Goal: Task Accomplishment & Management: Manage account settings

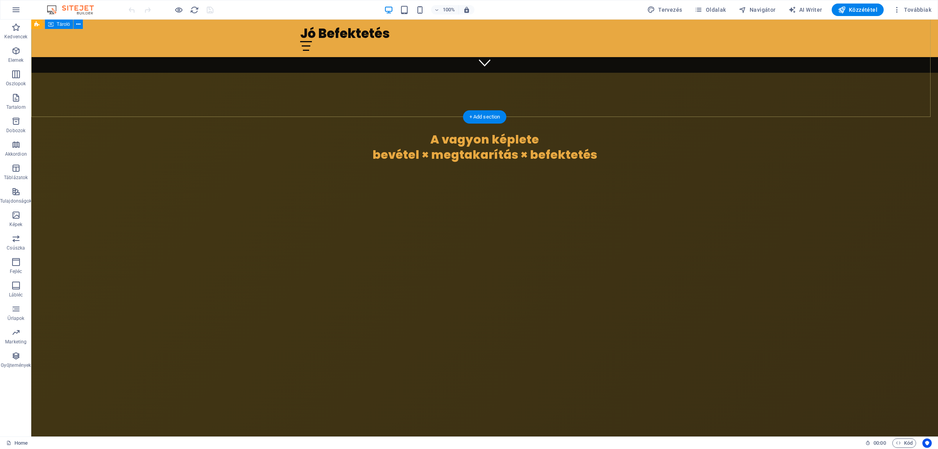
scroll to position [293, 0]
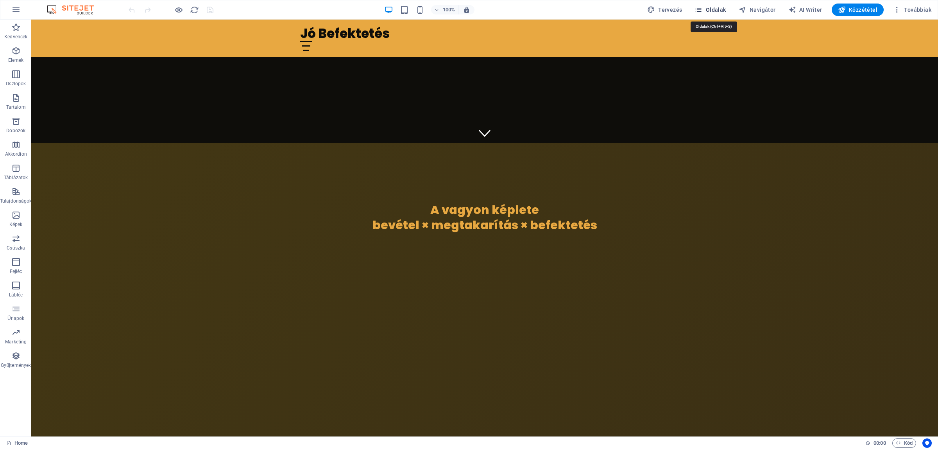
click at [708, 9] on span "Oldalak" at bounding box center [709, 10] width 31 height 8
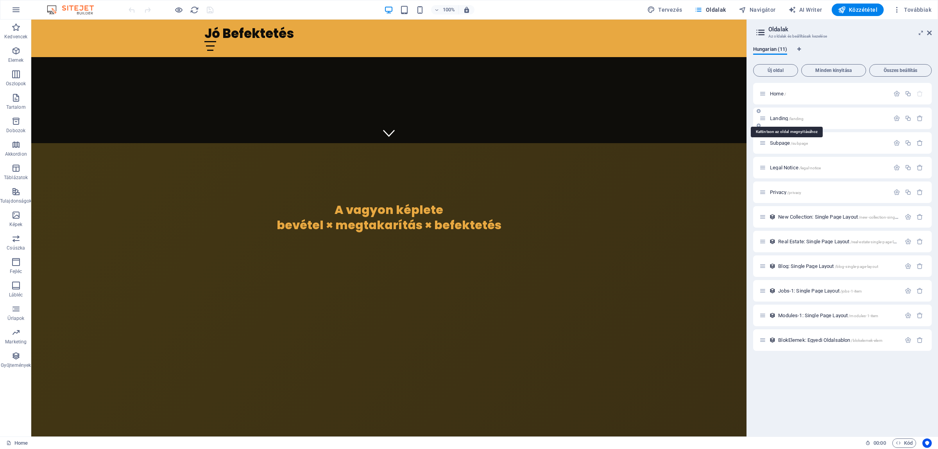
click at [776, 117] on span "Landing /landing" at bounding box center [787, 118] width 34 height 6
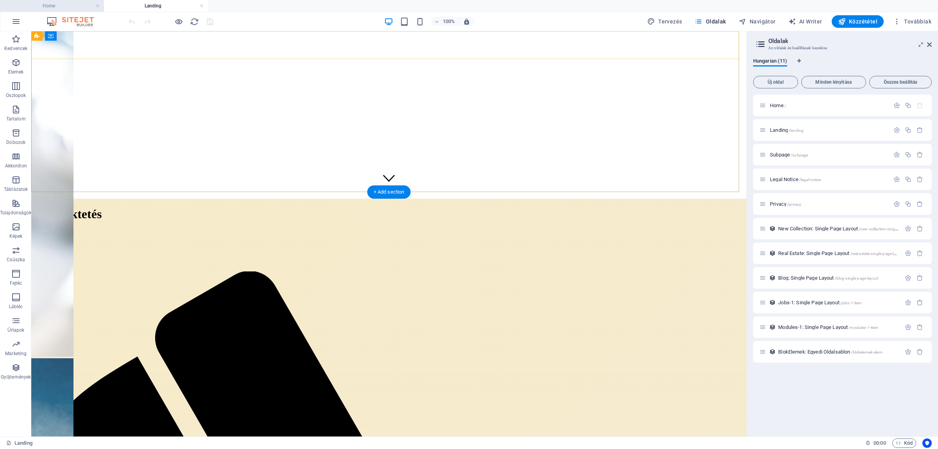
scroll to position [244, 0]
click at [47, 5] on h4 "Home" at bounding box center [52, 6] width 104 height 9
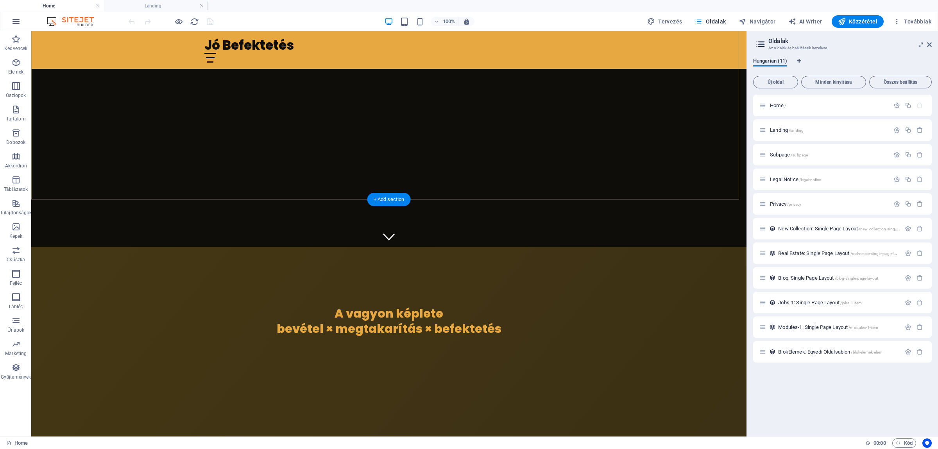
scroll to position [293, 0]
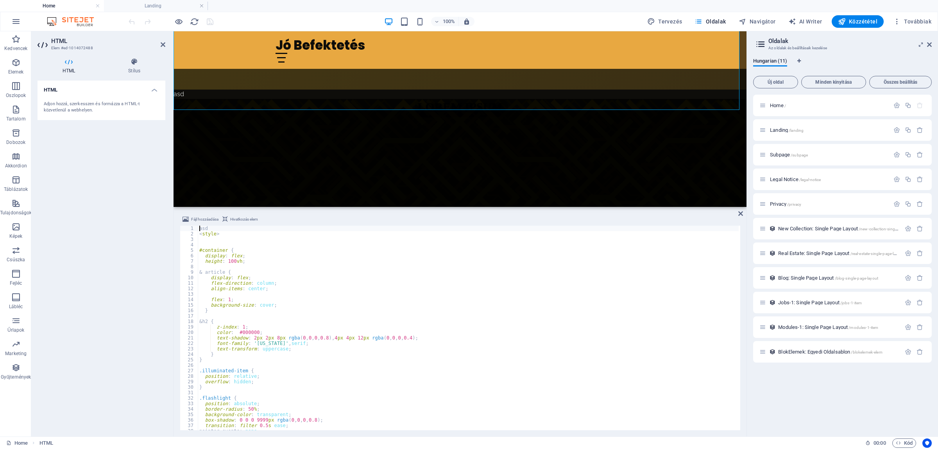
click at [233, 225] on div "Fájl hozzáadása Hivatkozás elem" at bounding box center [460, 220] width 560 height 11
click at [229, 229] on div "asd < style > #container { display : flex ; height : 100 vh ; & article { displ…" at bounding box center [468, 332] width 541 height 215
type textarea "a"
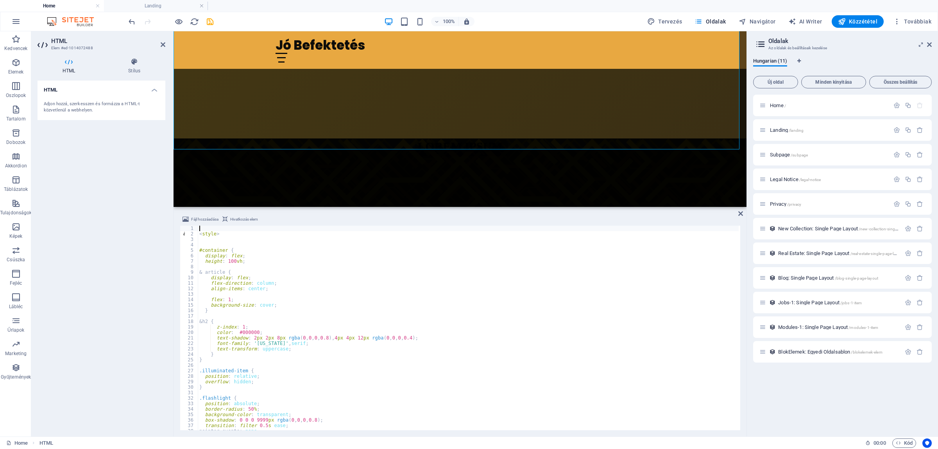
click at [208, 226] on div "< style > #container { display : flex ; height : 100 vh ; & article { display :…" at bounding box center [468, 332] width 541 height 215
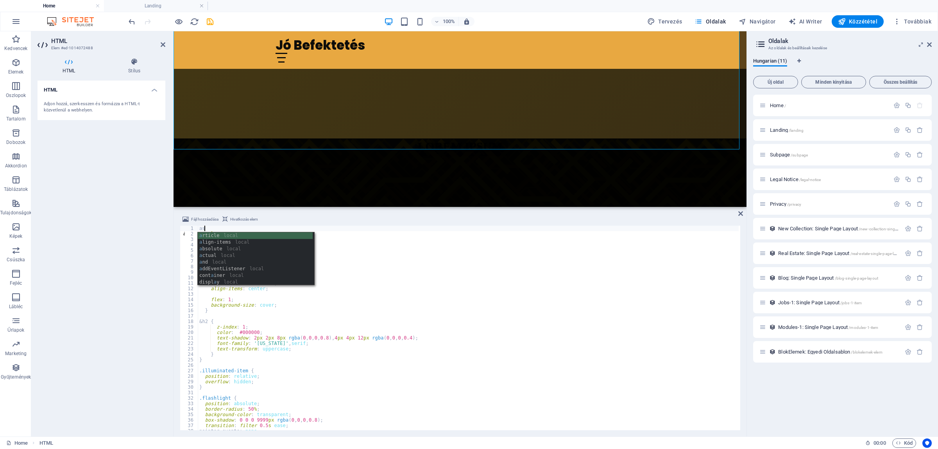
type textarea "asd"
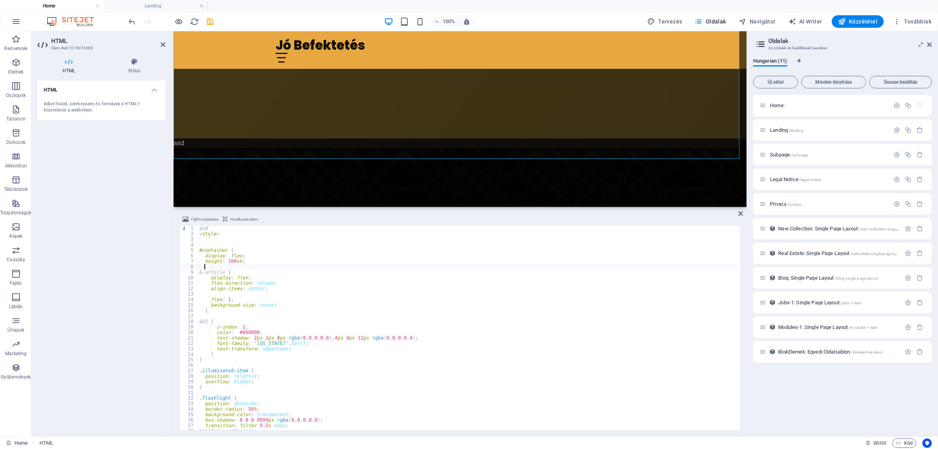
click at [424, 269] on div "asd < style > #container { display : flex ; height : 100 vh ; & article { displ…" at bounding box center [468, 332] width 541 height 215
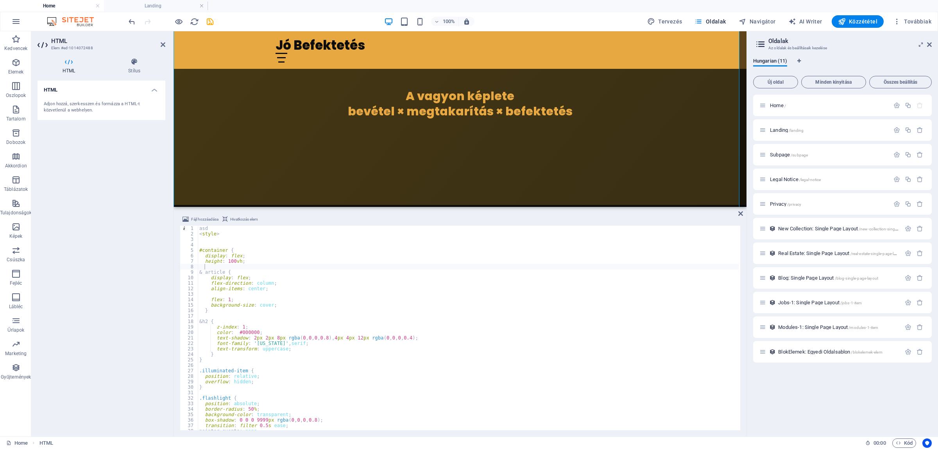
scroll to position [195, 0]
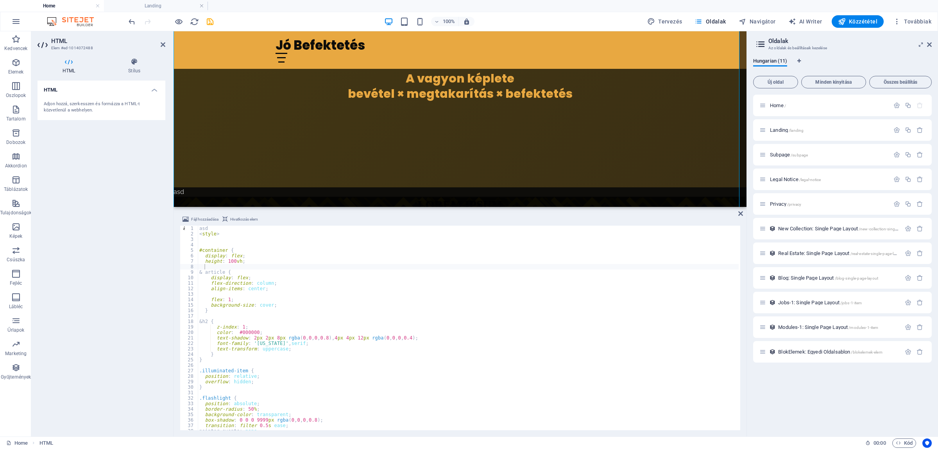
type textarea "asd"
drag, startPoint x: 217, startPoint y: 229, endPoint x: 198, endPoint y: 228, distance: 19.2
click at [198, 228] on div "asd 1 2 3 4 5 6 7 8 9 10 11 12 13 14 15 16 17 18 19 20 21 22 23 24 25 26 27 28 …" at bounding box center [460, 327] width 560 height 204
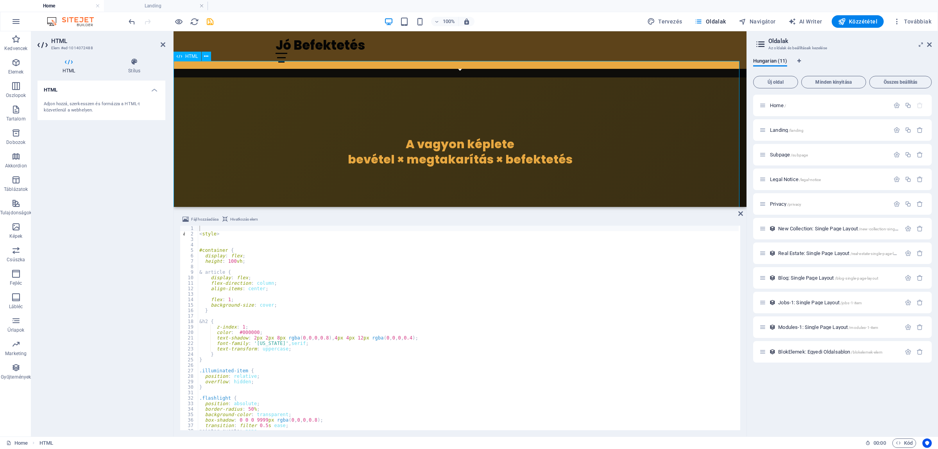
scroll to position [147, 0]
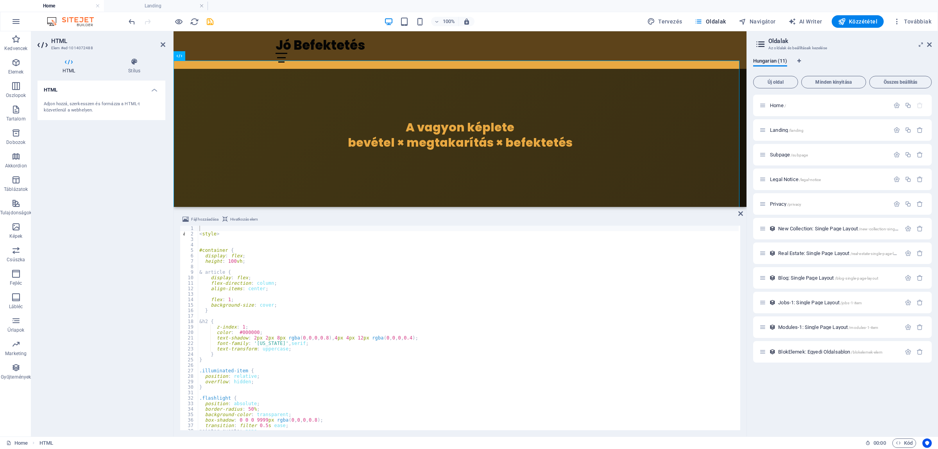
click at [220, 242] on div "< style > #container { display : flex ; height : 100 vh ; & article { display :…" at bounding box center [468, 332] width 541 height 215
type textarea "<style>"
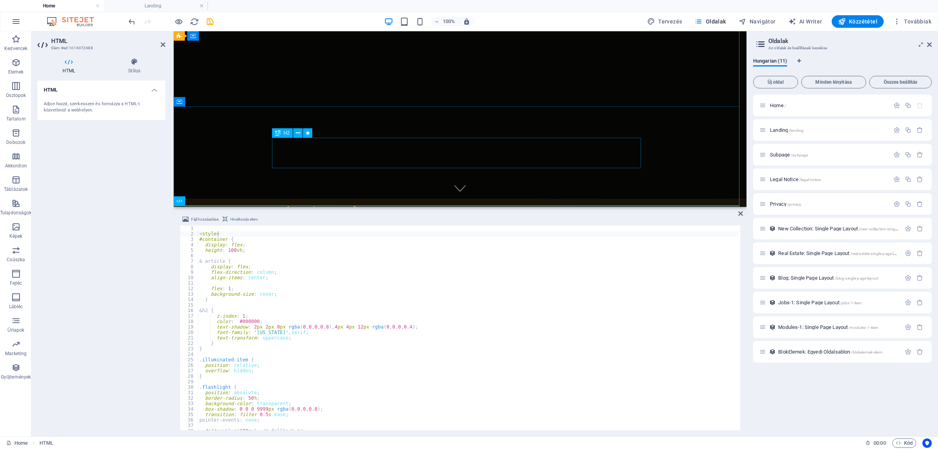
scroll to position [0, 0]
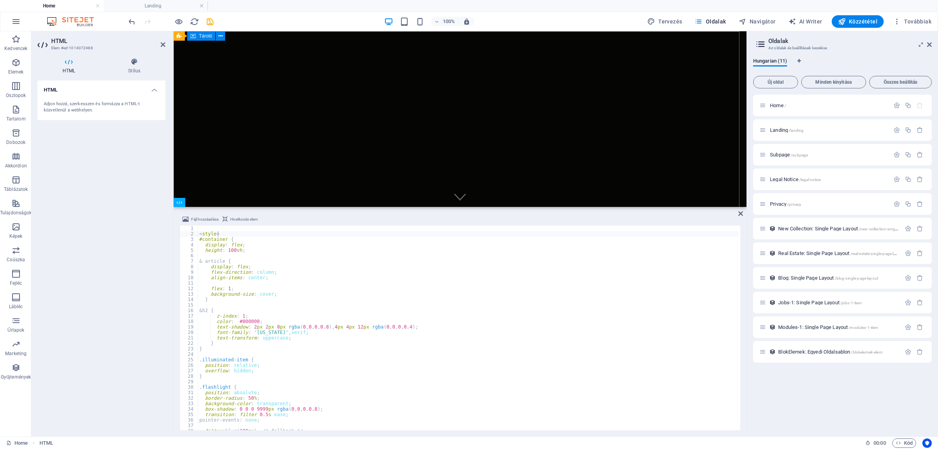
click at [634, 207] on div "Jó Befektetés Home About Us Services Blog Contact A vagyon képlete bevétel × me…" at bounding box center [460, 294] width 573 height 175
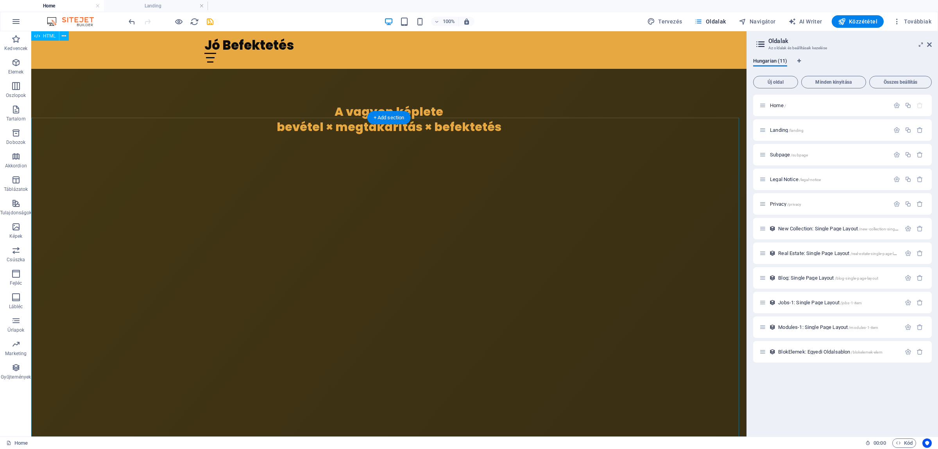
scroll to position [293, 0]
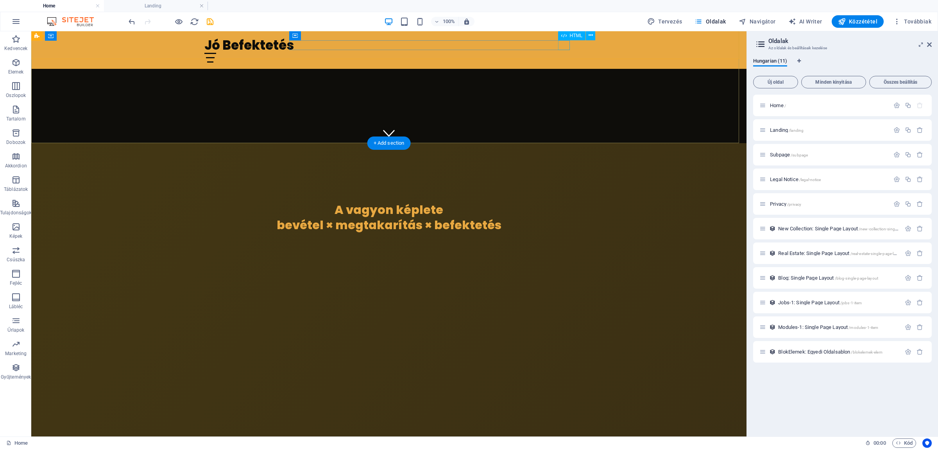
click at [564, 53] on div at bounding box center [388, 58] width 369 height 10
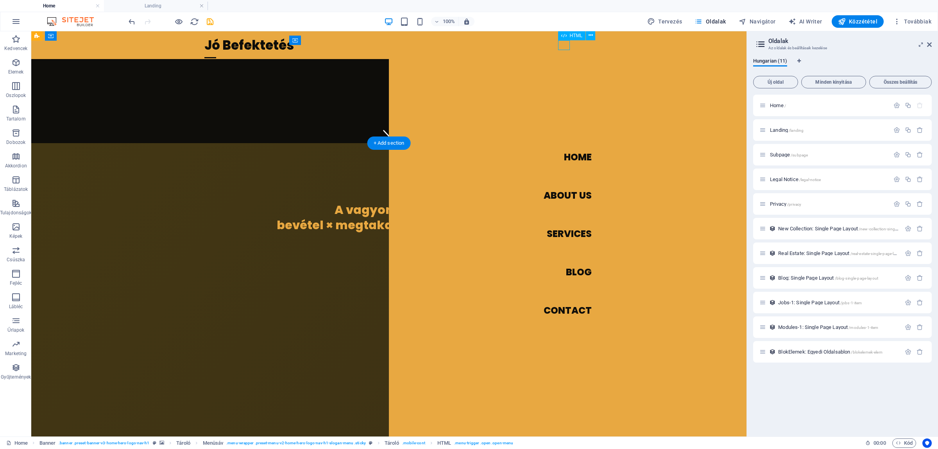
click at [216, 53] on div at bounding box center [210, 58] width 12 height 10
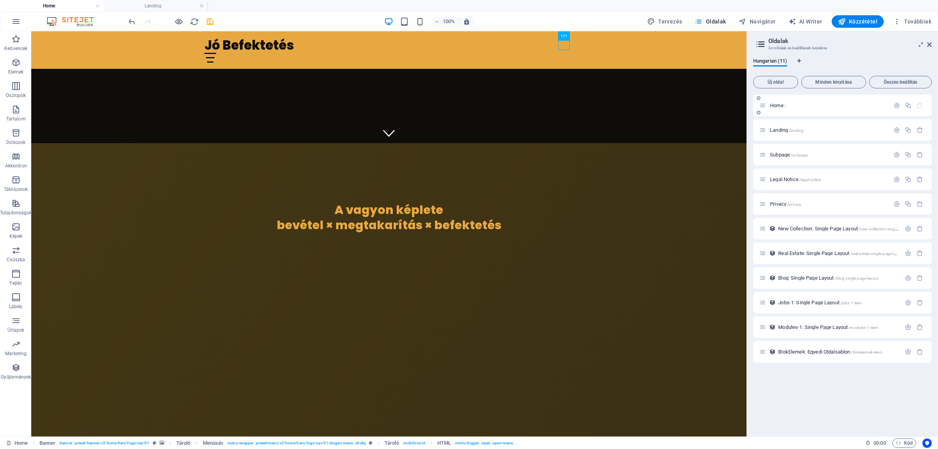
click at [777, 103] on span "Home /" at bounding box center [778, 105] width 16 height 6
click at [565, 53] on div at bounding box center [388, 58] width 369 height 10
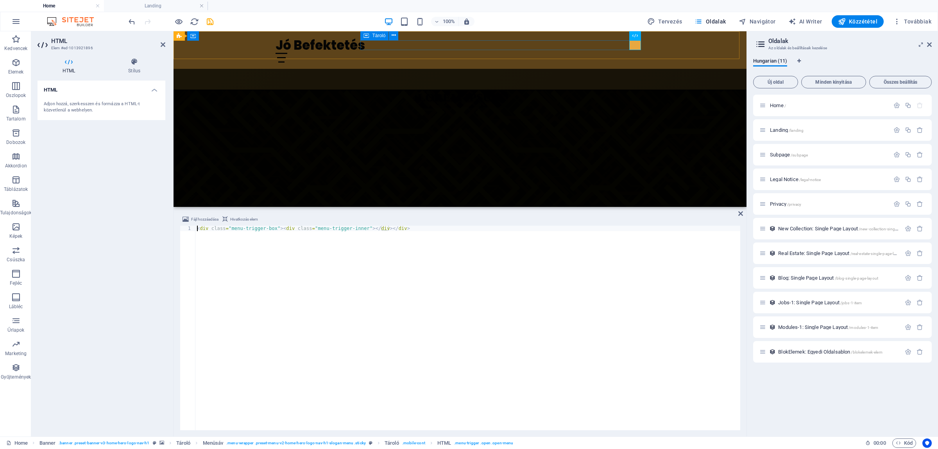
click at [565, 53] on div at bounding box center [460, 58] width 369 height 10
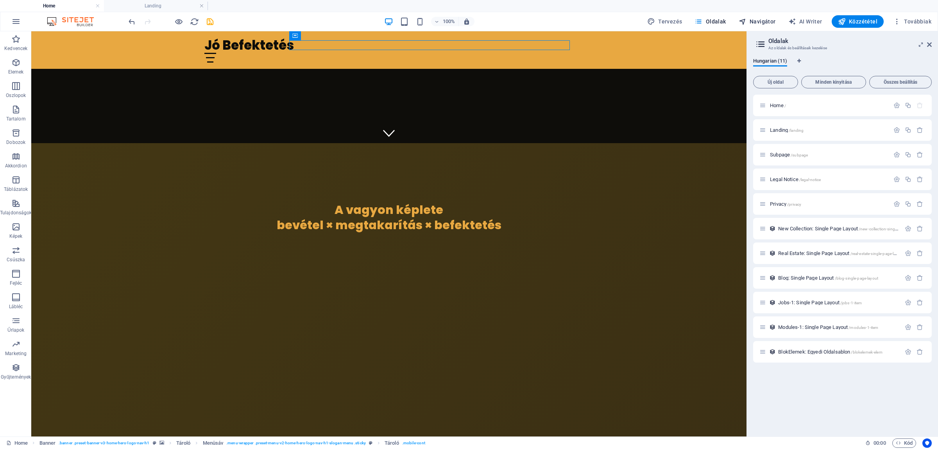
click at [763, 23] on span "Navigátor" at bounding box center [757, 22] width 37 height 8
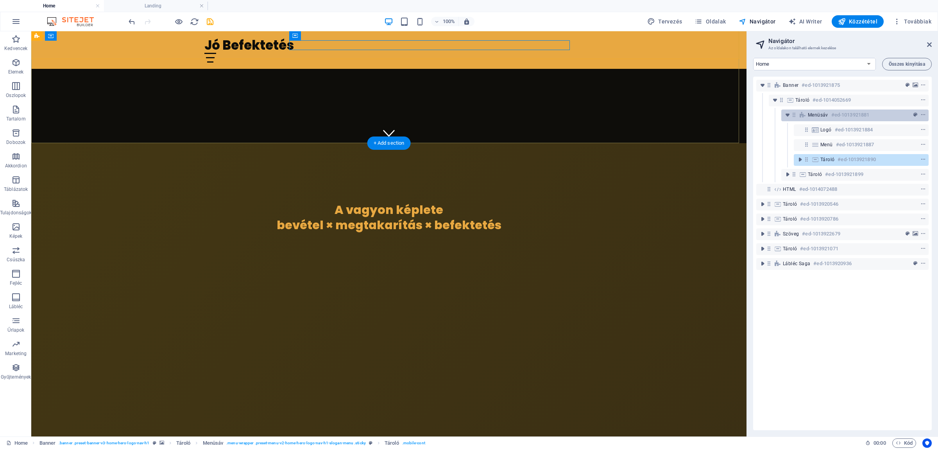
click at [821, 114] on span "Menüsáv" at bounding box center [818, 115] width 20 height 6
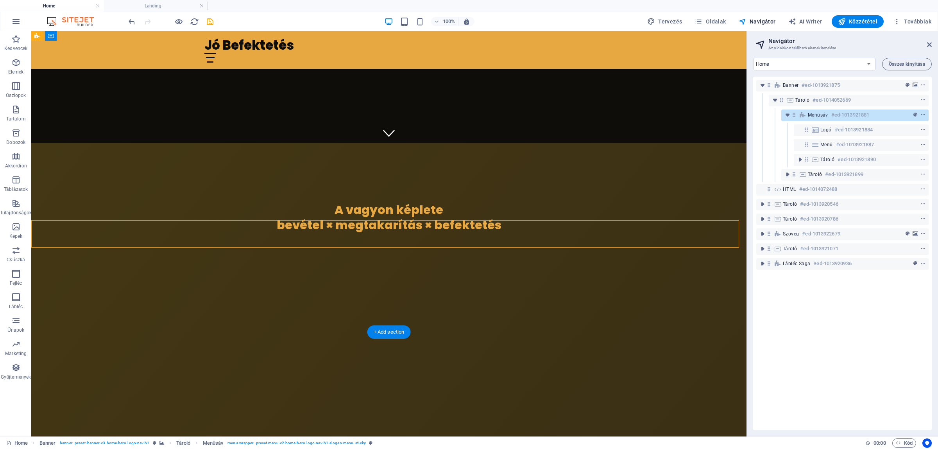
scroll to position [104, 0]
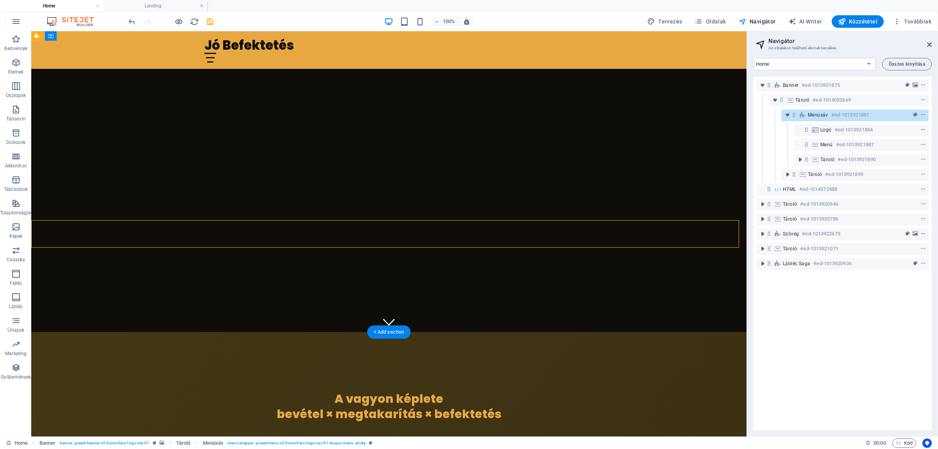
drag, startPoint x: 821, startPoint y: 114, endPoint x: 503, endPoint y: 120, distance: 318.2
click at [821, 114] on span "Menüsáv" at bounding box center [818, 115] width 20 height 6
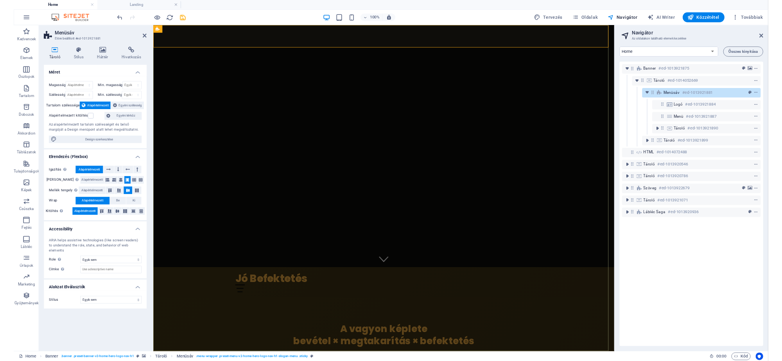
scroll to position [0, 0]
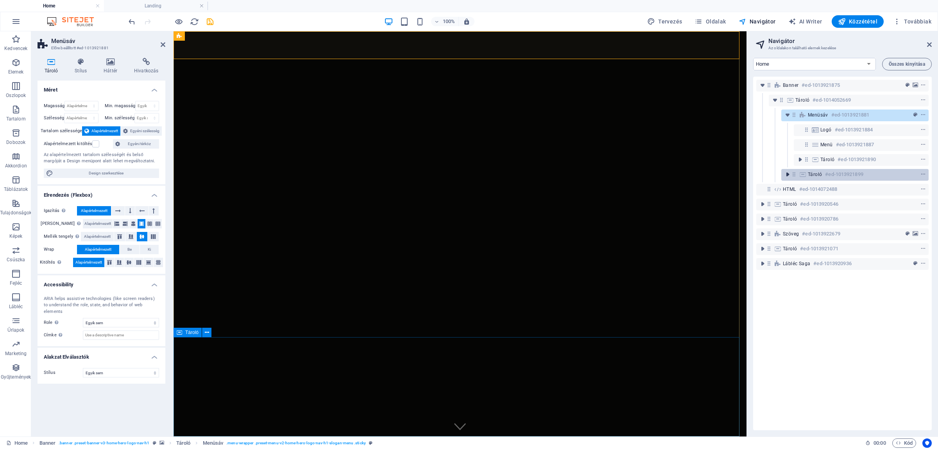
click at [787, 177] on icon "toggle-expand" at bounding box center [788, 174] width 8 height 8
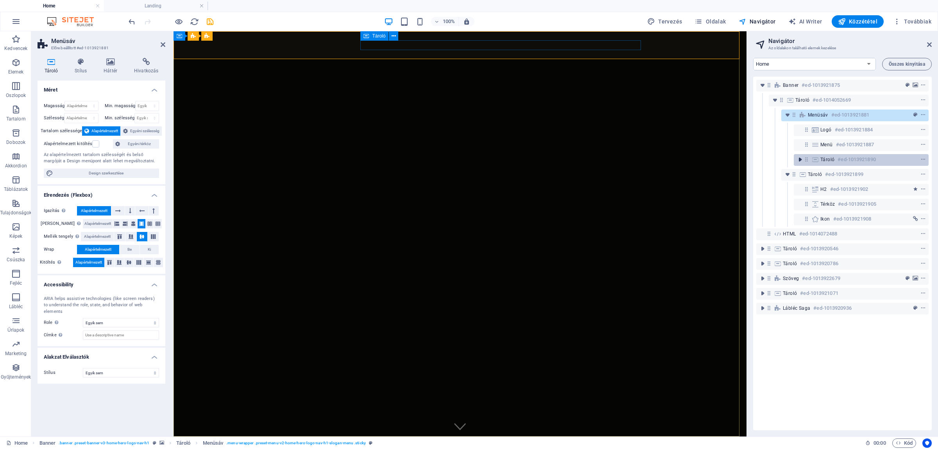
click at [796, 161] on icon "toggle-expand" at bounding box center [800, 160] width 8 height 8
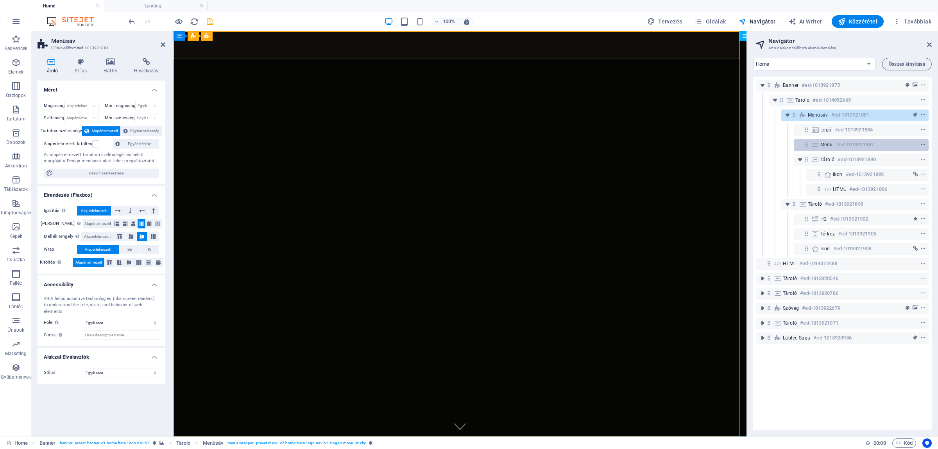
click at [837, 143] on h6 "#ed-1013921887" at bounding box center [855, 144] width 38 height 9
select select
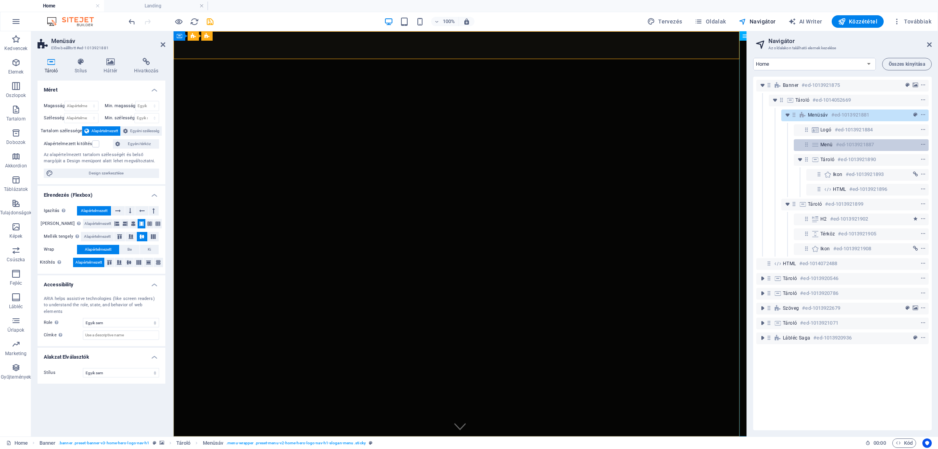
select select
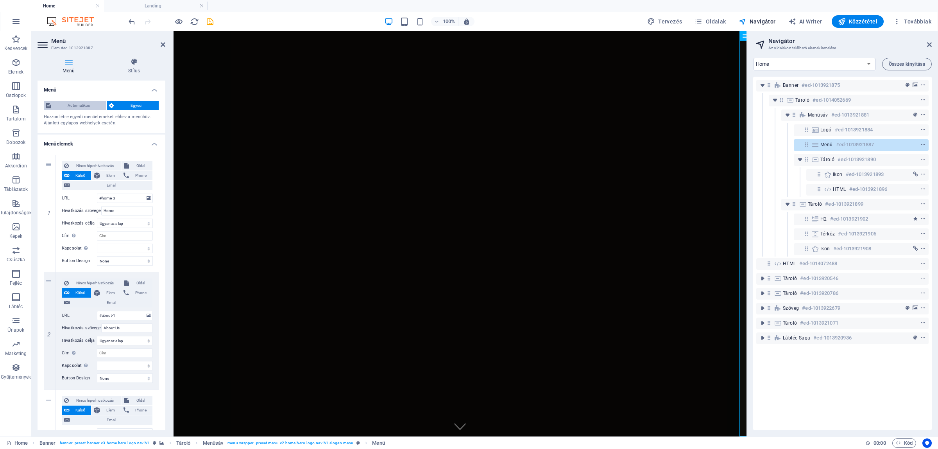
click at [75, 104] on span "Automatikus" at bounding box center [78, 105] width 51 height 9
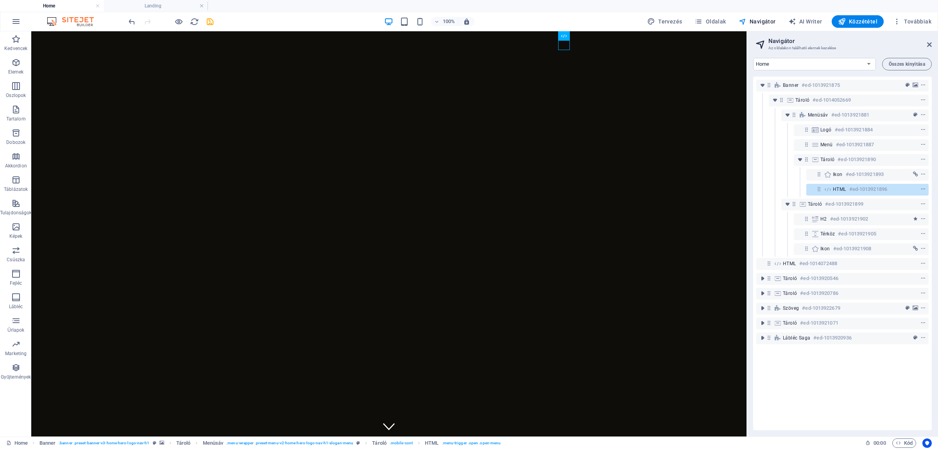
click at [207, 26] on div at bounding box center [171, 21] width 88 height 13
click at [212, 23] on icon "save" at bounding box center [210, 21] width 9 height 9
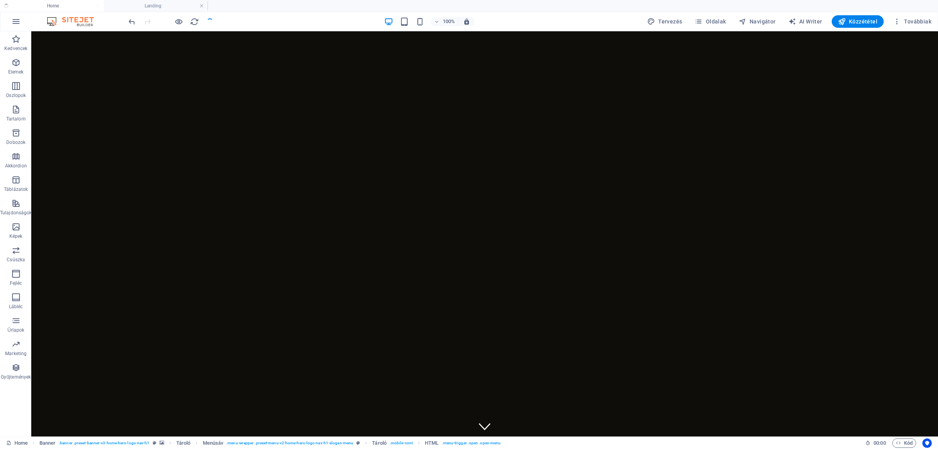
checkbox input "false"
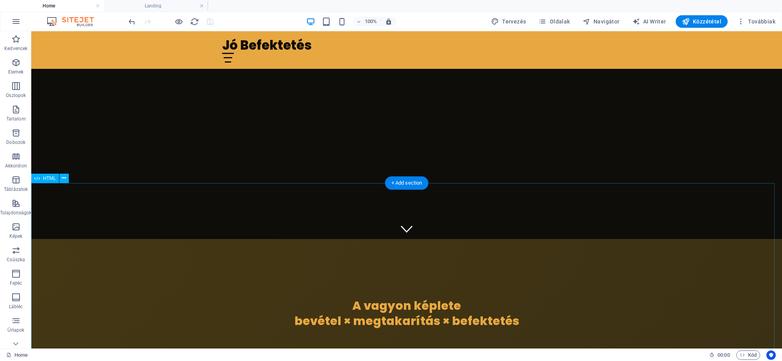
scroll to position [98, 0]
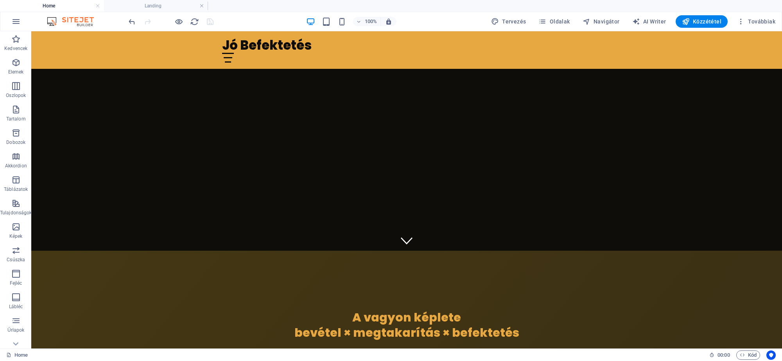
click at [60, 6] on h4 "Home" at bounding box center [52, 6] width 104 height 9
click at [165, 5] on h4 "Landing" at bounding box center [156, 6] width 104 height 9
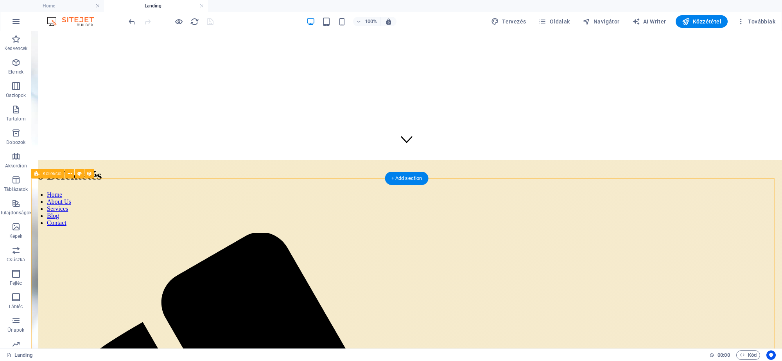
scroll to position [0, 0]
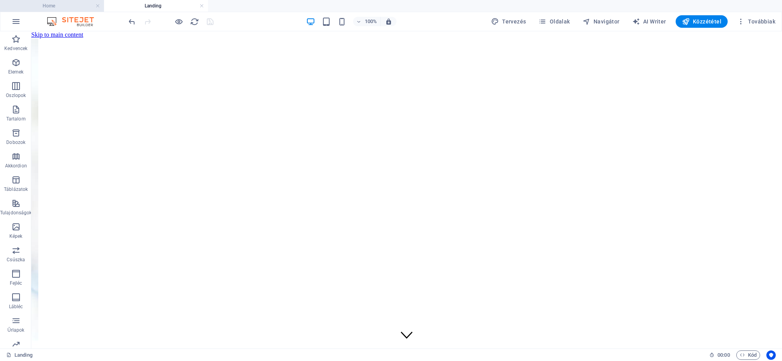
click at [43, 1] on li "Home" at bounding box center [52, 6] width 104 height 12
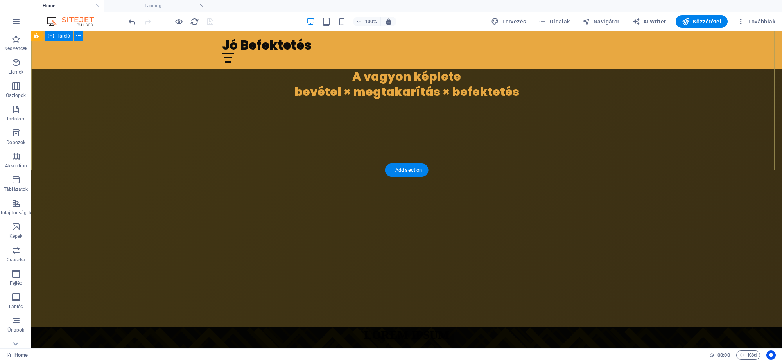
scroll to position [342, 0]
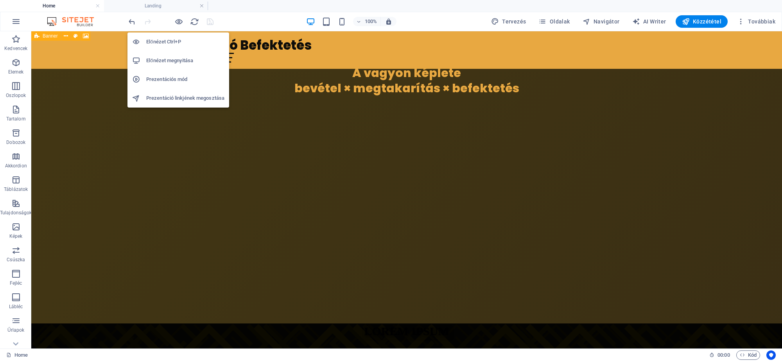
click at [161, 67] on li "Előnézet megnyitása" at bounding box center [178, 60] width 102 height 19
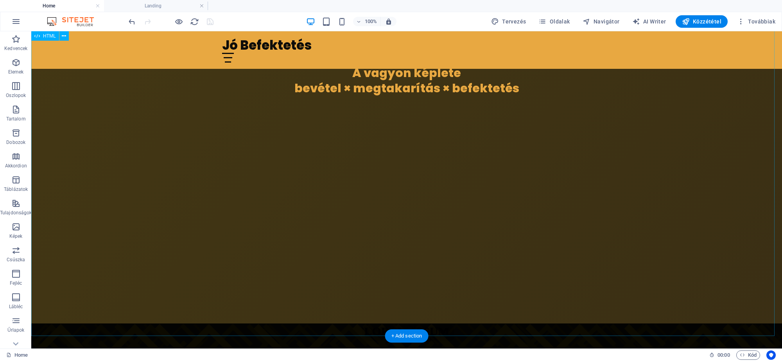
scroll to position [195, 0]
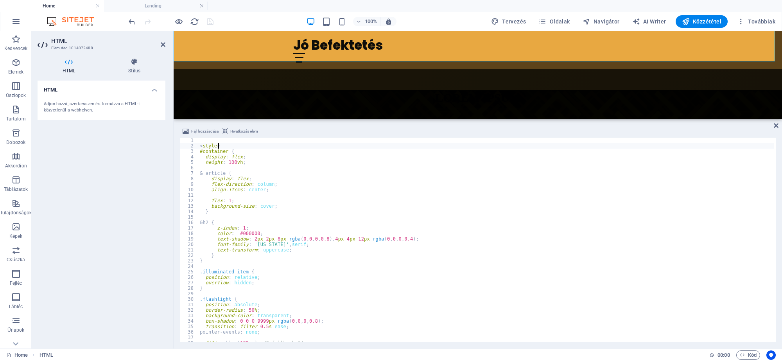
click at [433, 193] on div "< style > #container { display : flex ; height : 100 vh ; & article { display :…" at bounding box center [486, 245] width 576 height 215
type input "D"
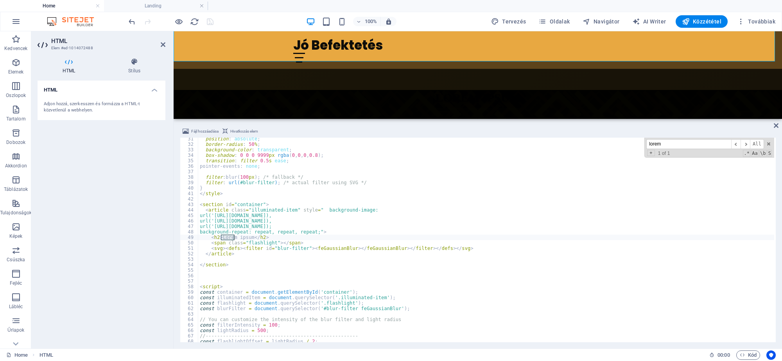
type input "lorem"
click at [288, 239] on div "position : absolute ; border-radius : 50 % ; background-color : transparent ; b…" at bounding box center [486, 243] width 576 height 215
drag, startPoint x: 250, startPoint y: 238, endPoint x: 222, endPoint y: 239, distance: 28.6
click at [222, 239] on div "position : absolute ; border-radius : 50 % ; background-color : transparent ; b…" at bounding box center [486, 243] width 576 height 215
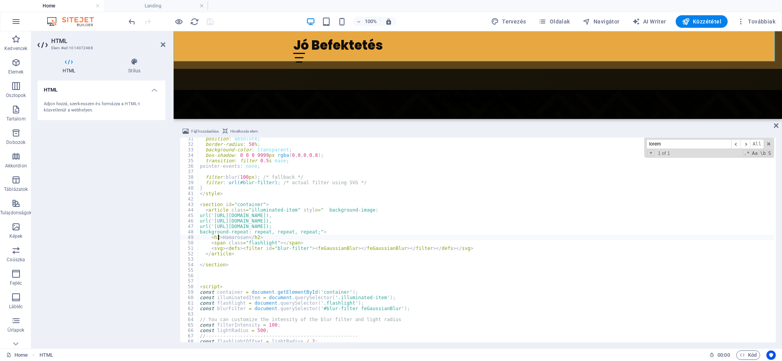
click at [217, 237] on div "position : absolute ; border-radius : 50 % ; background-color : transparent ; b…" at bounding box center [486, 243] width 576 height 215
click at [246, 237] on div "position : absolute ; border-radius : 50 % ; background-color : transparent ; b…" at bounding box center [486, 243] width 576 height 215
click at [214, 236] on div "position : absolute ; border-radius : 50 % ; background-color : transparent ; b…" at bounding box center [486, 243] width 576 height 215
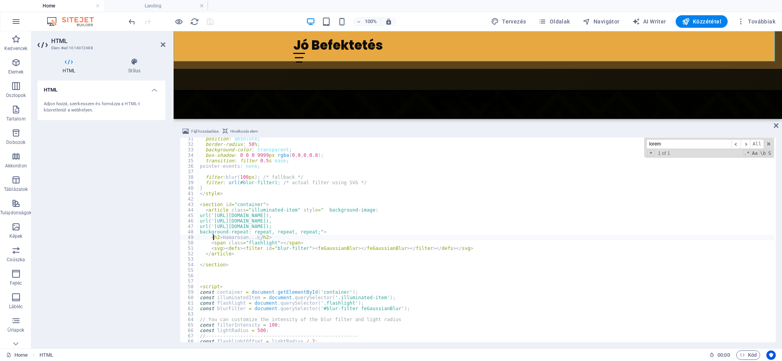
click at [214, 236] on div "position : absolute ; border-radius : 50 % ; background-color : transparent ; b…" at bounding box center [486, 243] width 576 height 215
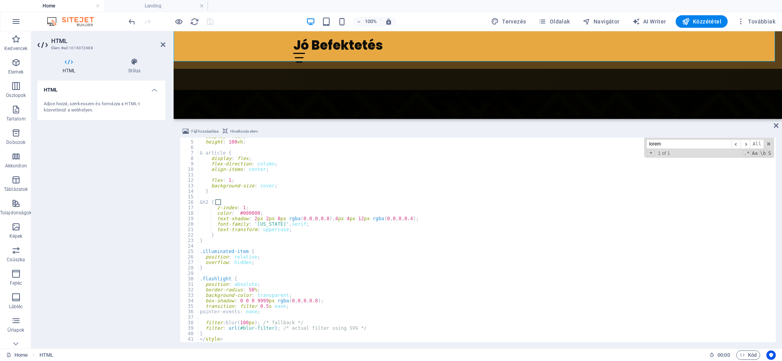
scroll to position [0, 0]
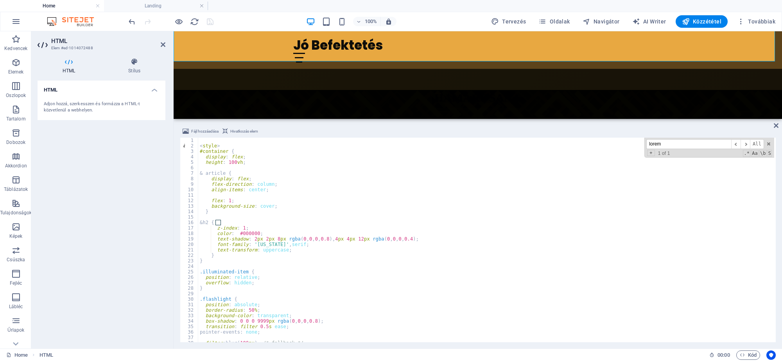
click at [249, 234] on div "< style > #container { display : flex ; height : 100 vh ; & article { display :…" at bounding box center [486, 245] width 576 height 215
type textarea "color: #ffffff;"
click at [337, 219] on div "< style > #container { display : flex ; height : 100 vh ; & article { display :…" at bounding box center [486, 245] width 576 height 215
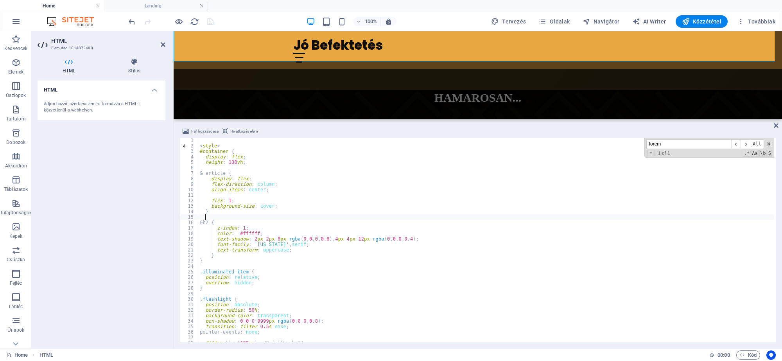
scroll to position [0, 0]
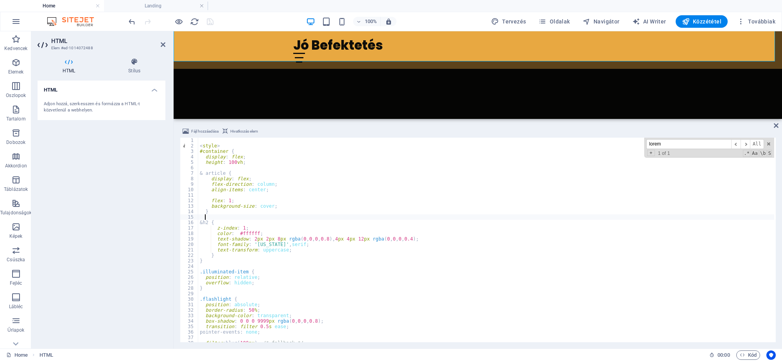
checkbox input "false"
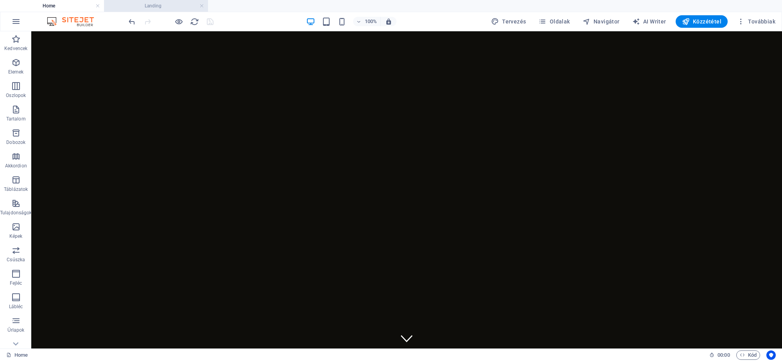
click at [138, 4] on h4 "Landing" at bounding box center [156, 6] width 104 height 9
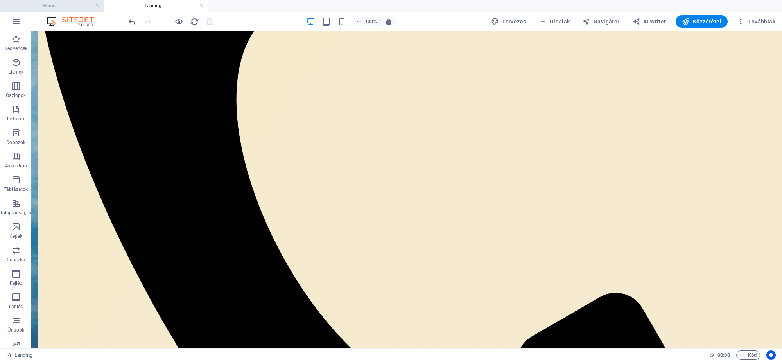
scroll to position [488, 0]
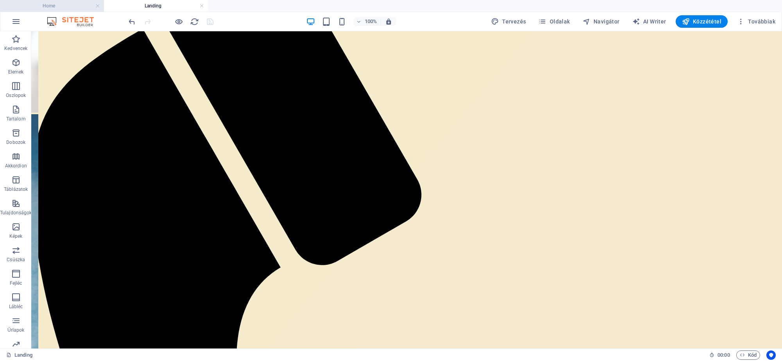
click at [36, 4] on h4 "Home" at bounding box center [52, 6] width 104 height 9
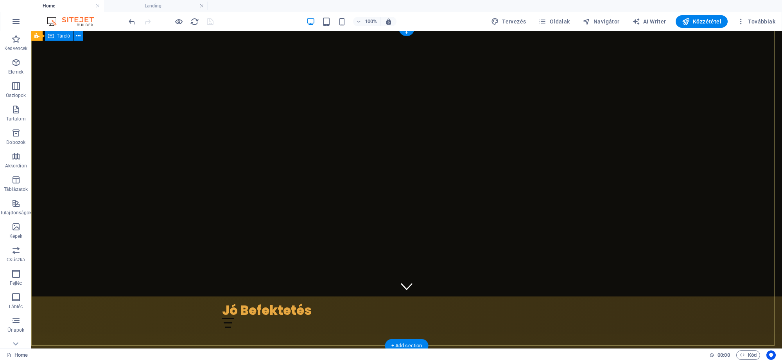
scroll to position [0, 0]
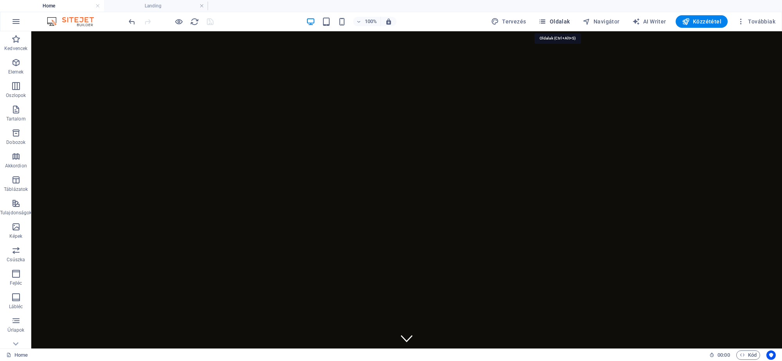
click at [554, 23] on span "Oldalak" at bounding box center [553, 22] width 31 height 8
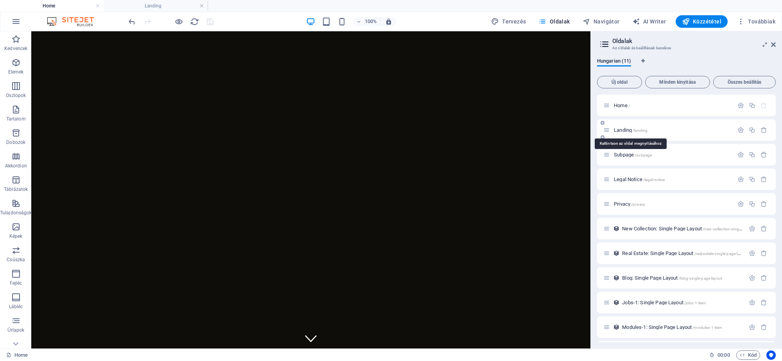
click at [616, 127] on span "Landing /landing" at bounding box center [631, 130] width 34 height 6
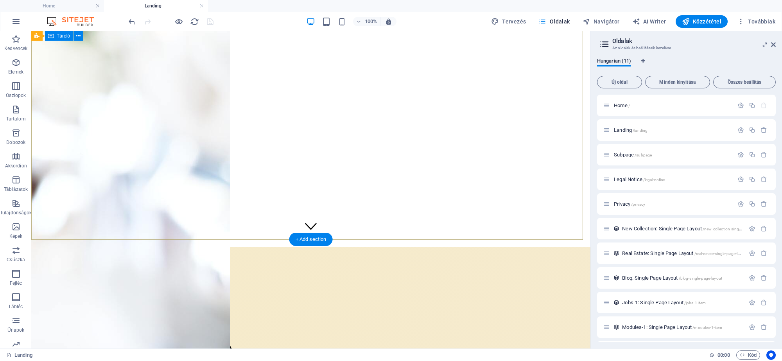
scroll to position [98, 0]
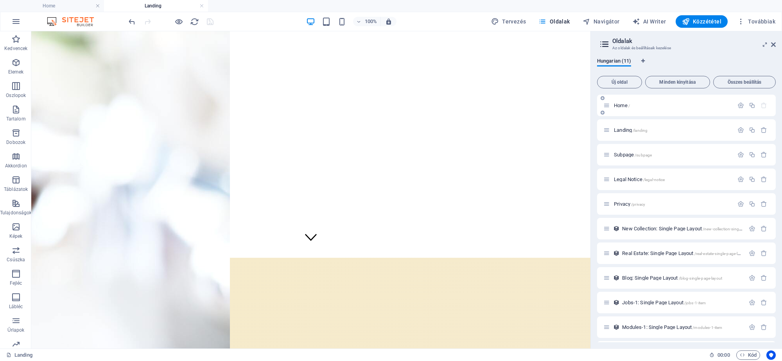
click at [623, 104] on span "Home /" at bounding box center [622, 105] width 16 height 6
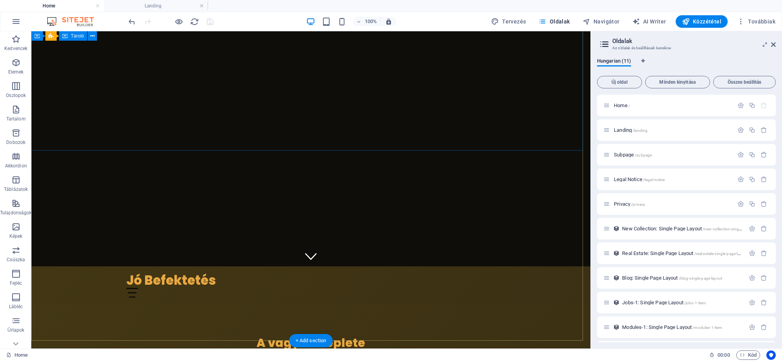
scroll to position [0, 0]
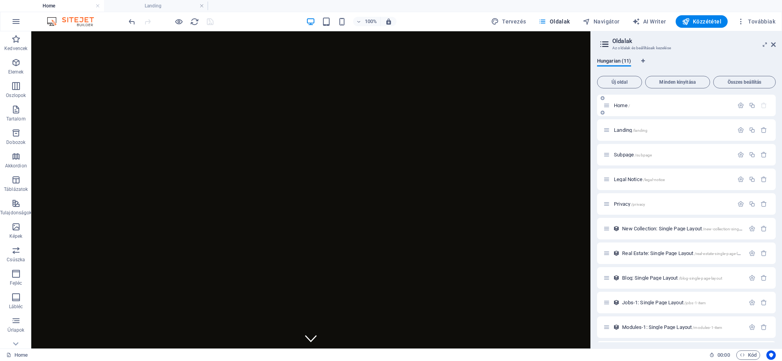
click at [624, 104] on span "Home /" at bounding box center [622, 105] width 16 height 6
click at [623, 129] on span "Landing /landing" at bounding box center [631, 130] width 34 height 6
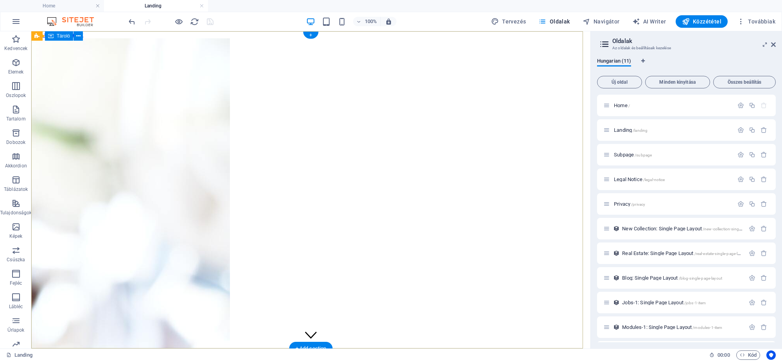
select select "vh"
select select "header"
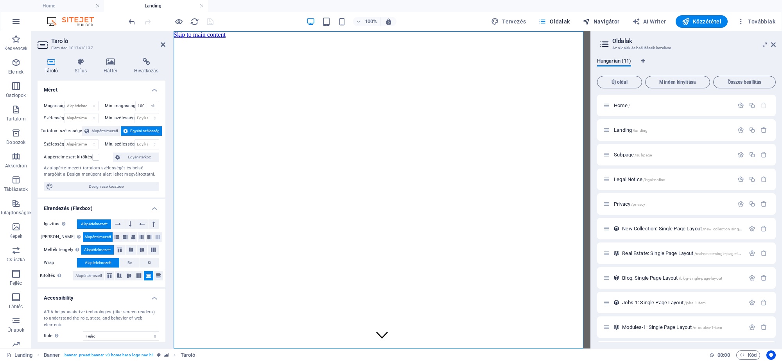
click at [610, 25] on span "Navigátor" at bounding box center [600, 22] width 37 height 8
select select "18274155-hu"
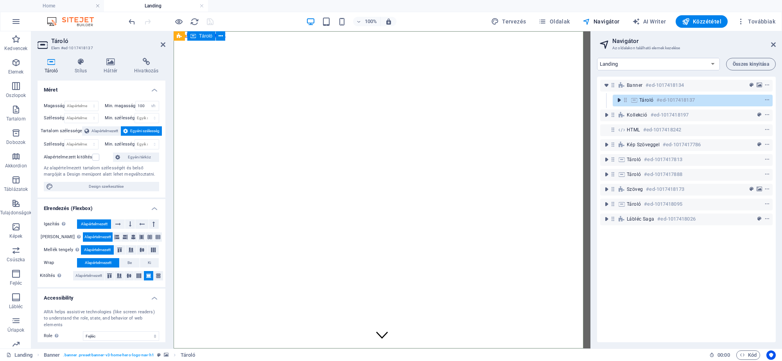
click at [617, 102] on icon "toggle-expand" at bounding box center [619, 100] width 8 height 8
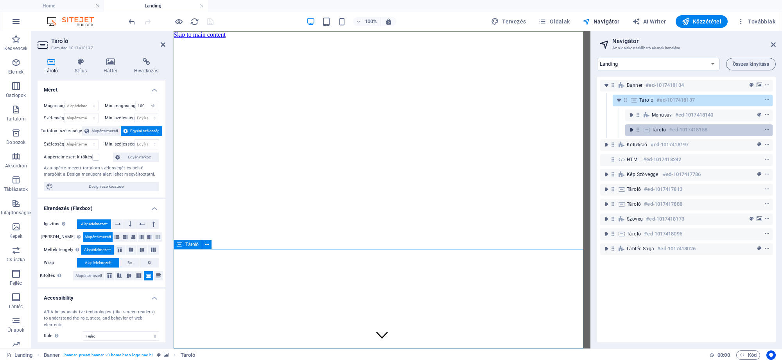
click at [631, 134] on button "toggle-expand" at bounding box center [630, 129] width 9 height 9
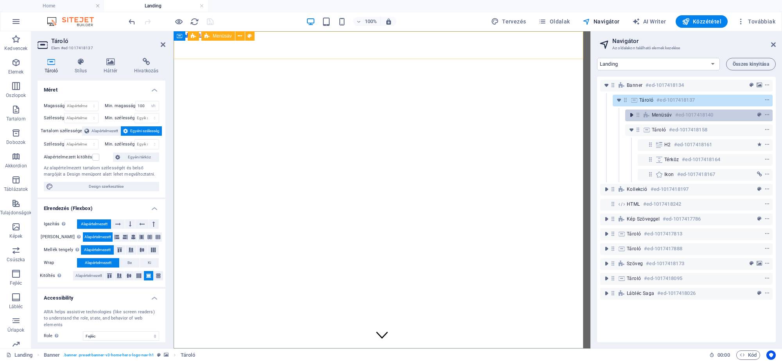
click at [630, 114] on icon "toggle-expand" at bounding box center [631, 115] width 8 height 8
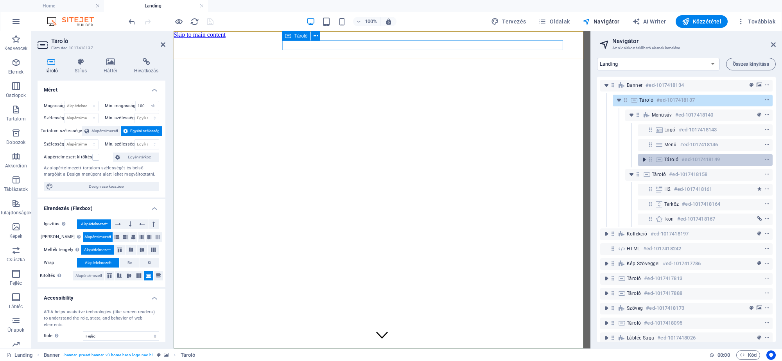
click at [642, 161] on icon "toggle-expand" at bounding box center [644, 160] width 8 height 8
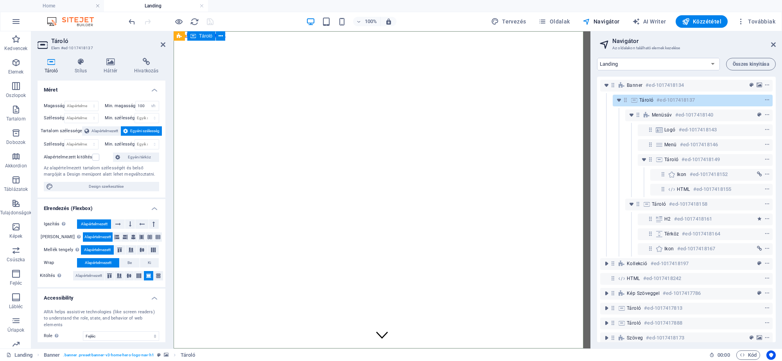
click at [663, 100] on h6 "#ed-1017418137" at bounding box center [675, 99] width 38 height 9
click at [114, 63] on icon at bounding box center [110, 62] width 27 height 8
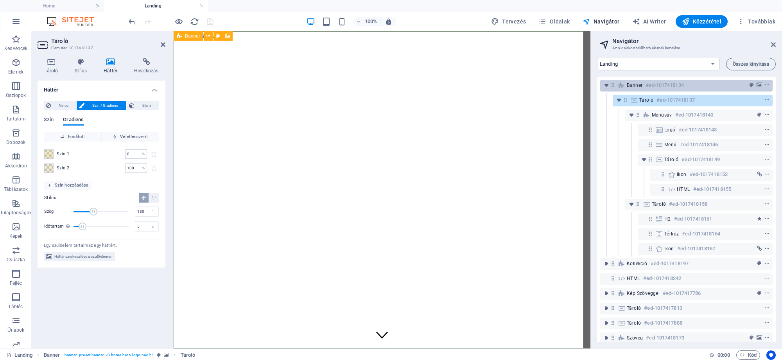
click at [673, 84] on h6 "#ed-1017418134" at bounding box center [664, 85] width 38 height 9
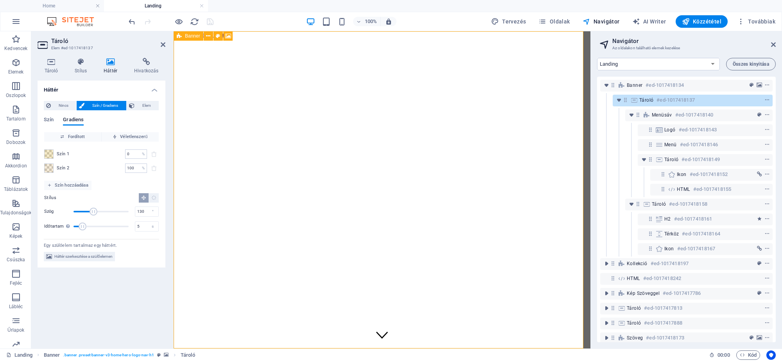
select select "vh"
select select "header"
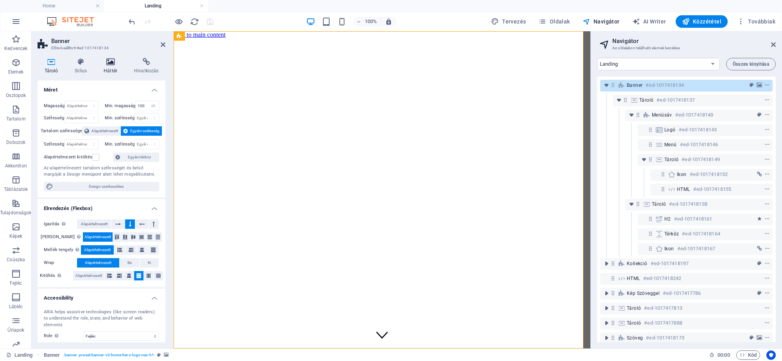
click at [107, 61] on icon at bounding box center [110, 62] width 27 height 8
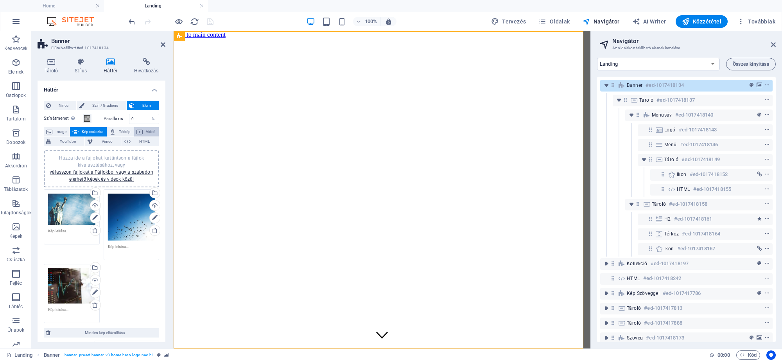
click at [145, 131] on span "Videó" at bounding box center [150, 131] width 11 height 9
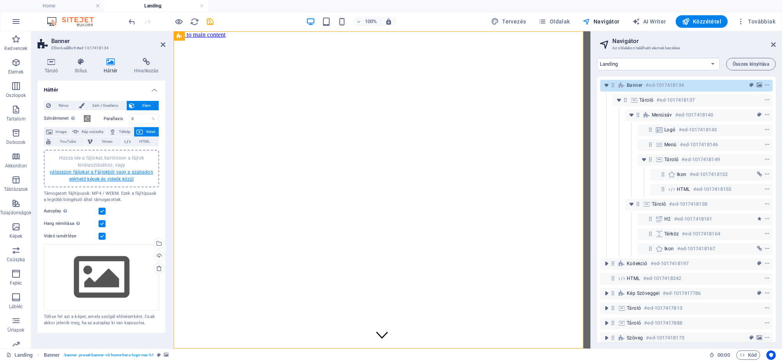
click at [77, 171] on link "válasszon fájlokat a Fájlokból vagy a szabadon elérhető képek és videók közül" at bounding box center [101, 175] width 103 height 13
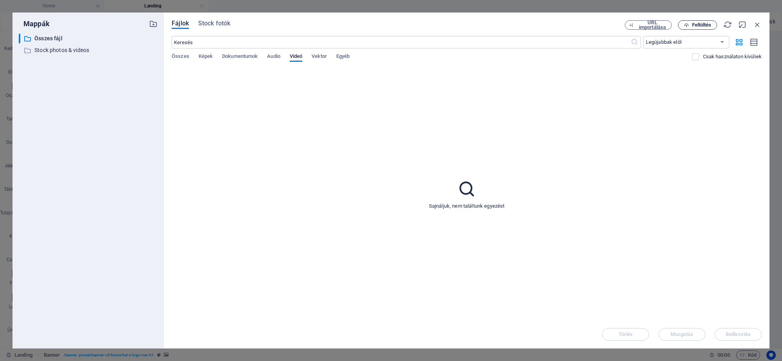
click at [694, 27] on span "Feltöltés" at bounding box center [702, 25] width 20 height 5
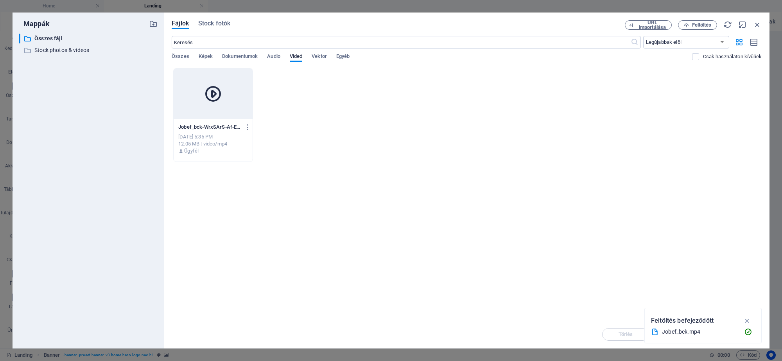
click at [210, 93] on icon at bounding box center [213, 93] width 19 height 19
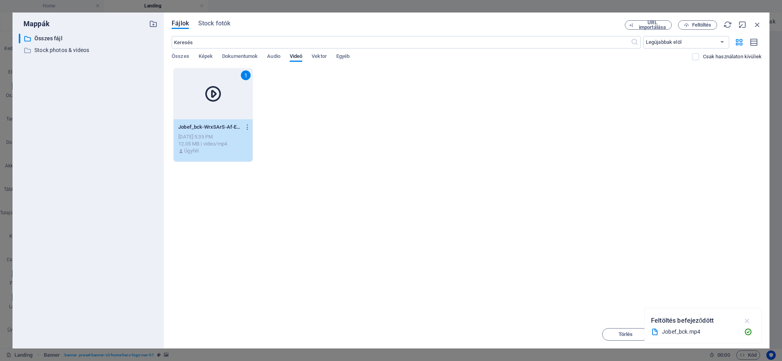
click at [747, 318] on icon "button" at bounding box center [747, 320] width 9 height 9
click at [743, 335] on span "Beillesztés" at bounding box center [737, 334] width 25 height 5
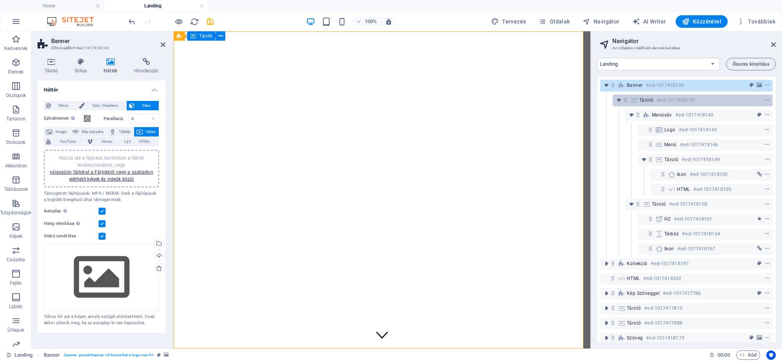
click at [667, 98] on h6 "#ed-1017418137" at bounding box center [675, 99] width 38 height 9
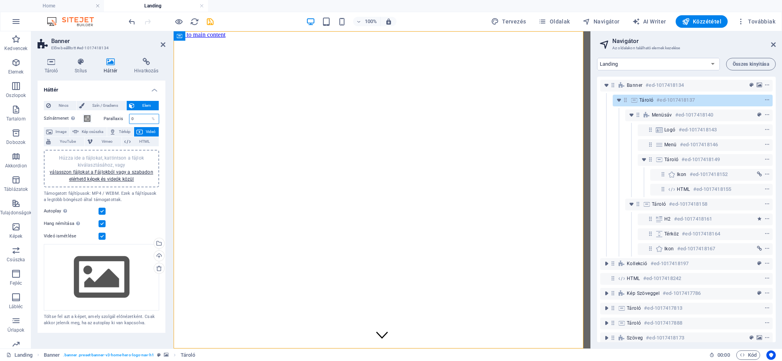
drag, startPoint x: 138, startPoint y: 117, endPoint x: 118, endPoint y: 118, distance: 19.9
click at [118, 118] on div "Parallaxis 0 %" at bounding box center [132, 119] width 56 height 10
type input "50"
drag, startPoint x: 140, startPoint y: 117, endPoint x: 122, endPoint y: 116, distance: 18.0
click at [122, 116] on div "Parallaxis 50 %" at bounding box center [132, 119] width 56 height 10
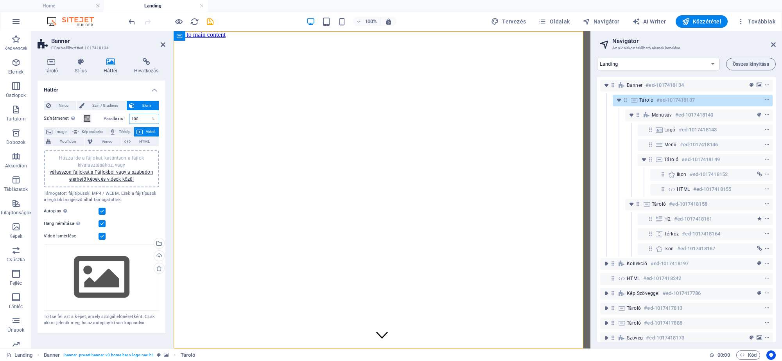
drag, startPoint x: 134, startPoint y: 120, endPoint x: 111, endPoint y: 120, distance: 22.7
click at [111, 120] on div "Parallaxis 100 %" at bounding box center [132, 119] width 56 height 10
type input "60"
click at [651, 100] on span "Tároló" at bounding box center [646, 100] width 14 height 6
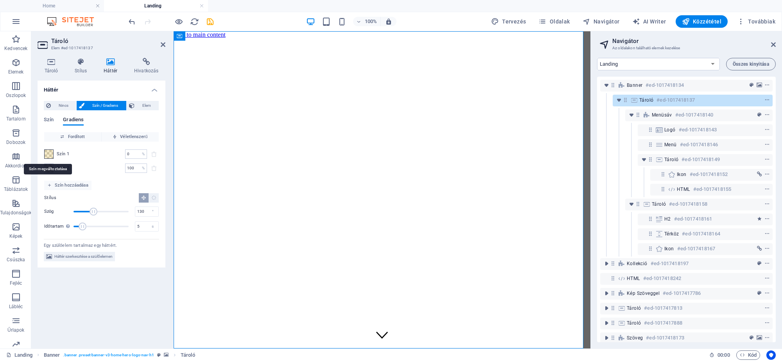
click at [48, 156] on span at bounding box center [49, 154] width 9 height 9
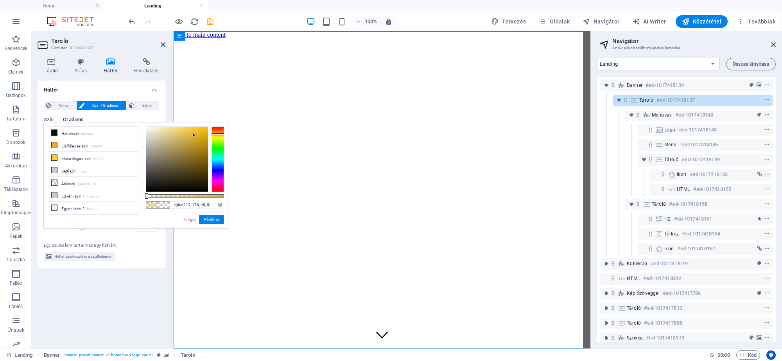
drag, startPoint x: 156, startPoint y: 193, endPoint x: 139, endPoint y: 192, distance: 17.7
click at [139, 192] on div "less Háttérszín #0e0d0a Elsődleges szín #e8a841 Másodlagos szín #ffd21e Betűszí…" at bounding box center [136, 175] width 184 height 106
click at [208, 217] on button "Alkalmaz" at bounding box center [211, 219] width 25 height 9
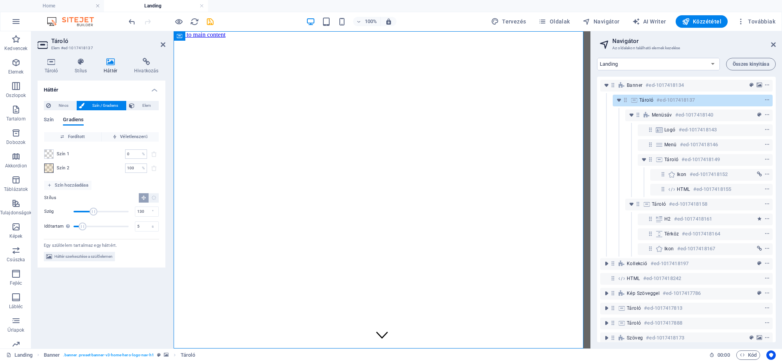
click at [45, 168] on span at bounding box center [49, 168] width 9 height 9
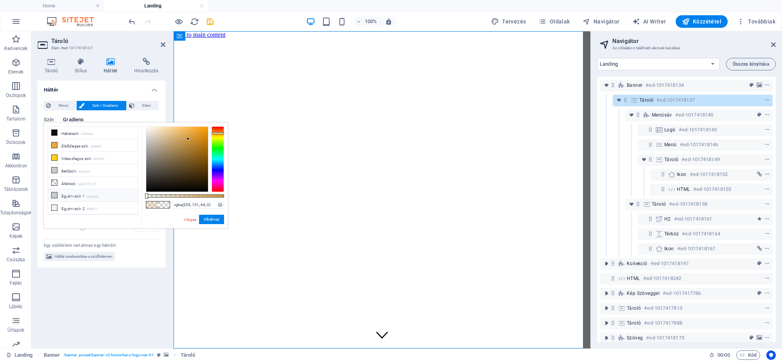
drag, startPoint x: 144, startPoint y: 195, endPoint x: 132, endPoint y: 195, distance: 11.7
click at [132, 195] on div "less Háttérszín #0e0d0a Elsődleges szín #e8a841 Másodlagos szín #ffd21e Betűszí…" at bounding box center [136, 175] width 184 height 106
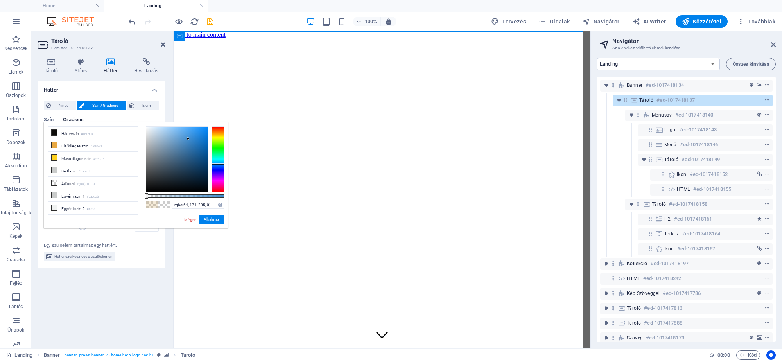
click at [218, 161] on div at bounding box center [217, 159] width 13 height 66
click at [192, 133] on div at bounding box center [177, 159] width 62 height 65
drag, startPoint x: 162, startPoint y: 193, endPoint x: 173, endPoint y: 197, distance: 11.0
click at [173, 197] on div "rgba(58, 193, 228, 0) Támogatott formátumok #0852ed rgb(8, 82, 237) rgba(8, 82,…" at bounding box center [184, 231] width 86 height 219
click at [168, 194] on div at bounding box center [185, 195] width 78 height 3
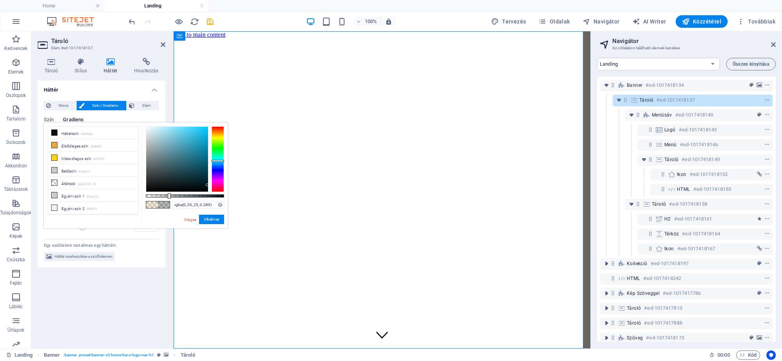
drag, startPoint x: 212, startPoint y: 174, endPoint x: 218, endPoint y: 184, distance: 11.9
click at [221, 184] on div at bounding box center [185, 159] width 78 height 66
drag, startPoint x: 169, startPoint y: 194, endPoint x: 174, endPoint y: 200, distance: 7.5
click at [174, 200] on div "rgba(0, 21, 26, 0.364) Támogatott formátumok #0852ed rgb(8, 82, 237) rgba(8, 82…" at bounding box center [184, 231] width 86 height 219
drag, startPoint x: 212, startPoint y: 221, endPoint x: 11, endPoint y: 183, distance: 204.1
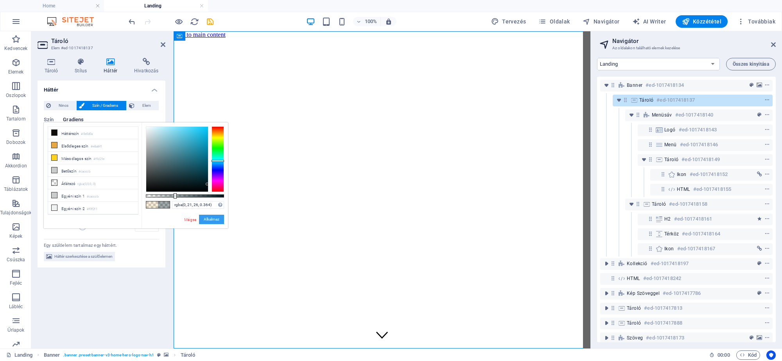
click at [212, 221] on button "Alkalmaz" at bounding box center [211, 219] width 25 height 9
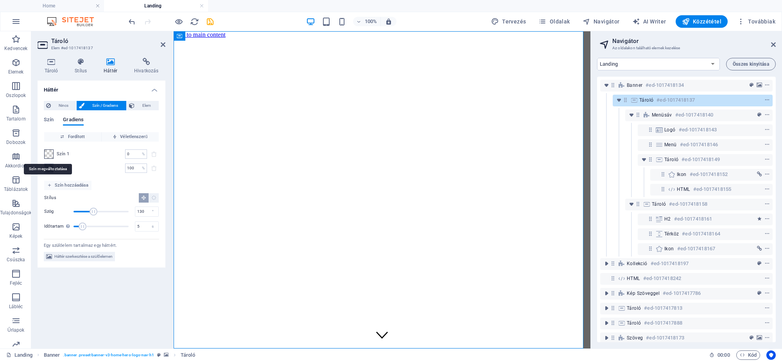
click at [48, 154] on span at bounding box center [49, 154] width 9 height 9
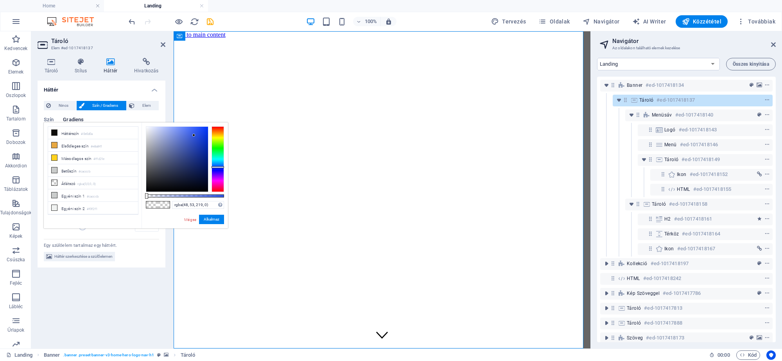
drag, startPoint x: 215, startPoint y: 157, endPoint x: 199, endPoint y: 163, distance: 16.7
click at [213, 169] on div at bounding box center [217, 159] width 13 height 66
drag, startPoint x: 186, startPoint y: 161, endPoint x: 166, endPoint y: 196, distance: 40.1
click at [204, 170] on div at bounding box center [177, 159] width 62 height 65
drag, startPoint x: 161, startPoint y: 192, endPoint x: 165, endPoint y: 195, distance: 5.3
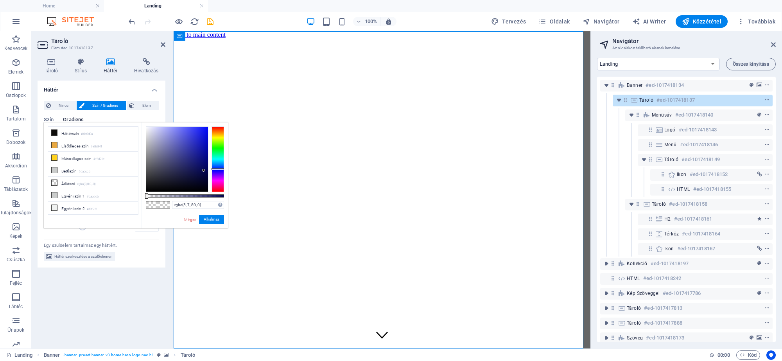
click at [174, 195] on div "rgba(5, 7, 80, 0) Támogatott formátumok #0852ed rgb(8, 82, 237) rgba(8, 82, 237…" at bounding box center [184, 231] width 86 height 219
type input "rgba(5, 7, 80, 0.394)"
drag, startPoint x: 165, startPoint y: 195, endPoint x: 177, endPoint y: 195, distance: 11.7
click at [177, 195] on div at bounding box center [185, 195] width 78 height 3
click at [218, 219] on button "Alkalmaz" at bounding box center [211, 219] width 25 height 9
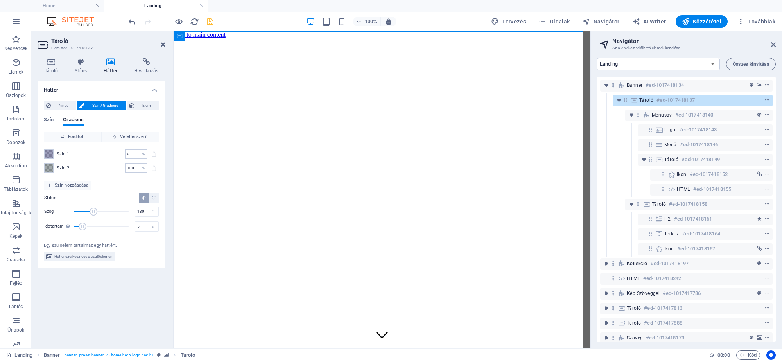
click at [214, 23] on icon "save" at bounding box center [210, 21] width 9 height 9
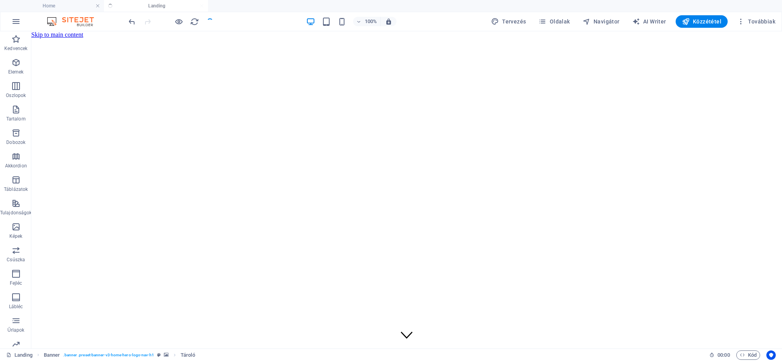
checkbox input "false"
click at [145, 3] on h4 "Landing" at bounding box center [156, 6] width 104 height 9
click at [50, 5] on h4 "Home" at bounding box center [52, 6] width 104 height 9
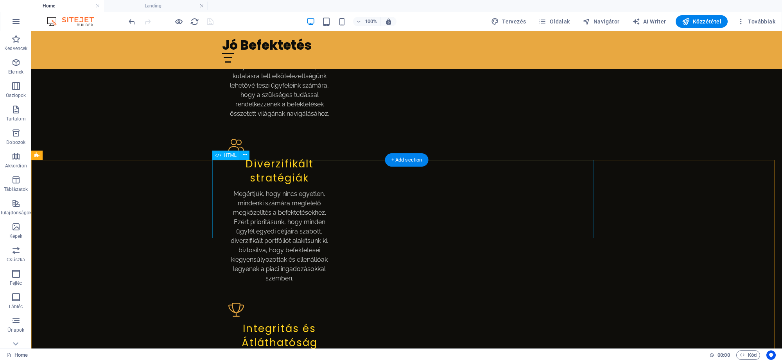
scroll to position [1368, 0]
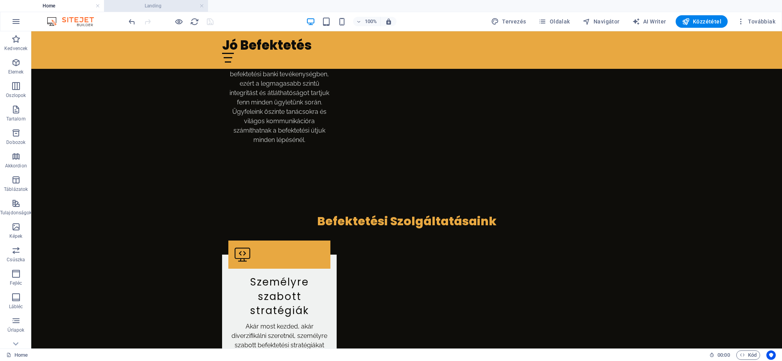
click at [158, 7] on h4 "Landing" at bounding box center [156, 6] width 104 height 9
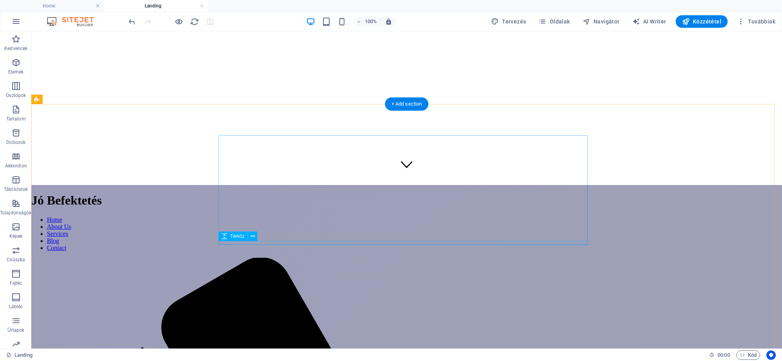
scroll to position [244, 0]
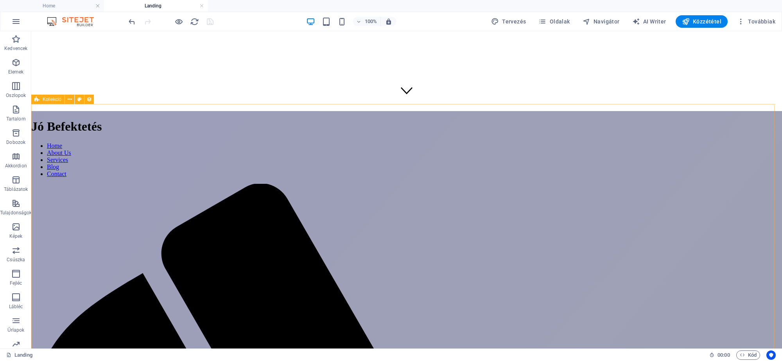
click at [50, 100] on span "Kollekció" at bounding box center [52, 99] width 19 height 5
click at [61, 3] on h4 "Home" at bounding box center [52, 6] width 104 height 9
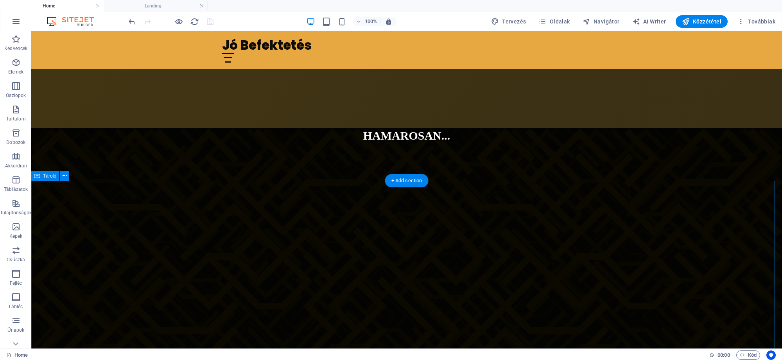
scroll to position [195, 0]
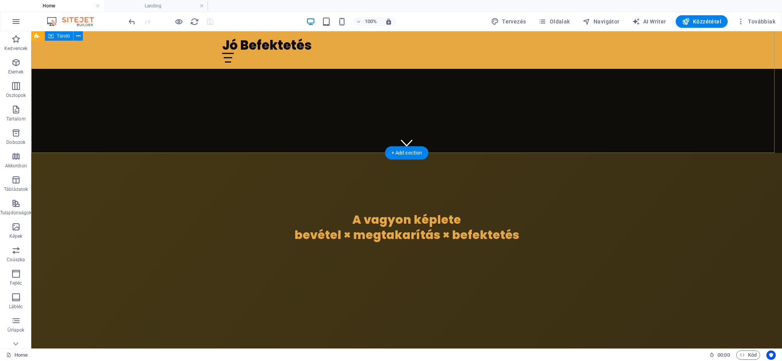
click at [133, 153] on div "Jó Befektetés Home Landing Legal Notice Privacy A vagyon képlete bevétel × megt…" at bounding box center [406, 311] width 750 height 317
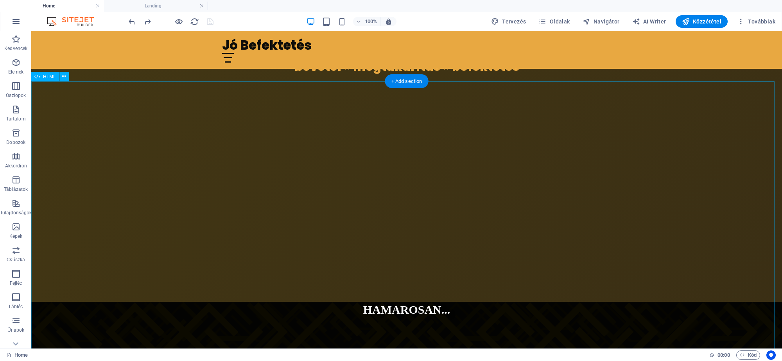
scroll to position [488, 0]
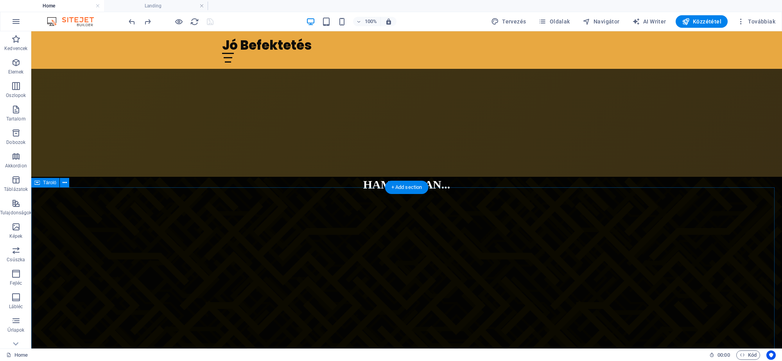
click at [48, 182] on span "Tároló" at bounding box center [49, 182] width 13 height 5
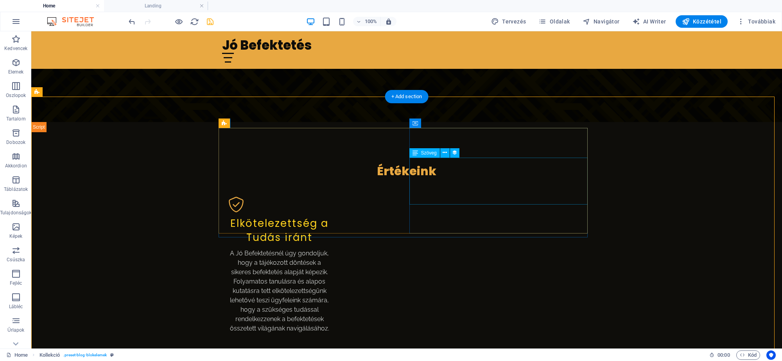
scroll to position [827, 0]
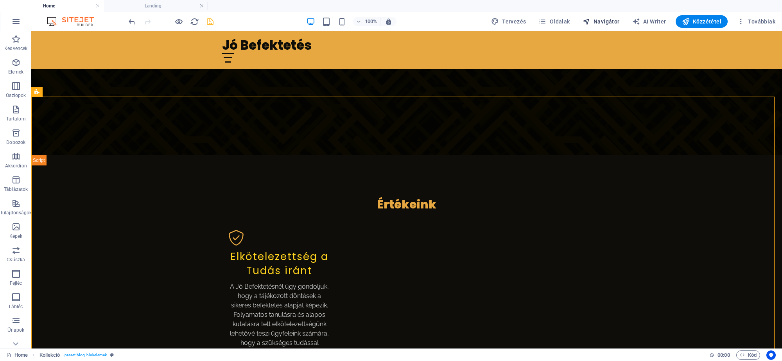
click at [608, 19] on span "Navigátor" at bounding box center [600, 22] width 37 height 8
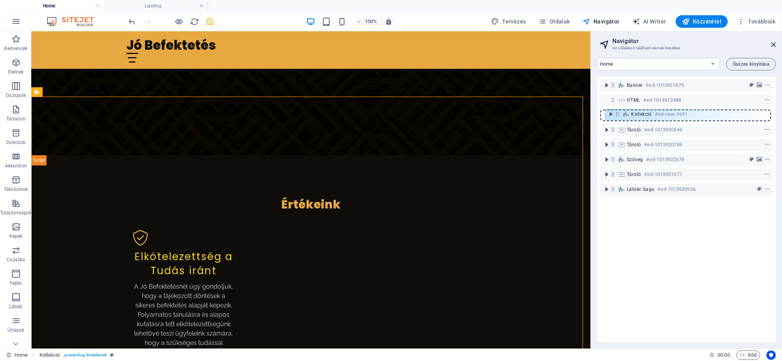
drag, startPoint x: 614, startPoint y: 132, endPoint x: 618, endPoint y: 115, distance: 18.0
click at [618, 115] on div "Banner #ed-1013921875 HTML #ed-1014072488 Tároló #ed-1013920546 Kollekció #ed-n…" at bounding box center [686, 209] width 179 height 265
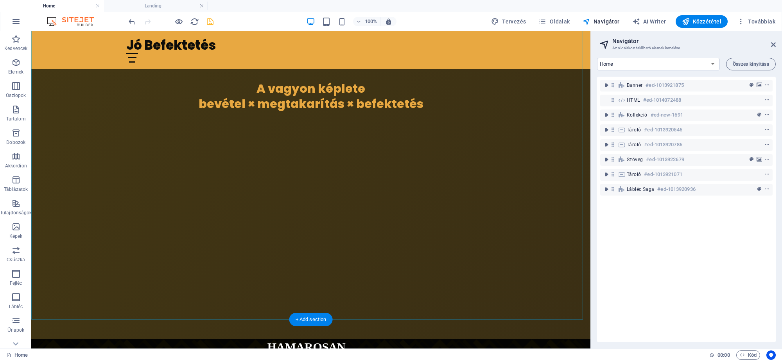
scroll to position [440, 0]
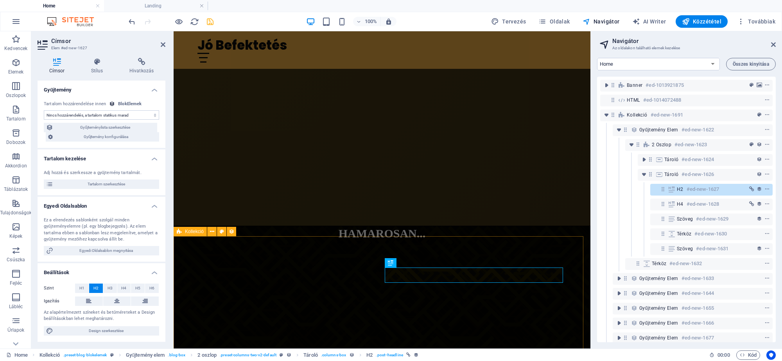
select select "name"
click at [602, 23] on span "Navigátor" at bounding box center [600, 22] width 37 height 8
click at [503, 17] on button "Tervezés" at bounding box center [508, 21] width 41 height 13
select select "px"
select select "200"
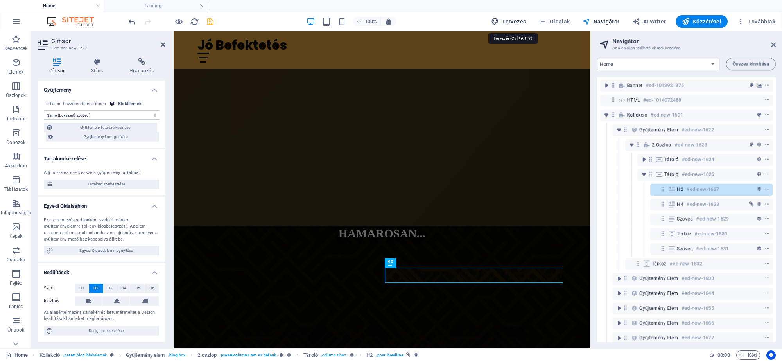
select select "px"
select select "600"
select select "px"
select select "rem"
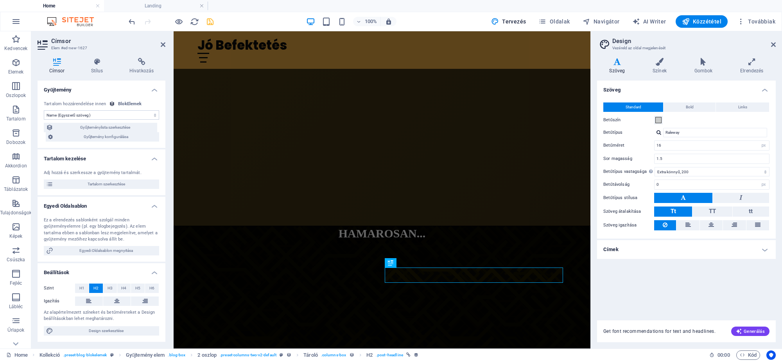
drag, startPoint x: 628, startPoint y: 249, endPoint x: 638, endPoint y: 265, distance: 18.3
click at [628, 249] on h4 "Címek" at bounding box center [686, 249] width 179 height 19
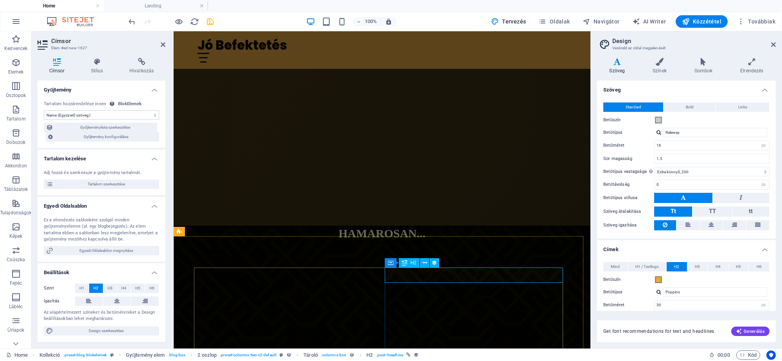
click at [107, 288] on span "H3" at bounding box center [109, 287] width 5 height 9
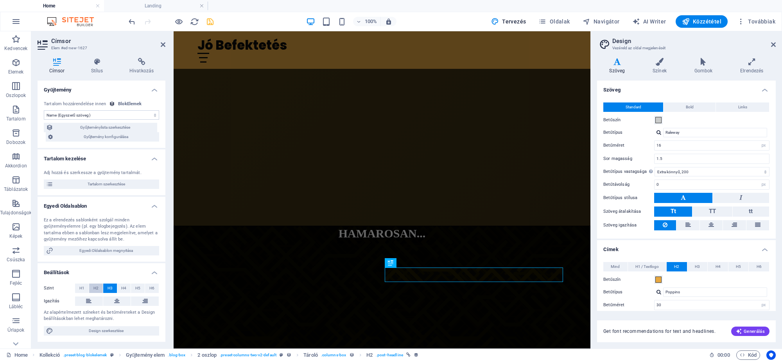
click at [94, 287] on span "H2" at bounding box center [95, 287] width 5 height 9
click at [81, 286] on span "H1" at bounding box center [81, 287] width 5 height 9
click at [94, 288] on span "H2" at bounding box center [95, 287] width 5 height 9
drag, startPoint x: 694, startPoint y: 263, endPoint x: 676, endPoint y: 266, distance: 18.6
click at [695, 263] on span "H3" at bounding box center [696, 266] width 5 height 9
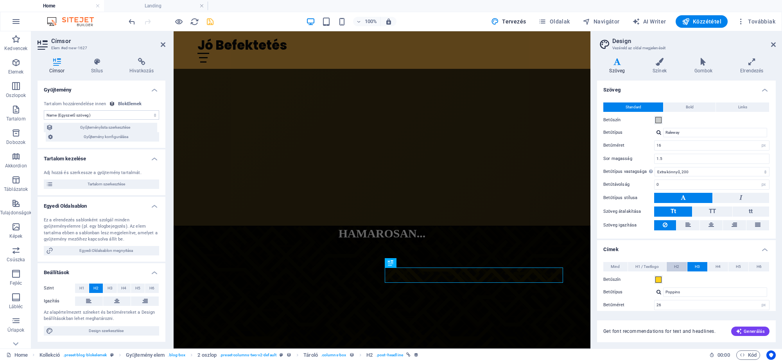
click at [672, 266] on button "H2" at bounding box center [676, 266] width 20 height 9
click at [410, 263] on span "H3" at bounding box center [413, 262] width 6 height 5
click at [411, 264] on span "H3" at bounding box center [413, 262] width 6 height 5
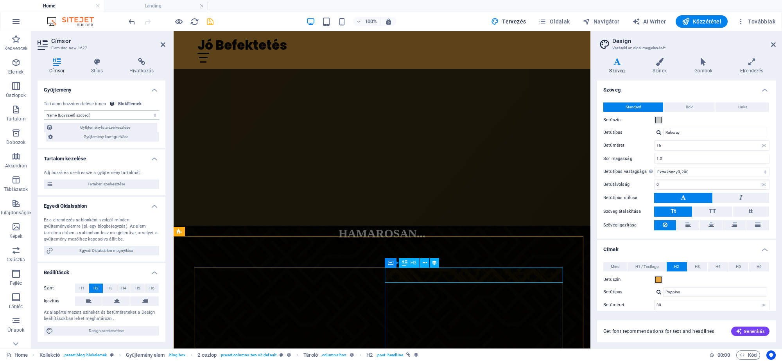
click at [411, 264] on span "H3" at bounding box center [413, 262] width 6 height 5
click at [106, 286] on button "H3" at bounding box center [110, 287] width 14 height 9
click at [96, 285] on span "H2" at bounding box center [95, 287] width 5 height 9
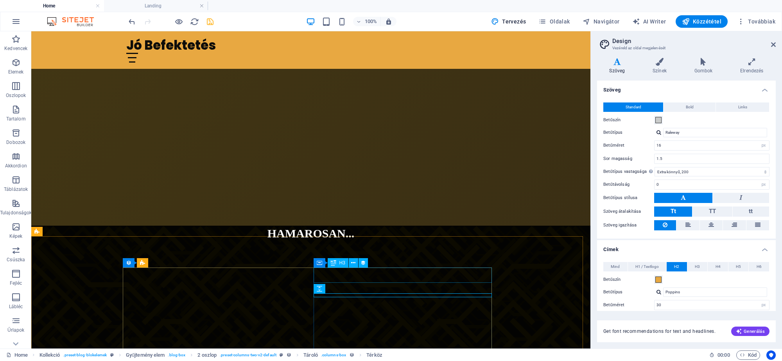
select select "name"
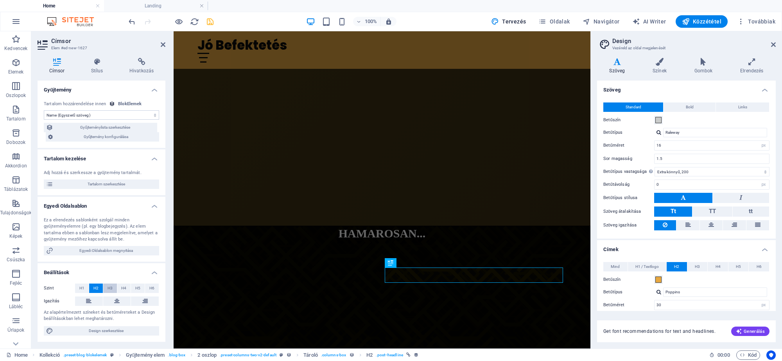
click at [109, 284] on span "H3" at bounding box center [109, 287] width 5 height 9
checkbox input "false"
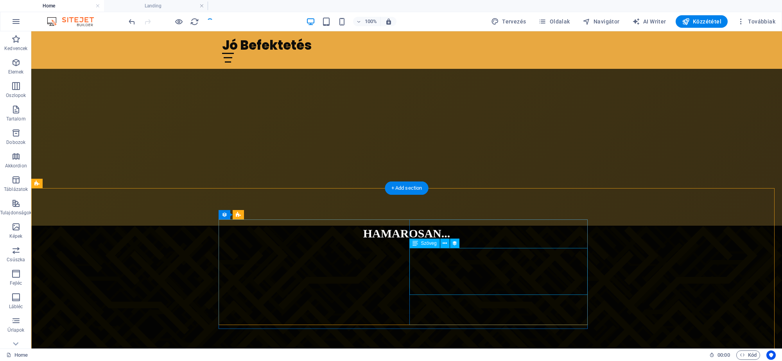
scroll to position [684, 0]
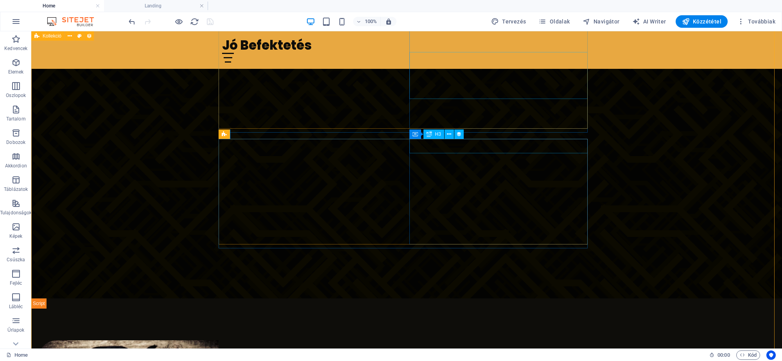
select select "name"
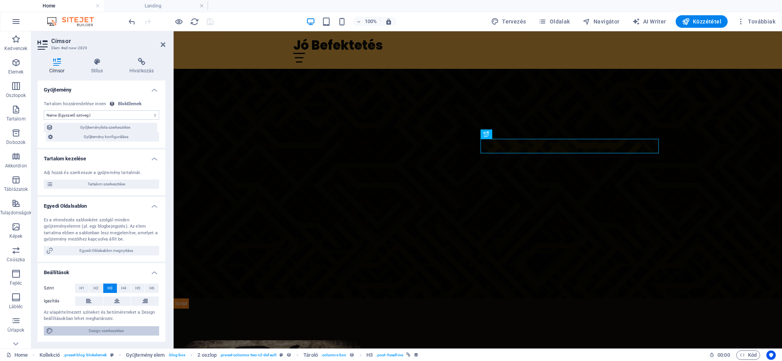
click at [104, 331] on span "Design szerkesztése" at bounding box center [105, 330] width 101 height 9
select select "px"
select select "200"
select select "px"
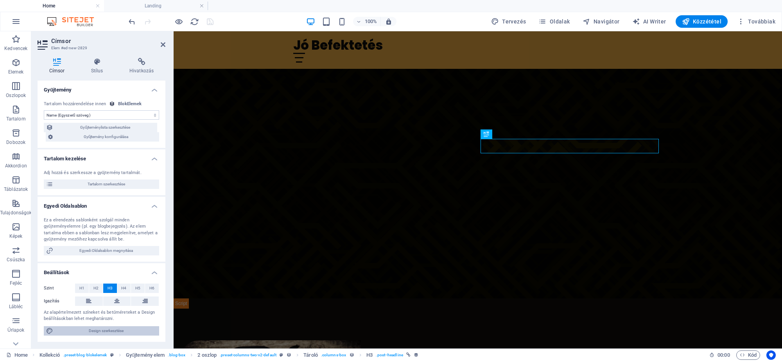
select select "600"
select select "px"
select select "rem"
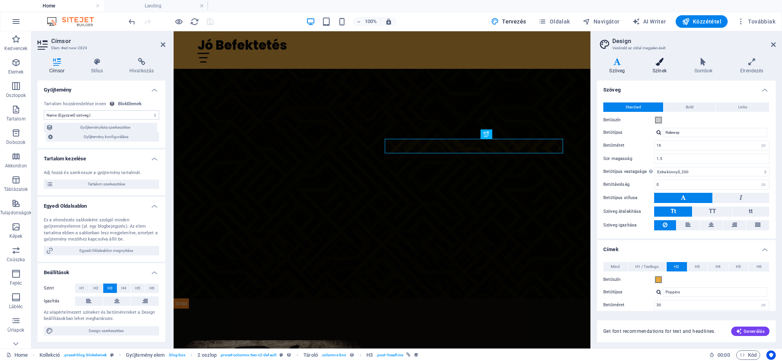
click at [658, 70] on h4 "Színek" at bounding box center [661, 66] width 42 height 16
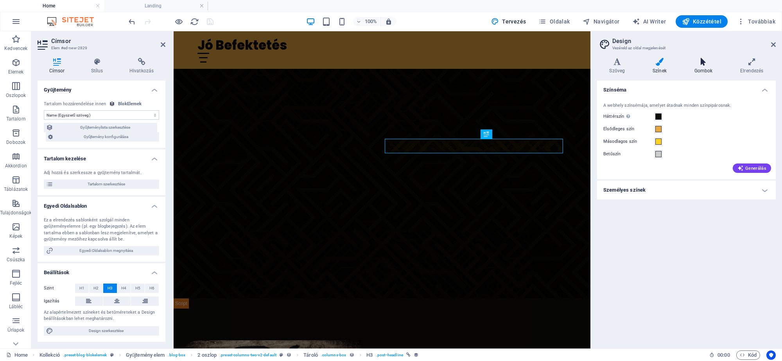
click at [708, 63] on icon at bounding box center [703, 62] width 43 height 8
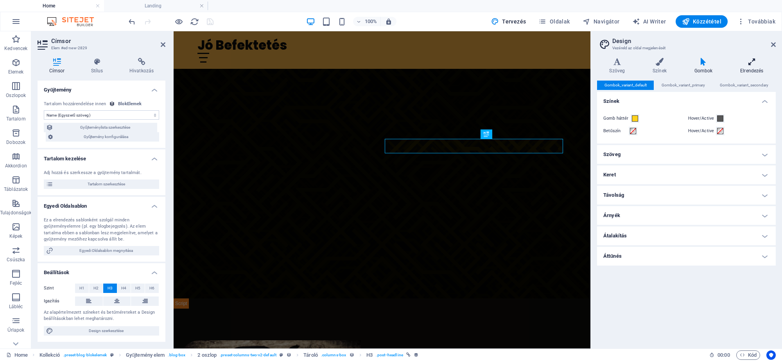
click at [757, 66] on h4 "Elrendezés" at bounding box center [752, 66] width 48 height 16
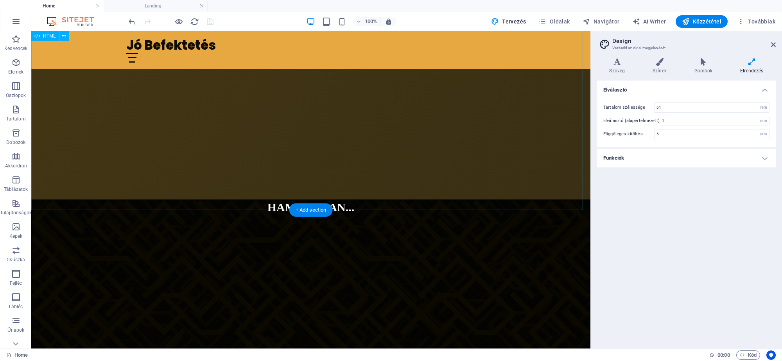
scroll to position [488, 0]
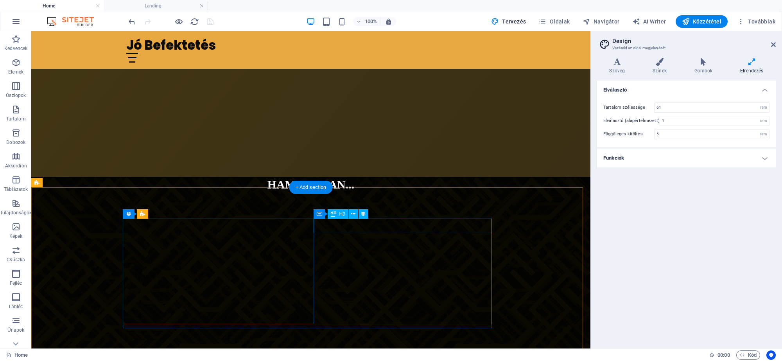
select select "name"
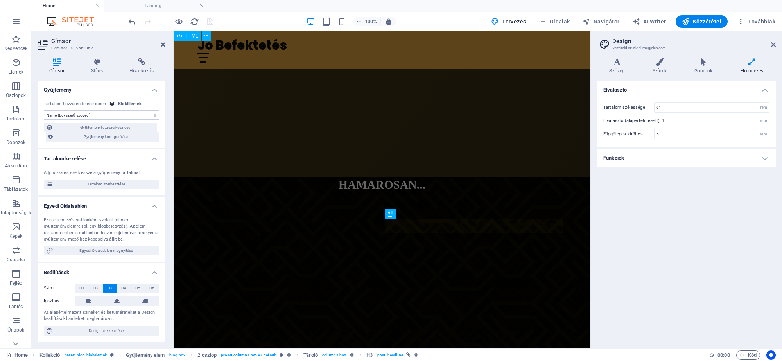
click at [448, 177] on div "Hamarosan..." at bounding box center [382, 340] width 417 height 327
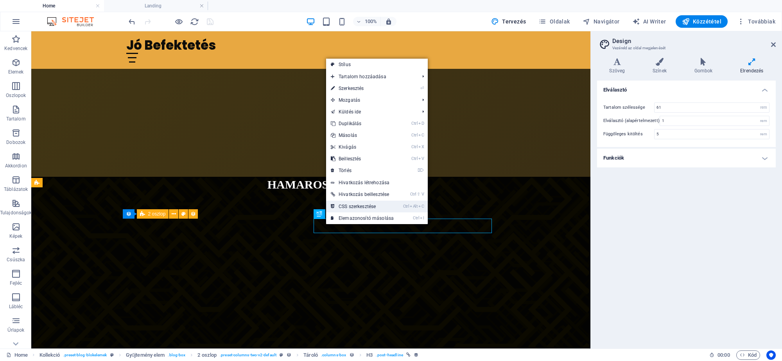
click at [361, 202] on link "Ctrl Alt C CSS szerkesztése" at bounding box center [362, 206] width 72 height 12
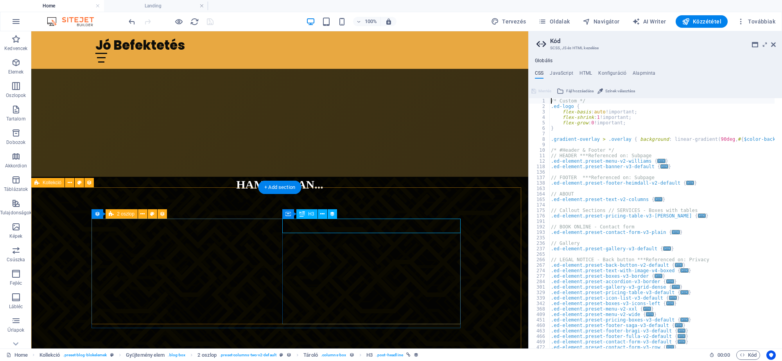
select select "name"
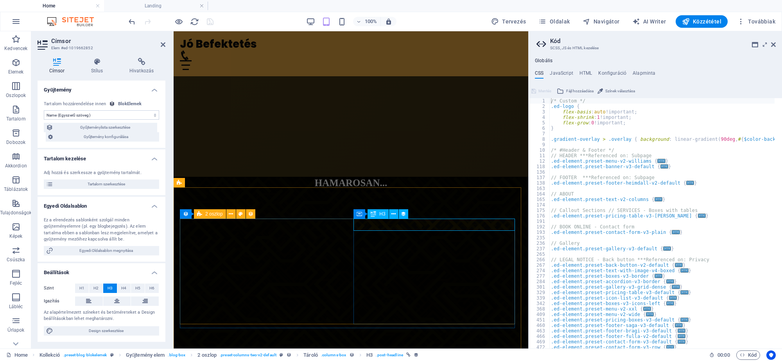
click at [391, 214] on icon at bounding box center [393, 214] width 4 height 8
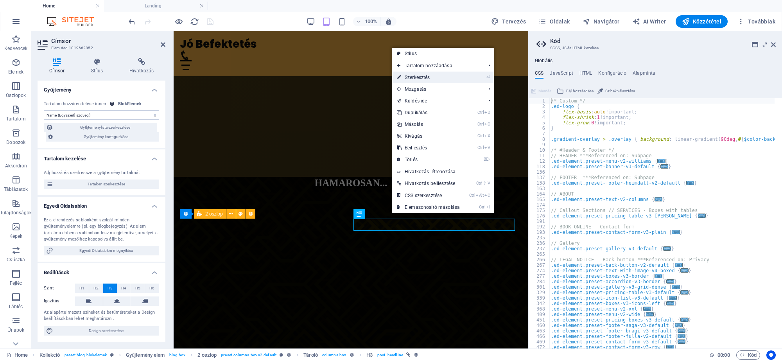
click at [419, 79] on link "⏎ Szerkesztés" at bounding box center [428, 78] width 72 height 12
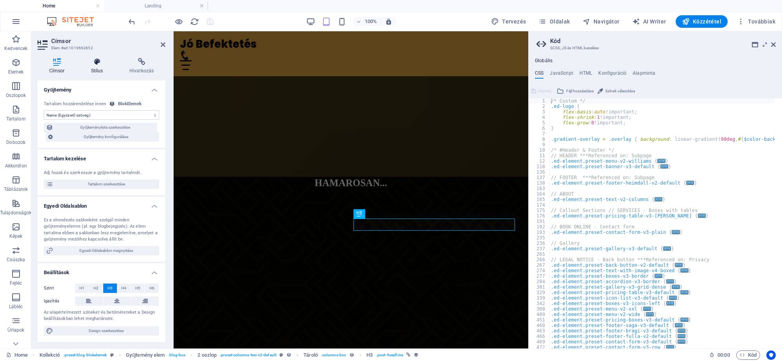
click at [96, 63] on icon at bounding box center [96, 62] width 35 height 8
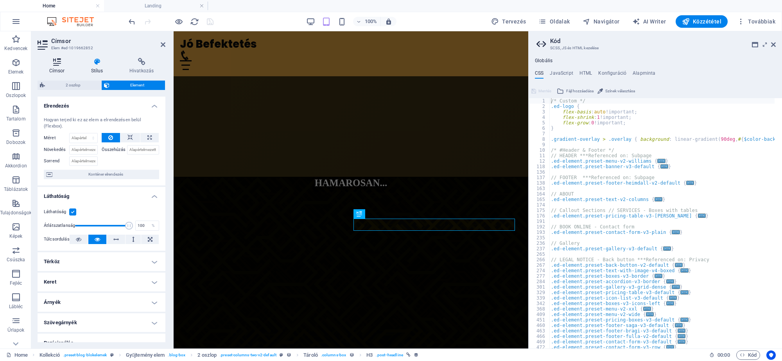
click at [52, 64] on icon at bounding box center [57, 62] width 39 height 8
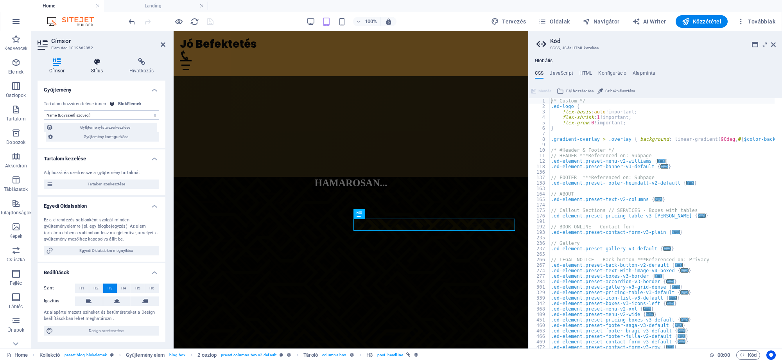
click at [108, 61] on icon at bounding box center [96, 62] width 35 height 8
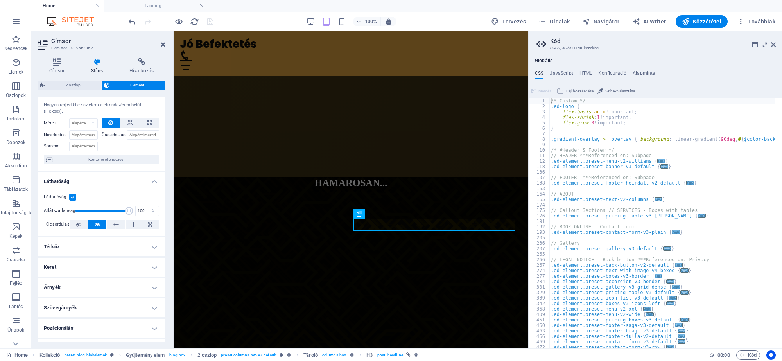
scroll to position [0, 0]
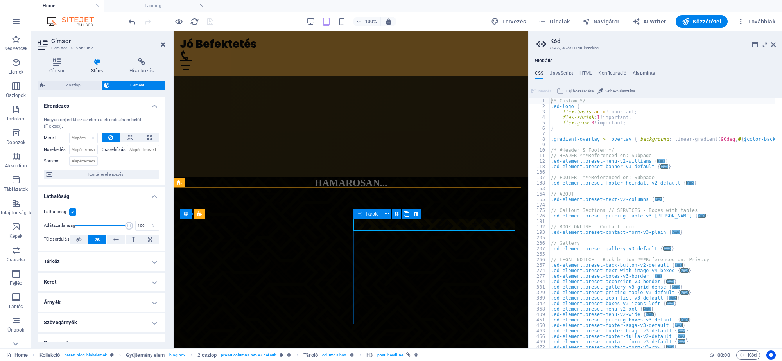
click at [360, 210] on icon at bounding box center [358, 213] width 5 height 9
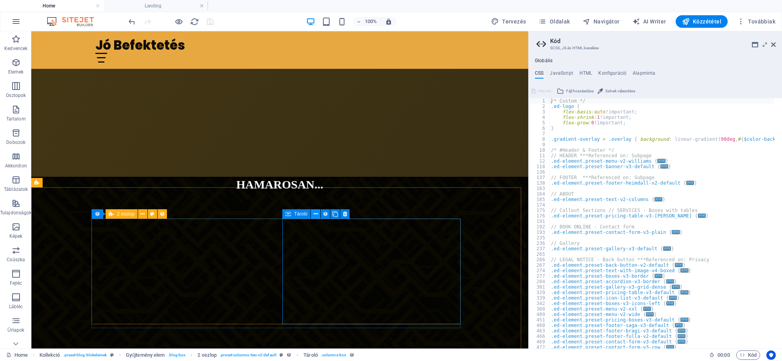
click at [313, 214] on button at bounding box center [315, 213] width 9 height 9
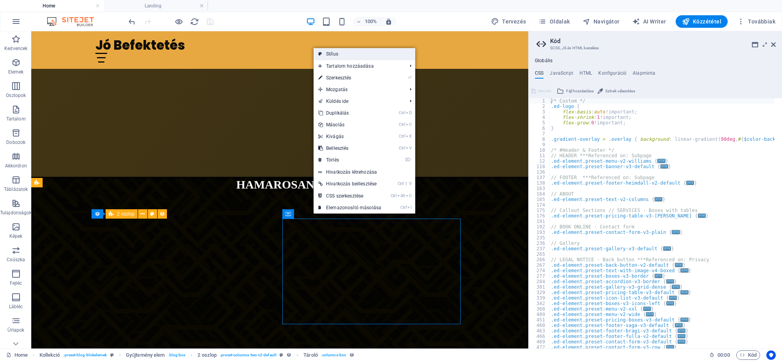
click at [367, 54] on link "Stílus" at bounding box center [364, 54] width 102 height 12
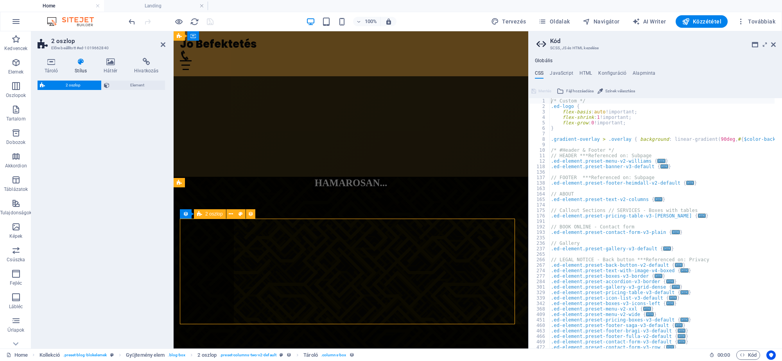
select select "rem"
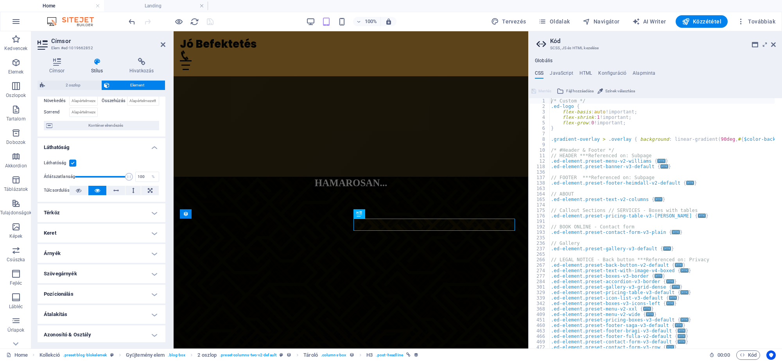
scroll to position [91, 0]
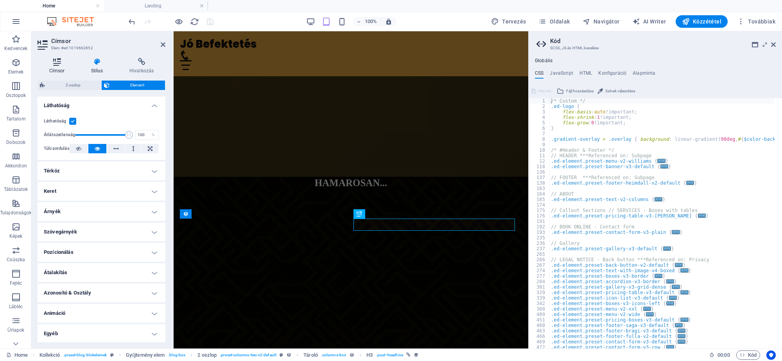
click at [58, 64] on icon at bounding box center [57, 62] width 39 height 8
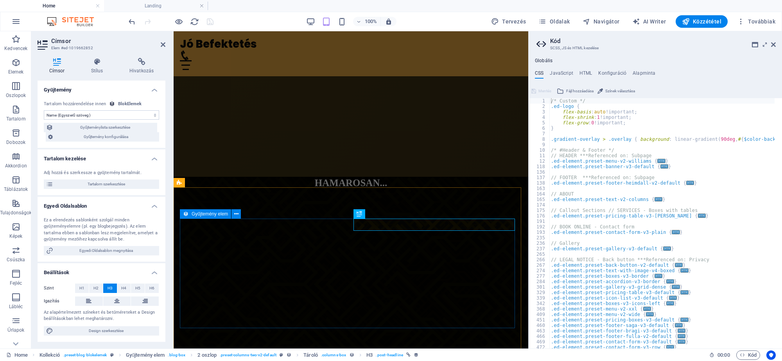
click at [187, 215] on icon at bounding box center [185, 213] width 5 height 9
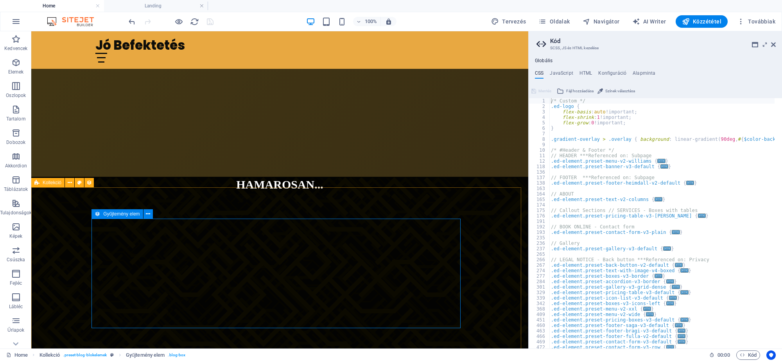
click at [101, 214] on div "Gyűjtemény elem" at bounding box center [116, 213] width 51 height 9
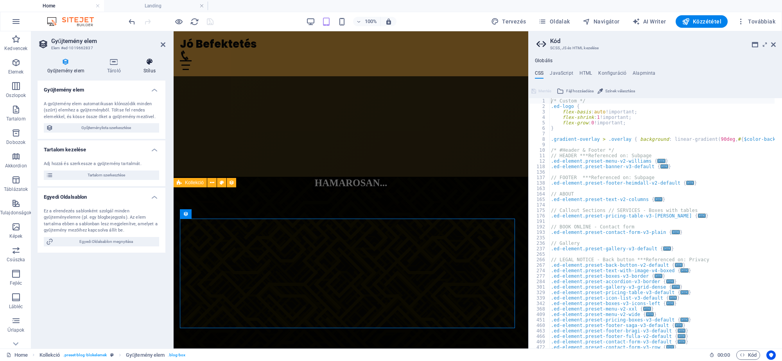
click at [151, 65] on icon at bounding box center [150, 62] width 32 height 8
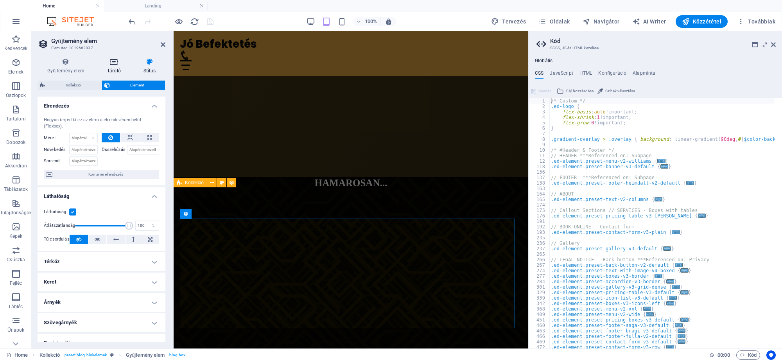
click at [112, 65] on icon at bounding box center [113, 62] width 33 height 8
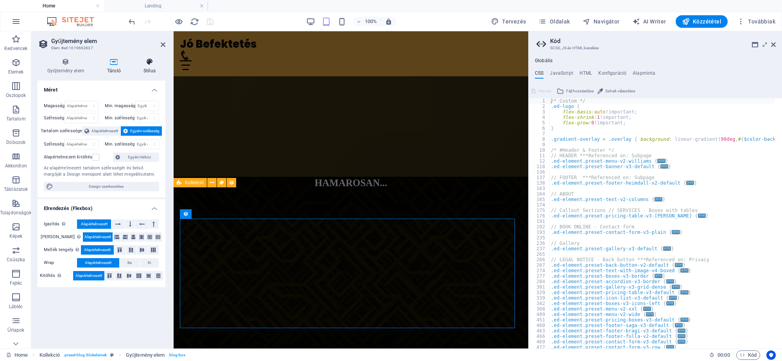
click at [152, 63] on icon at bounding box center [150, 62] width 32 height 8
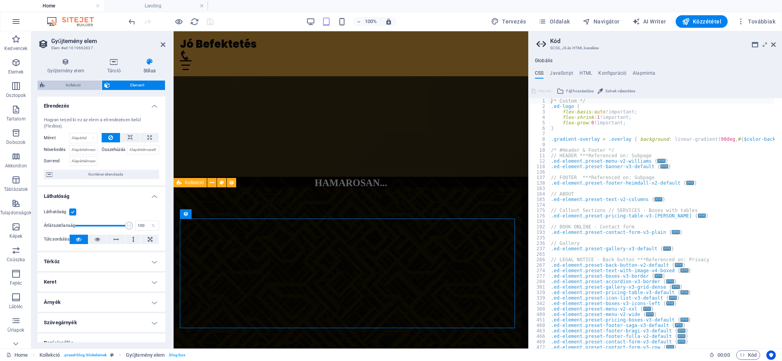
click at [64, 85] on span "Kollekció" at bounding box center [73, 85] width 52 height 9
select select "rem"
select select "preset-blog-blokelemek"
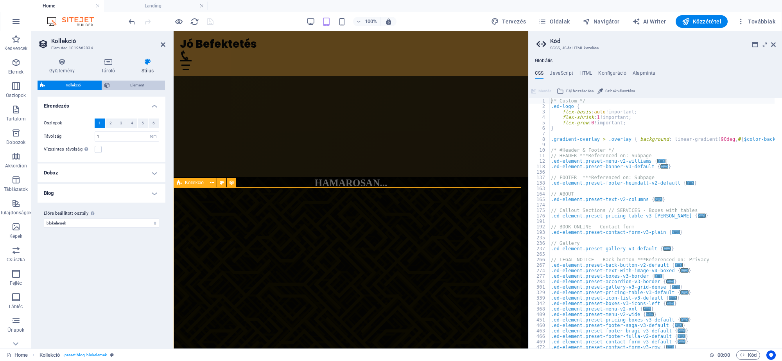
click at [139, 86] on span "Element" at bounding box center [137, 85] width 51 height 9
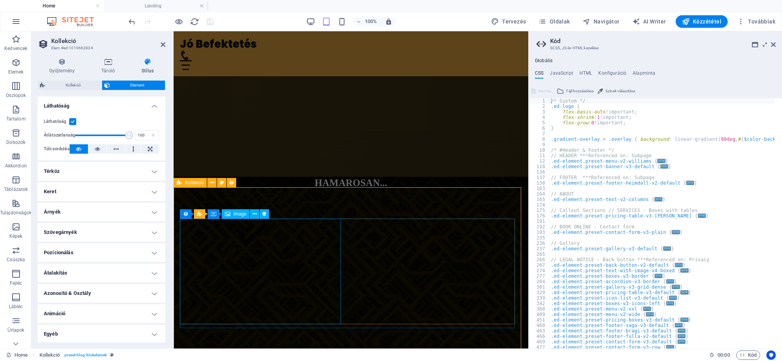
select select "image"
select select "px"
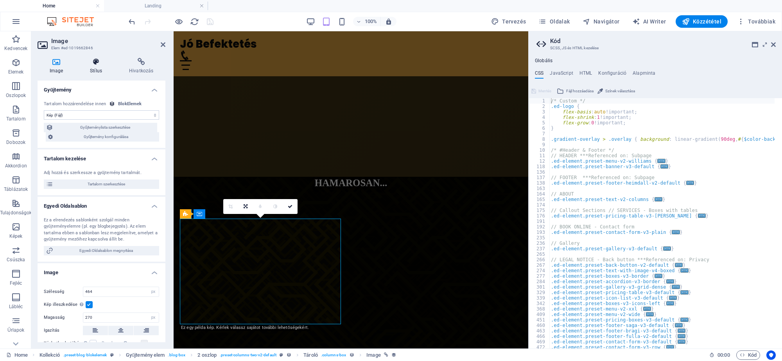
click at [91, 61] on icon at bounding box center [96, 62] width 36 height 8
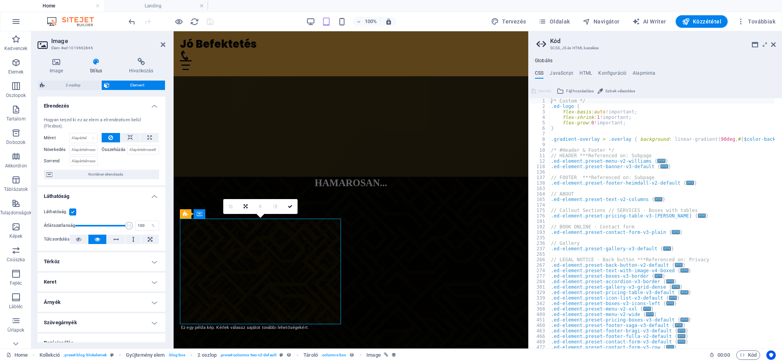
scroll to position [49, 0]
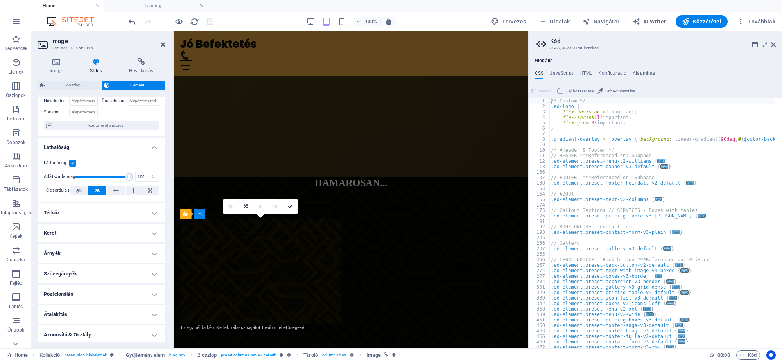
click at [80, 230] on h4 "Keret" at bounding box center [102, 233] width 128 height 19
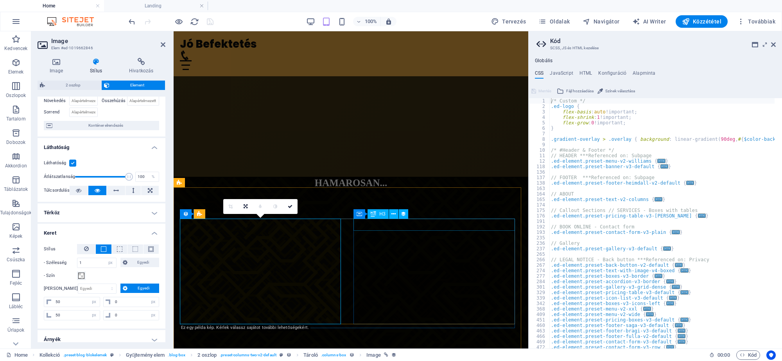
select select "name"
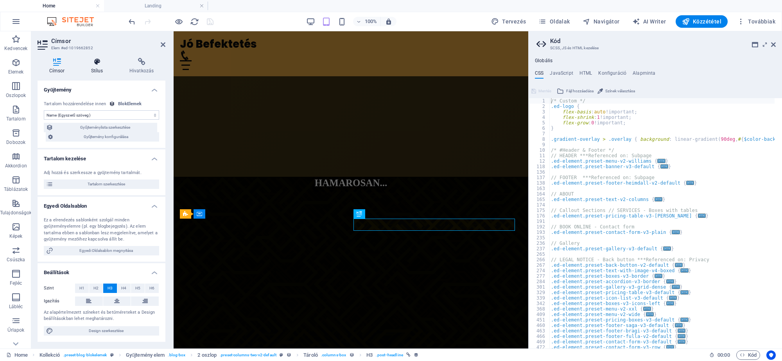
click at [100, 63] on icon at bounding box center [96, 62] width 35 height 8
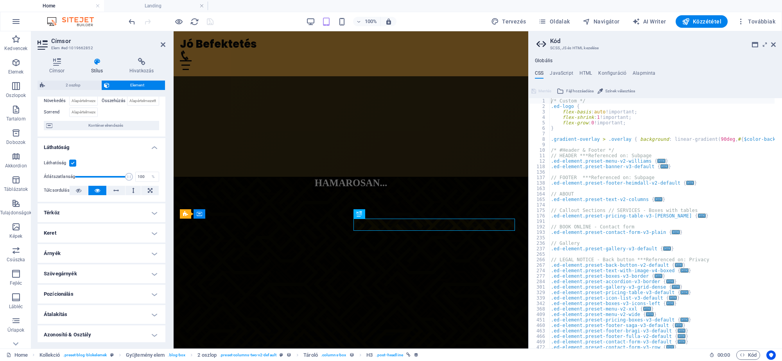
click at [98, 272] on h4 "Szövegárnyék" at bounding box center [102, 273] width 128 height 19
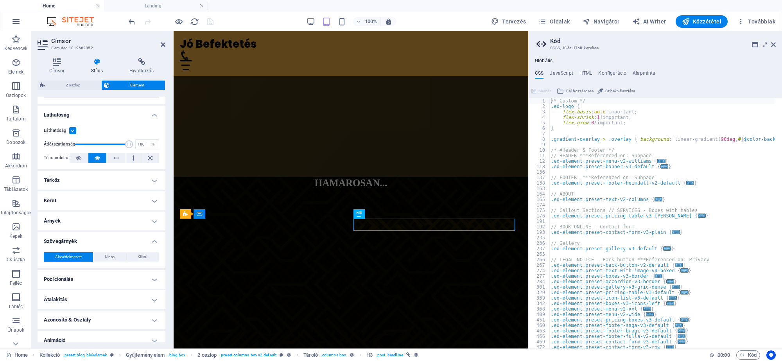
scroll to position [98, 0]
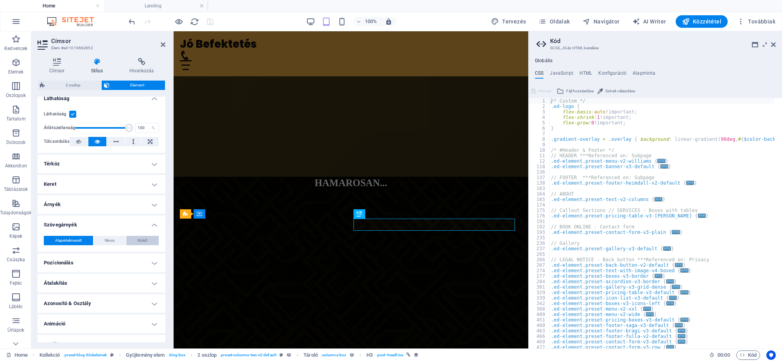
click at [140, 239] on span "Külső" at bounding box center [143, 240] width 10 height 9
type input "2"
type input "4"
click at [72, 251] on span at bounding box center [73, 253] width 6 height 6
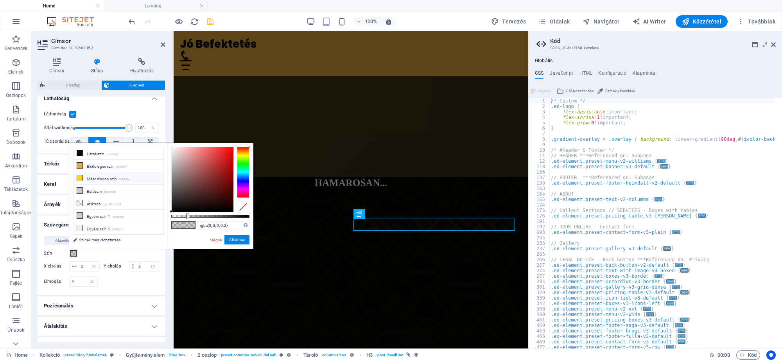
click at [92, 179] on li "Másodlagos szín #ffd21e" at bounding box center [118, 178] width 90 height 13
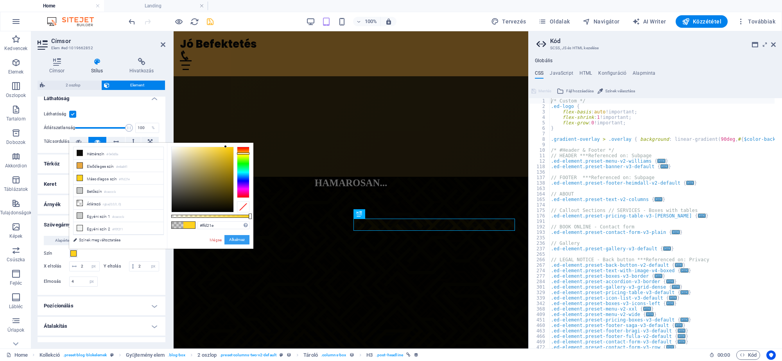
click at [236, 241] on button "Alkalmaz" at bounding box center [236, 239] width 25 height 9
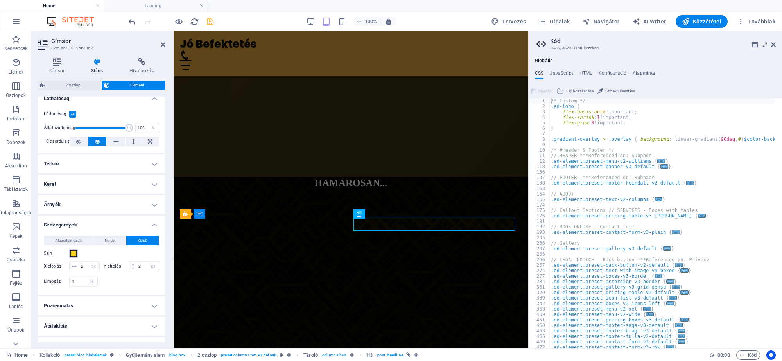
click at [73, 252] on span at bounding box center [73, 253] width 6 height 6
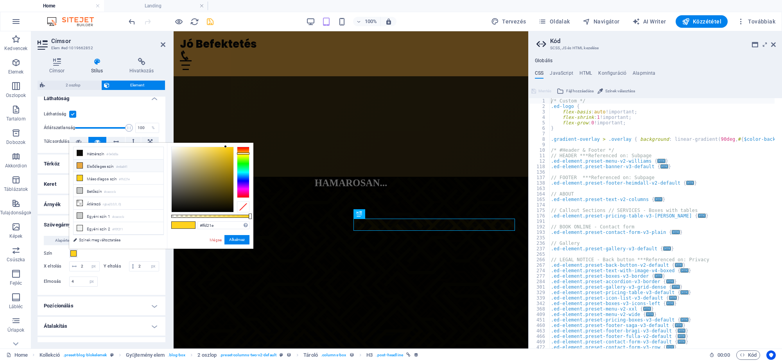
click at [90, 168] on li "Elsődleges szín #e8a841" at bounding box center [118, 165] width 90 height 13
type input "#e8a841"
click at [236, 239] on button "Alkalmaz" at bounding box center [236, 239] width 25 height 9
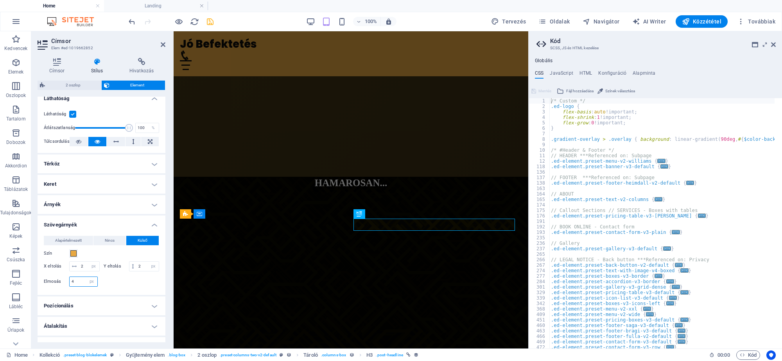
drag, startPoint x: 79, startPoint y: 292, endPoint x: 51, endPoint y: 292, distance: 27.7
click at [51, 286] on div "Elmosás 4 px rem % vh vw" at bounding box center [71, 281] width 54 height 10
type input "8"
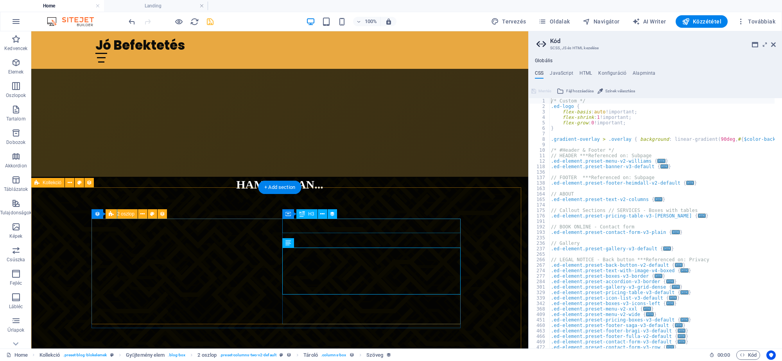
select select "px"
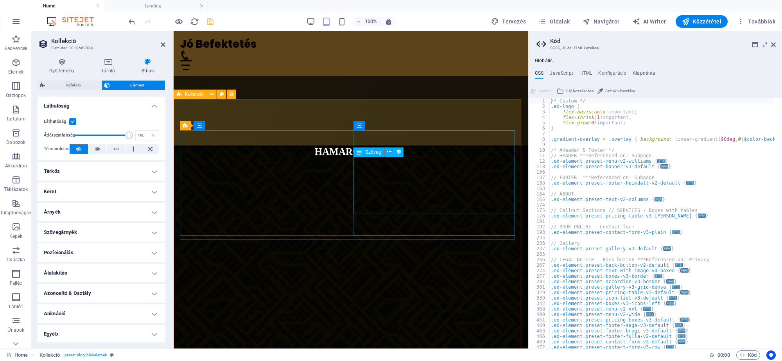
scroll to position [391, 0]
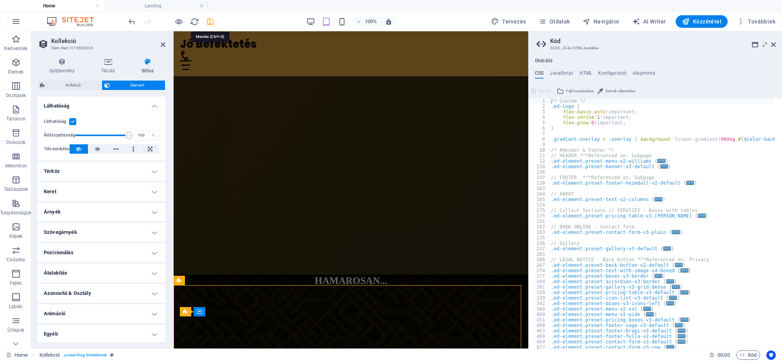
click at [208, 18] on icon "save" at bounding box center [210, 21] width 9 height 9
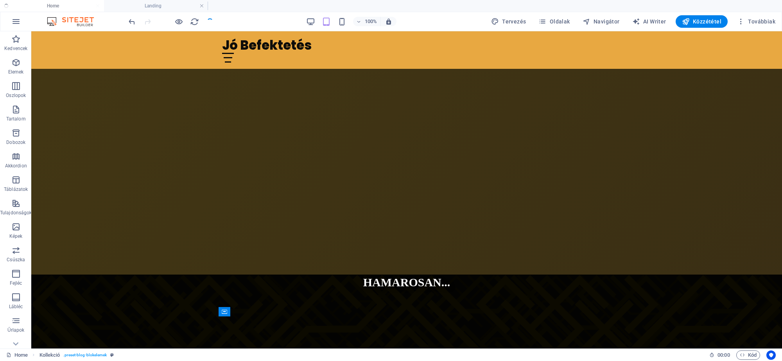
checkbox input "false"
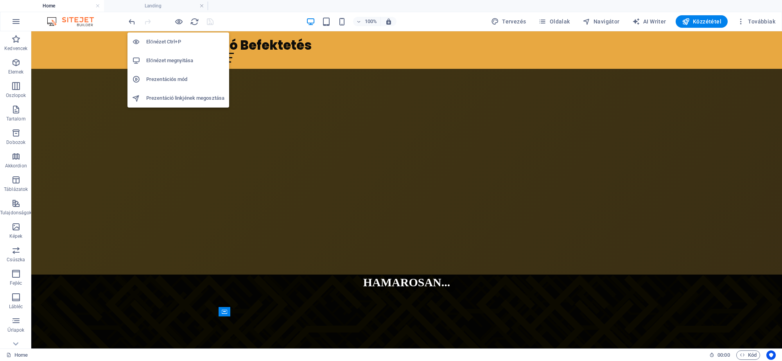
click at [162, 59] on h6 "Előnézet megnyitása" at bounding box center [185, 60] width 78 height 9
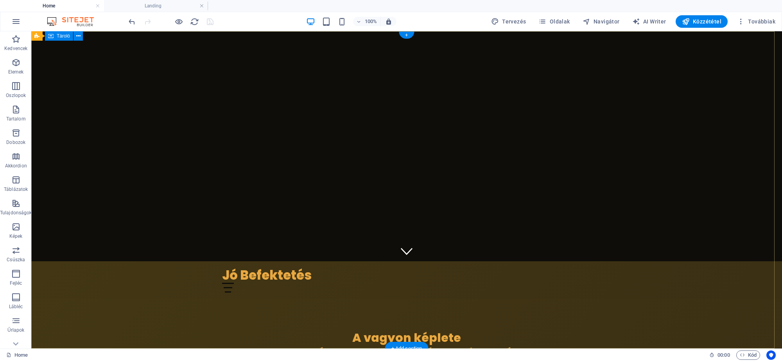
scroll to position [0, 0]
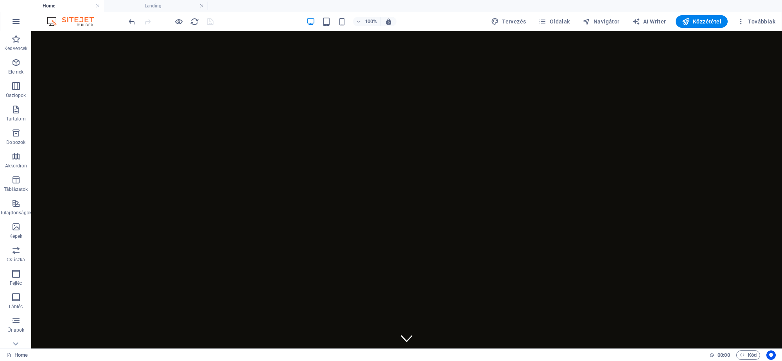
click at [44, 0] on li "Home" at bounding box center [52, 6] width 104 height 12
click at [153, 7] on h4 "Landing" at bounding box center [156, 6] width 104 height 9
click at [55, 6] on h4 "Home" at bounding box center [52, 6] width 104 height 9
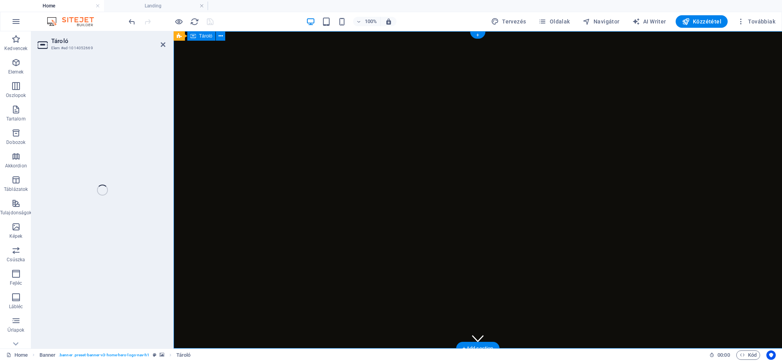
select select "vh"
select select "header"
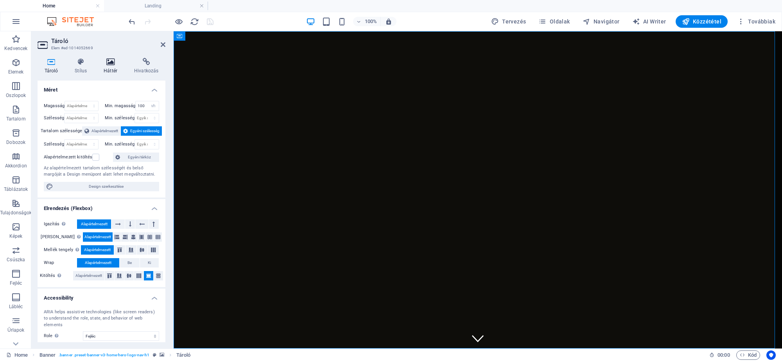
click at [109, 64] on icon at bounding box center [110, 62] width 27 height 8
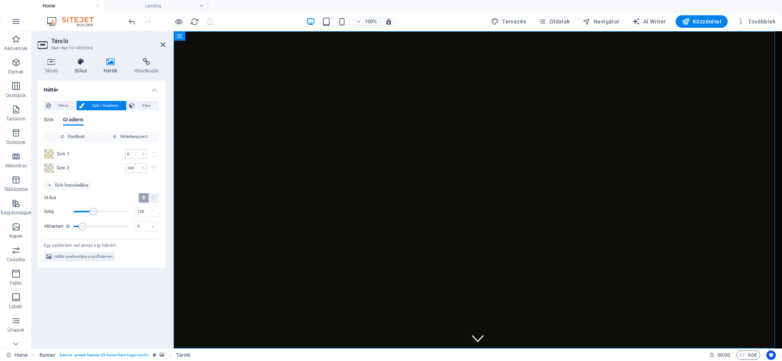
click at [77, 67] on h4 "Stílus" at bounding box center [82, 66] width 29 height 16
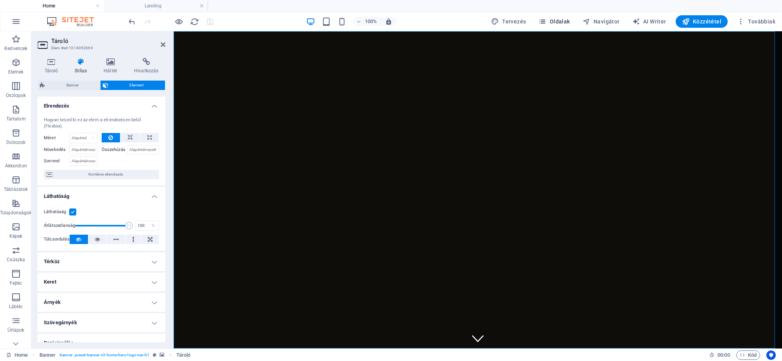
click at [544, 18] on icon "button" at bounding box center [542, 22] width 8 height 8
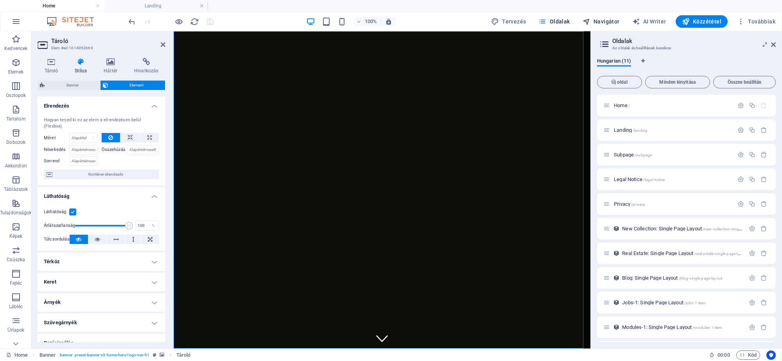
click at [590, 20] on icon "button" at bounding box center [586, 22] width 8 height 8
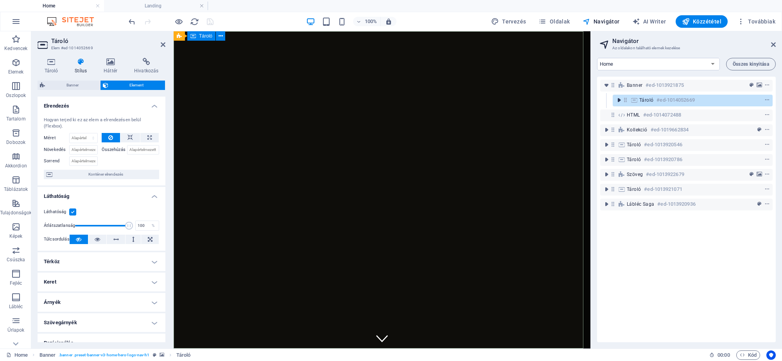
click at [619, 97] on icon "toggle-expand" at bounding box center [619, 100] width 8 height 8
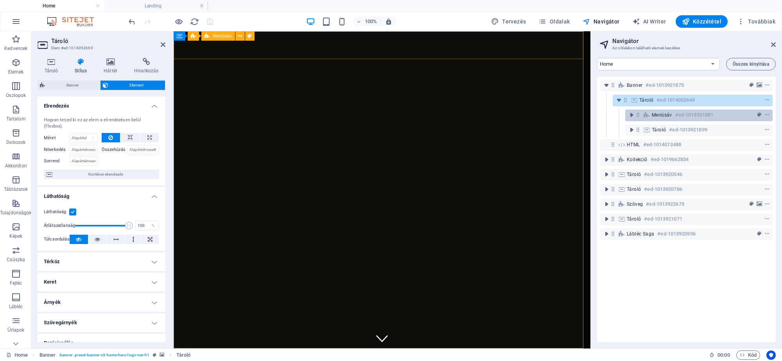
click at [671, 118] on span "Menüsáv" at bounding box center [661, 115] width 20 height 6
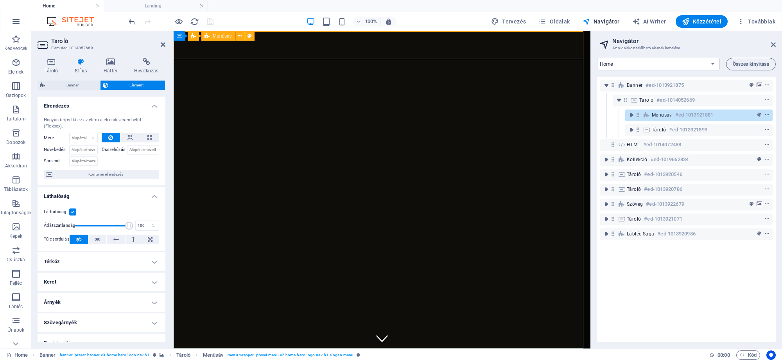
click at [675, 114] on h6 "#ed-1013921881" at bounding box center [694, 114] width 38 height 9
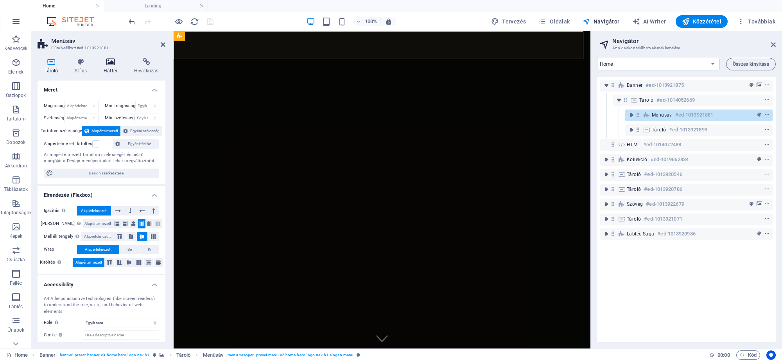
click at [110, 63] on icon at bounding box center [110, 62] width 27 height 8
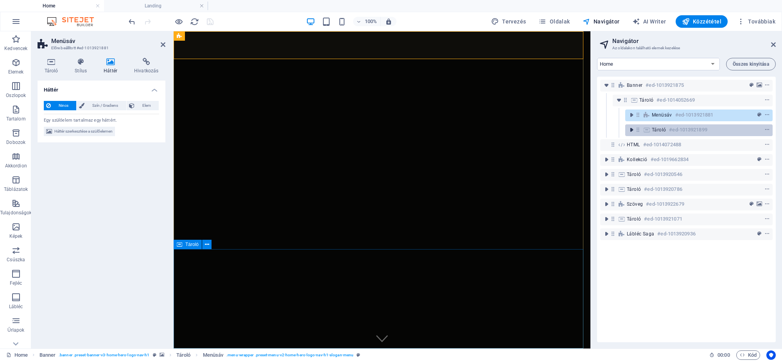
click at [630, 126] on icon "toggle-expand" at bounding box center [631, 130] width 8 height 8
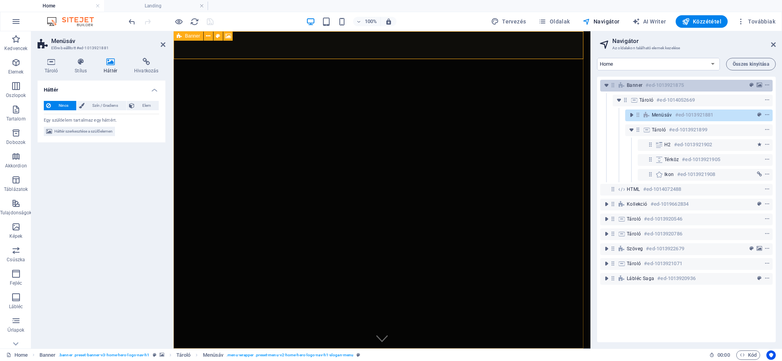
click at [633, 83] on span "Banner" at bounding box center [634, 85] width 16 height 6
select select "vh"
select select "header"
select select "ms"
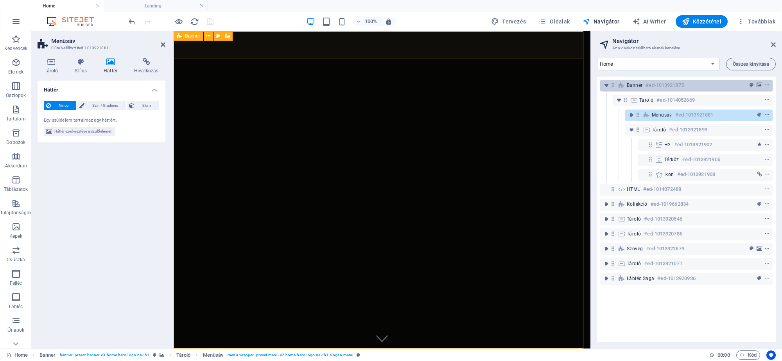
select select "s"
select select "progressive"
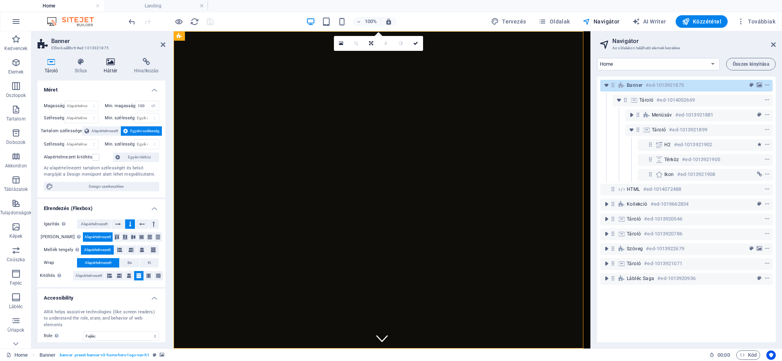
click at [105, 59] on icon at bounding box center [110, 62] width 27 height 8
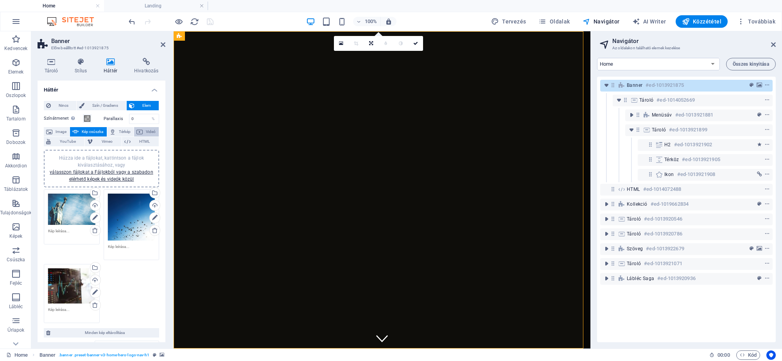
click at [141, 131] on button "Videó" at bounding box center [146, 131] width 25 height 9
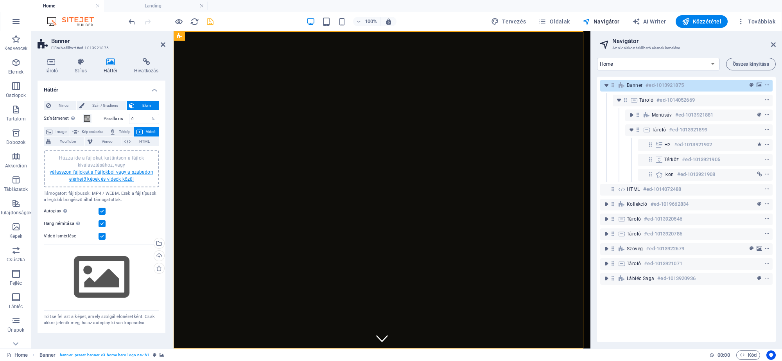
click at [110, 177] on link "válasszon fájlokat a Fájlokból vagy a szabadon elérhető képek és videók közül" at bounding box center [101, 175] width 103 height 13
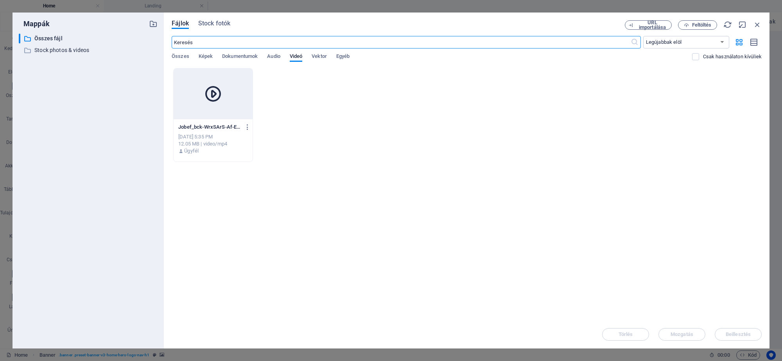
click at [232, 92] on div at bounding box center [213, 93] width 79 height 51
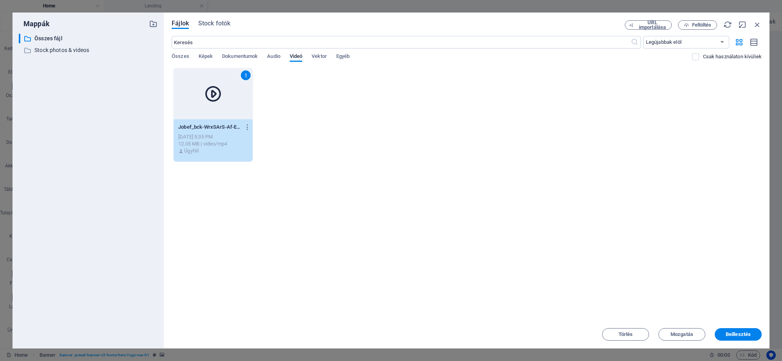
click at [232, 92] on div "1" at bounding box center [213, 93] width 79 height 51
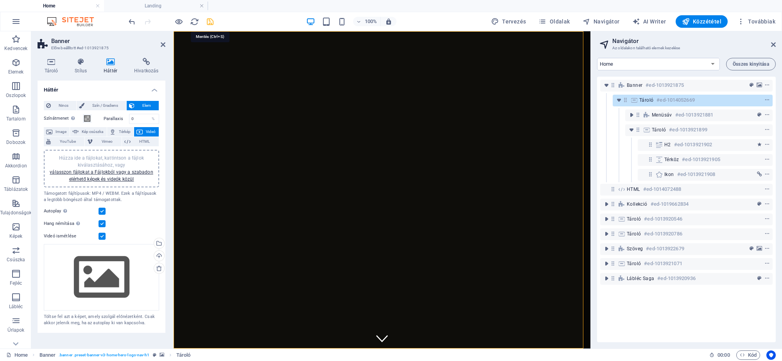
click at [210, 20] on icon "save" at bounding box center [210, 21] width 9 height 9
checkbox input "false"
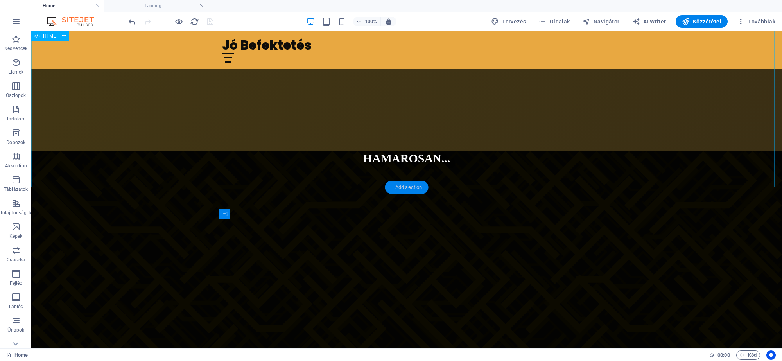
scroll to position [537, 0]
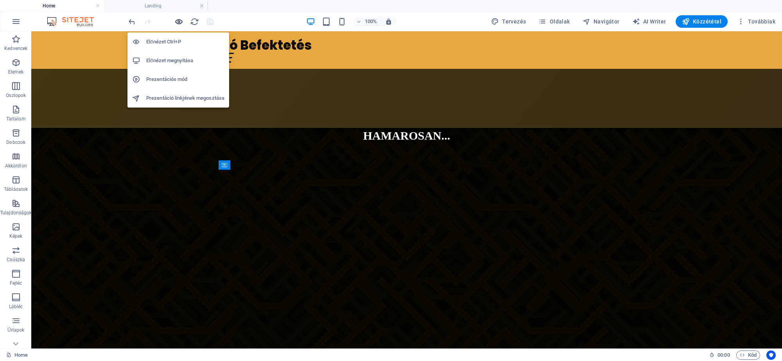
click at [182, 21] on icon "button" at bounding box center [178, 21] width 9 height 9
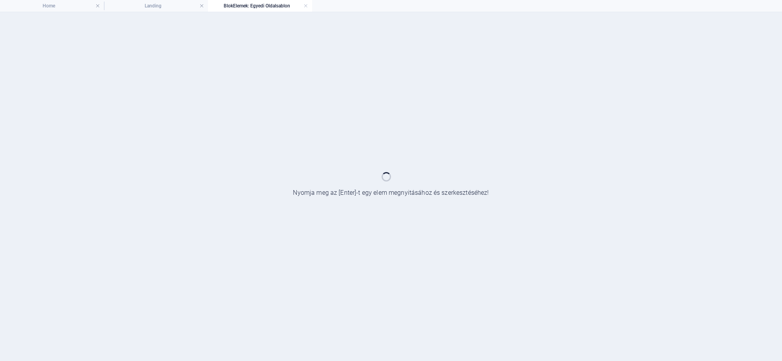
scroll to position [0, 0]
click at [431, 163] on div at bounding box center [391, 186] width 782 height 349
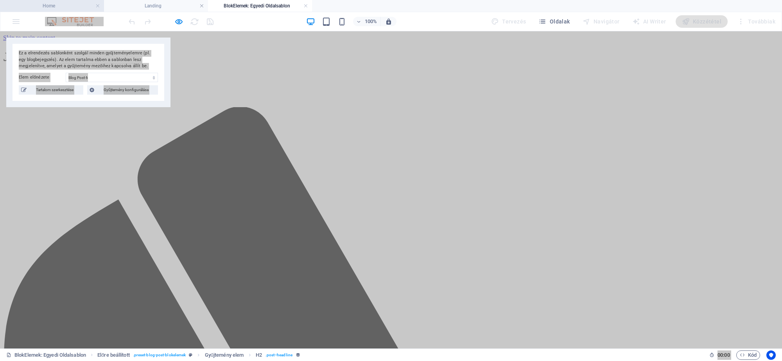
click at [46, 3] on h4 "Home" at bounding box center [52, 6] width 104 height 9
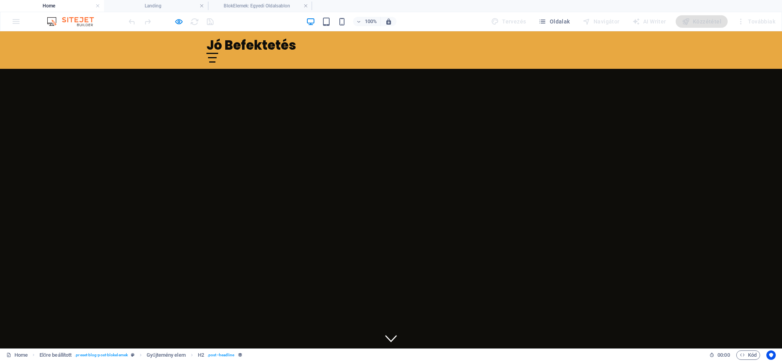
scroll to position [537, 0]
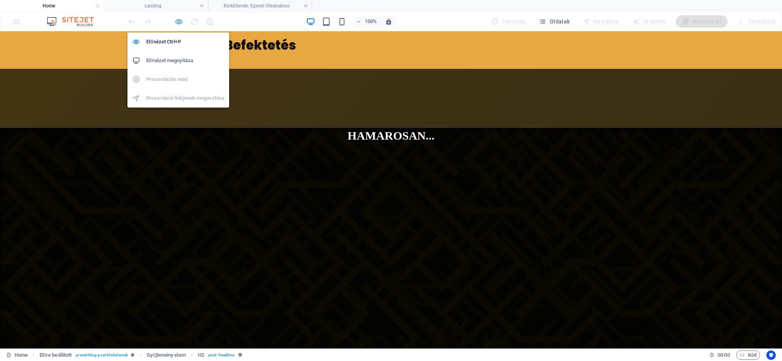
click at [182, 20] on icon "button" at bounding box center [178, 21] width 9 height 9
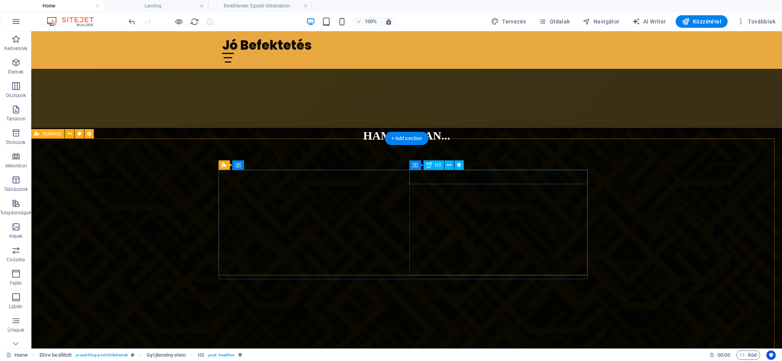
select select "px"
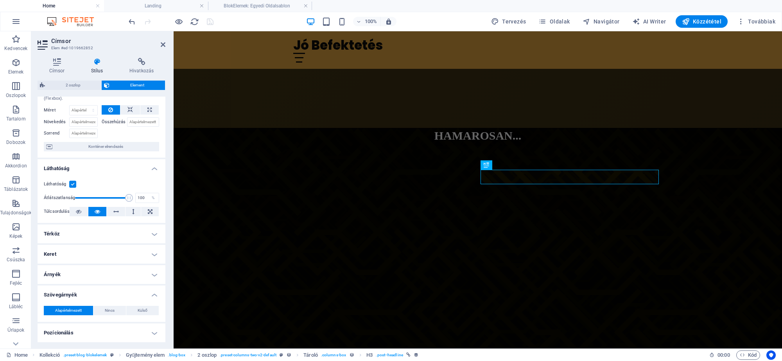
scroll to position [49, 0]
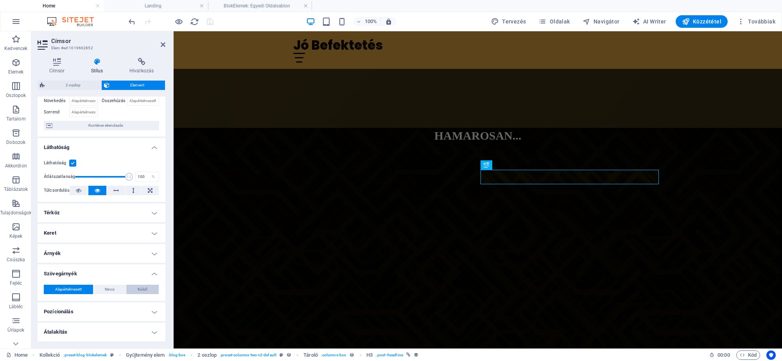
click at [149, 288] on button "Külső" at bounding box center [142, 288] width 32 height 9
type input "2"
type input "4"
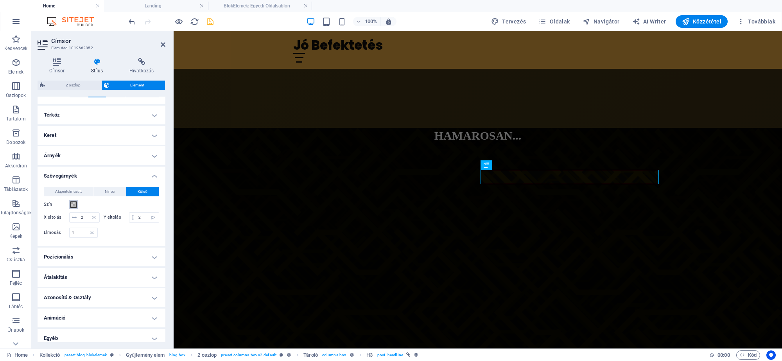
click at [71, 203] on span at bounding box center [73, 204] width 6 height 6
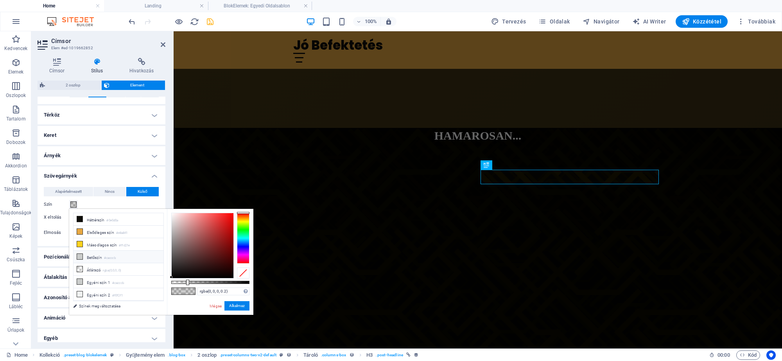
click at [81, 257] on icon at bounding box center [79, 256] width 5 height 5
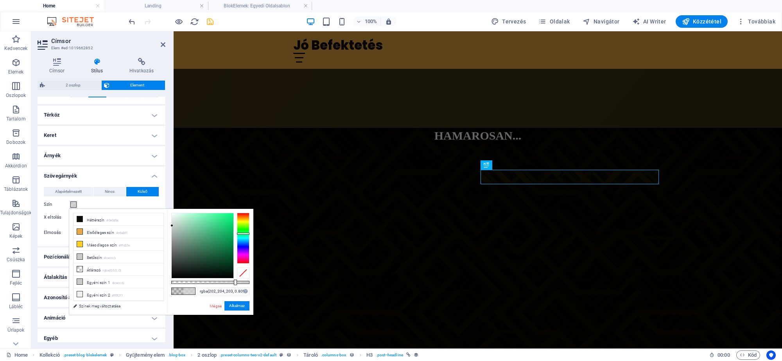
drag, startPoint x: 222, startPoint y: 282, endPoint x: 234, endPoint y: 284, distance: 13.0
click at [234, 284] on div at bounding box center [210, 282] width 78 height 3
type input "rgba(202, 204, 203, 0.799)"
drag, startPoint x: 241, startPoint y: 280, endPoint x: 234, endPoint y: 281, distance: 7.5
click at [234, 281] on div at bounding box center [210, 282] width 78 height 3
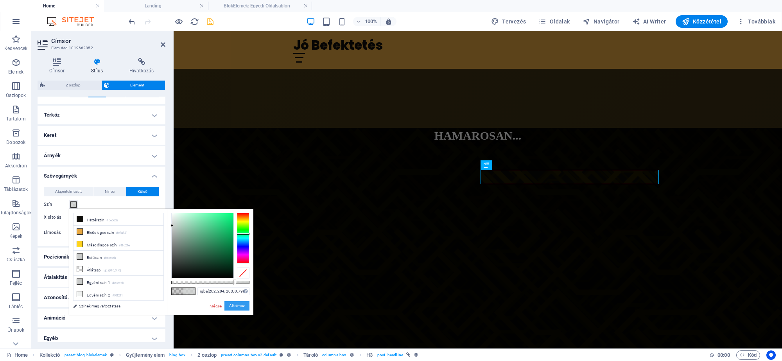
click at [239, 305] on button "Alkalmaz" at bounding box center [236, 305] width 25 height 9
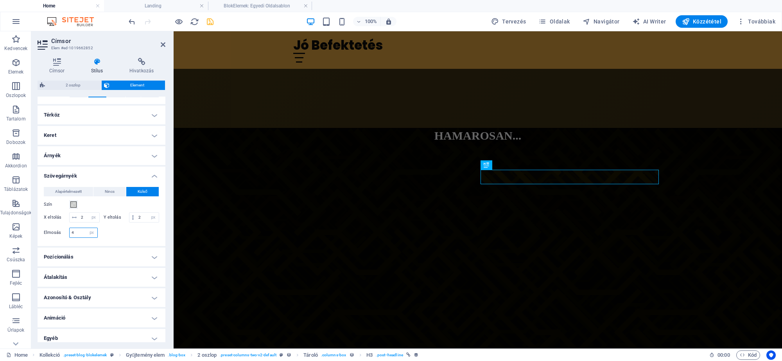
drag, startPoint x: 80, startPoint y: 240, endPoint x: 41, endPoint y: 236, distance: 38.9
click at [41, 236] on div "Alapértelmezett Nincs Külső Szín X eltolás 2 px rem vh vw Y eltolás 2 px rem vh…" at bounding box center [102, 213] width 128 height 65
type input "6"
drag, startPoint x: 106, startPoint y: 217, endPoint x: 55, endPoint y: 213, distance: 50.6
click at [55, 213] on div "X eltolás 2 px rem vh vw" at bounding box center [72, 217] width 56 height 10
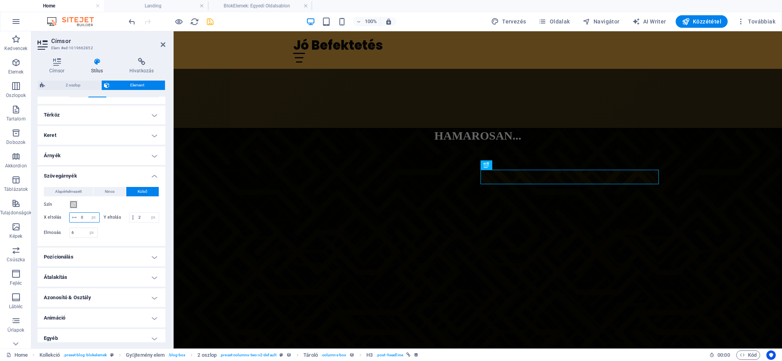
type input "0"
drag, startPoint x: 91, startPoint y: 227, endPoint x: 61, endPoint y: 229, distance: 30.5
click at [104, 222] on div "Y eltolás 2 px rem vh vw" at bounding box center [132, 217] width 56 height 10
type input "0"
click at [70, 202] on span at bounding box center [73, 204] width 6 height 6
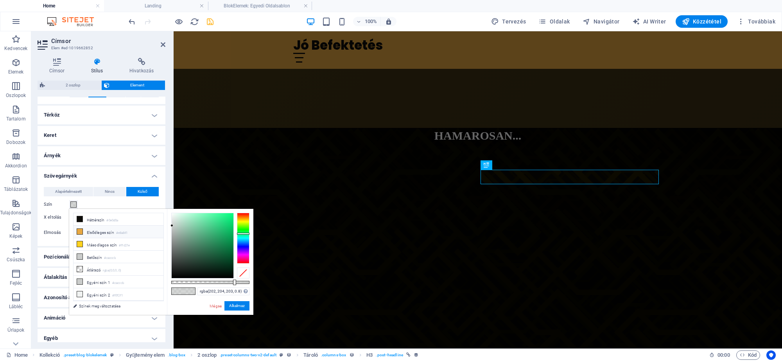
click at [79, 229] on icon at bounding box center [79, 231] width 5 height 5
type input "#e8a841"
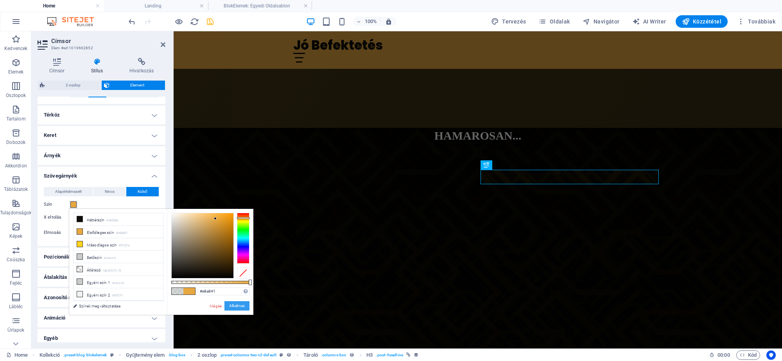
click at [240, 304] on button "Alkalmaz" at bounding box center [236, 305] width 25 height 9
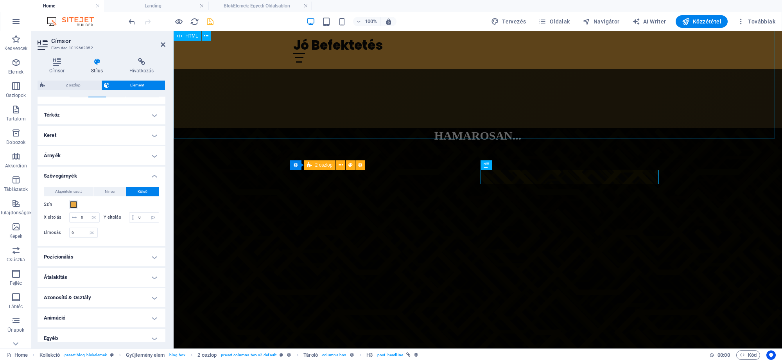
checkbox input "false"
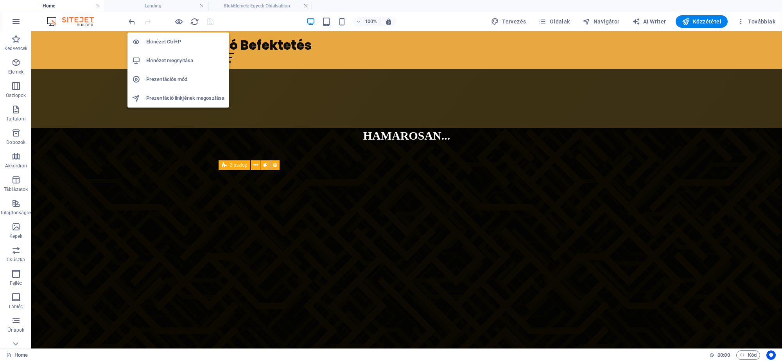
click at [167, 56] on h6 "Előnézet megnyitása" at bounding box center [185, 60] width 78 height 9
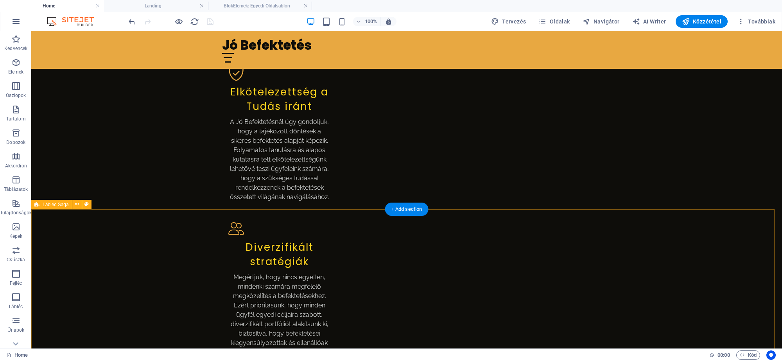
scroll to position [2296, 0]
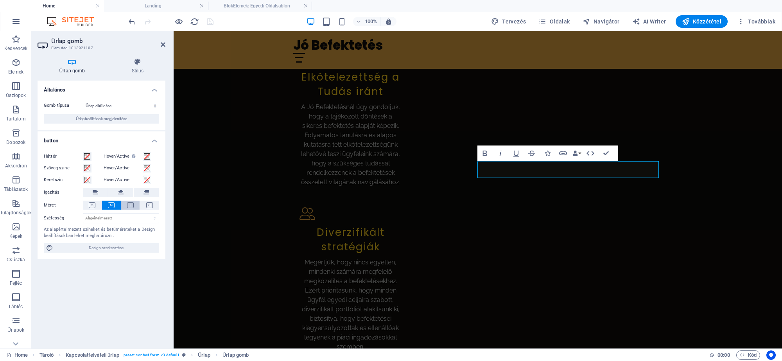
click at [128, 202] on icon at bounding box center [130, 205] width 7 height 6
click at [109, 203] on icon at bounding box center [111, 205] width 7 height 6
click at [93, 204] on icon at bounding box center [92, 205] width 7 height 6
click at [108, 208] on button at bounding box center [111, 204] width 19 height 9
click at [134, 206] on button at bounding box center [130, 204] width 19 height 9
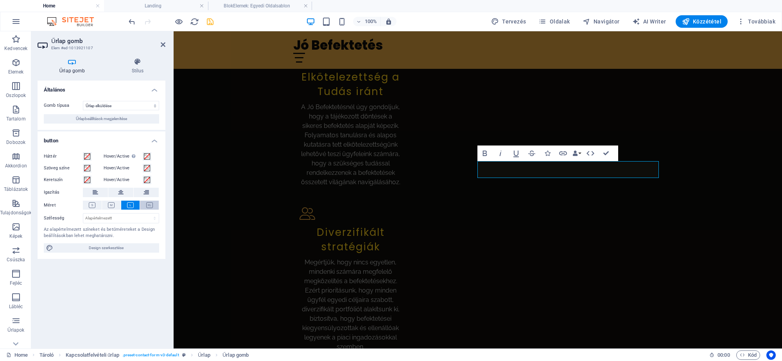
click at [143, 206] on button at bounding box center [149, 204] width 19 height 9
click at [132, 206] on icon at bounding box center [130, 205] width 7 height 6
click at [121, 206] on button at bounding box center [130, 204] width 19 height 9
click at [590, 150] on icon "button" at bounding box center [589, 153] width 9 height 9
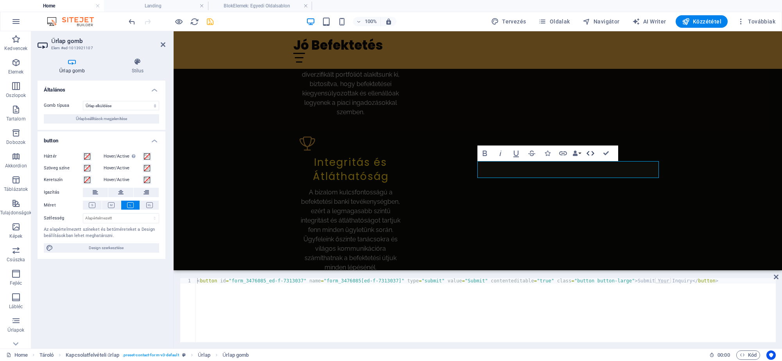
scroll to position [2140, 0]
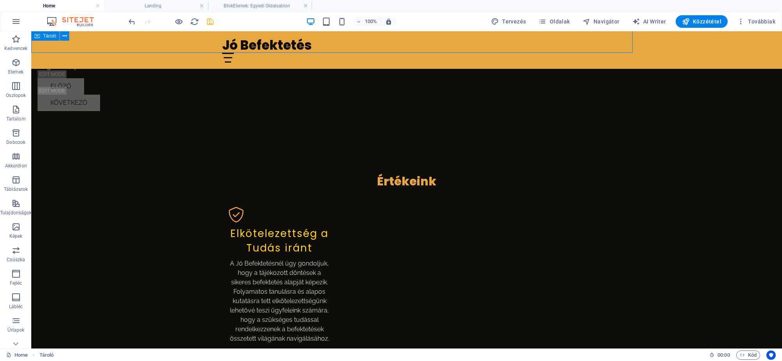
scroll to position [2296, 0]
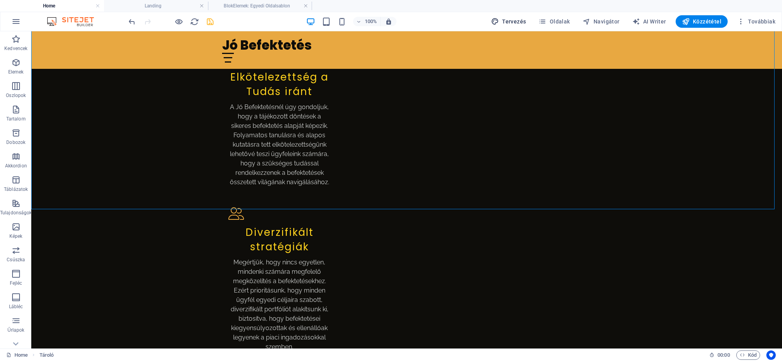
click at [515, 22] on span "Tervezés" at bounding box center [508, 22] width 35 height 8
select select "rem"
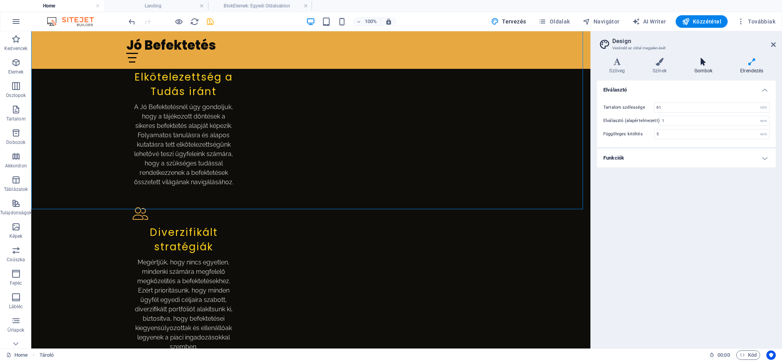
click at [712, 71] on h4 "Gombok" at bounding box center [705, 66] width 46 height 16
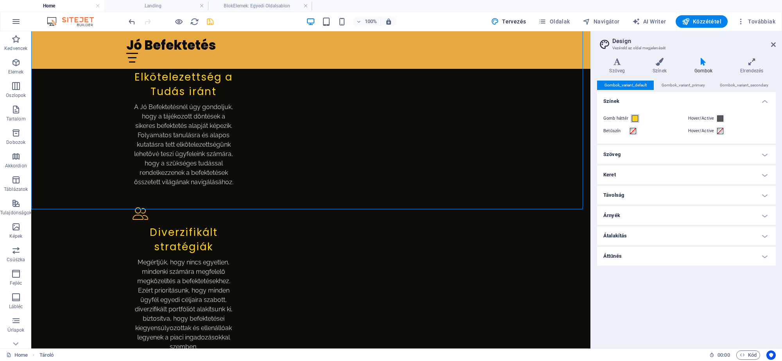
click at [630, 118] on button "Gomb háttér" at bounding box center [634, 118] width 9 height 9
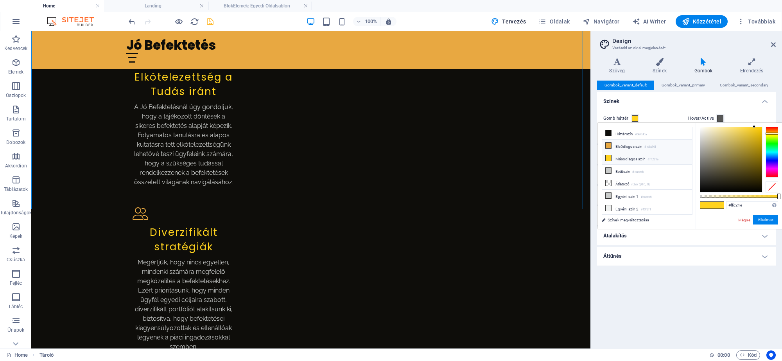
click at [630, 147] on li "Elsődleges szín #e8a841" at bounding box center [647, 146] width 90 height 13
type input "#e8a841"
click at [762, 217] on button "Alkalmaz" at bounding box center [765, 219] width 25 height 9
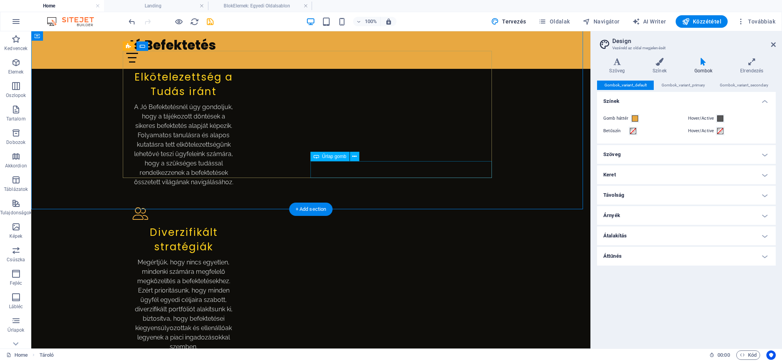
scroll to position [2296, 0]
click at [768, 44] on h2 "Design" at bounding box center [693, 41] width 163 height 7
click at [772, 44] on icon at bounding box center [773, 44] width 5 height 6
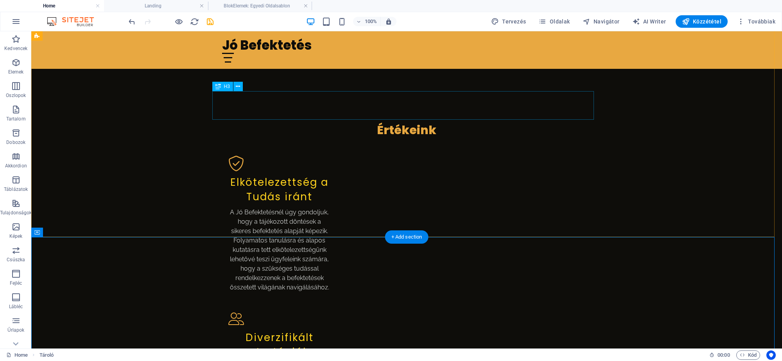
scroll to position [2052, 0]
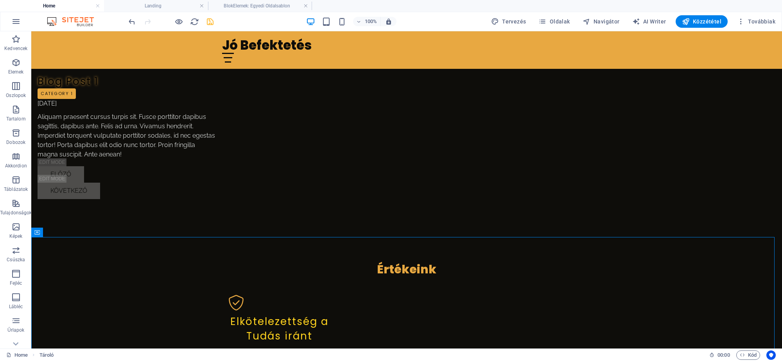
click at [206, 20] on icon "save" at bounding box center [210, 21] width 9 height 9
checkbox input "false"
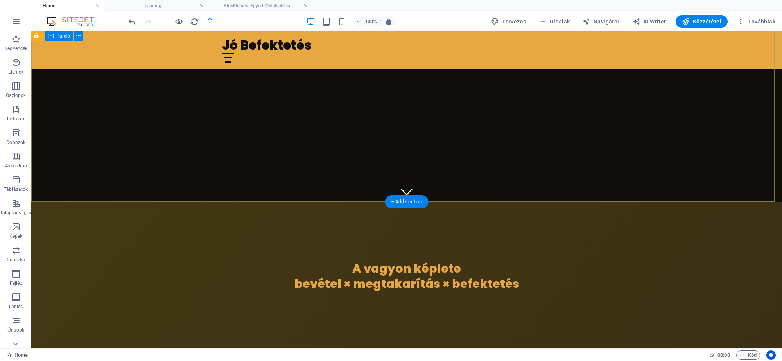
scroll to position [0, 0]
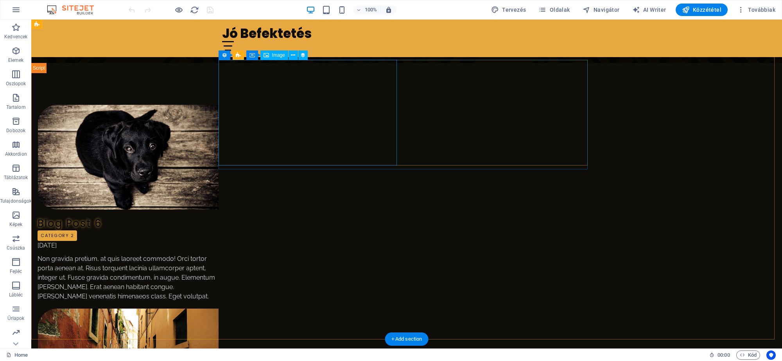
scroll to position [879, 0]
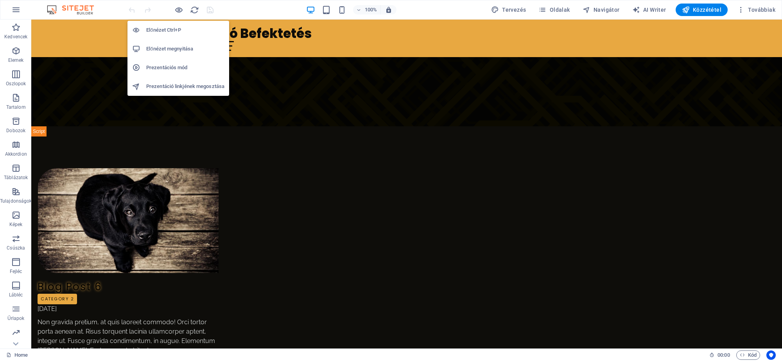
click at [166, 67] on h6 "Prezentációs mód" at bounding box center [185, 67] width 78 height 9
click at [179, 86] on h6 "Prezentáció linkjének megosztása" at bounding box center [185, 86] width 78 height 9
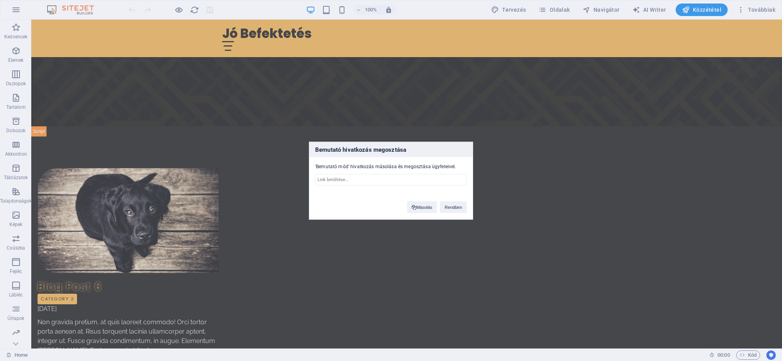
type input "https://cms.sitehub.io/presentation/2287363/f2ac553d39d5292d7541be0c8cbc5320324…"
click at [347, 181] on input "https://cms.sitehub.io/presentation/2287363/f2ac553d39d5292d7541be0c8cbc5320324…" at bounding box center [391, 180] width 152 height 12
drag, startPoint x: 338, startPoint y: 179, endPoint x: 436, endPoint y: 198, distance: 99.6
click at [468, 173] on div "'Bemutató mód' hivatkozás másolása és megosztása ügyfeleivel. https://cms.siteh…" at bounding box center [390, 175] width 163 height 36
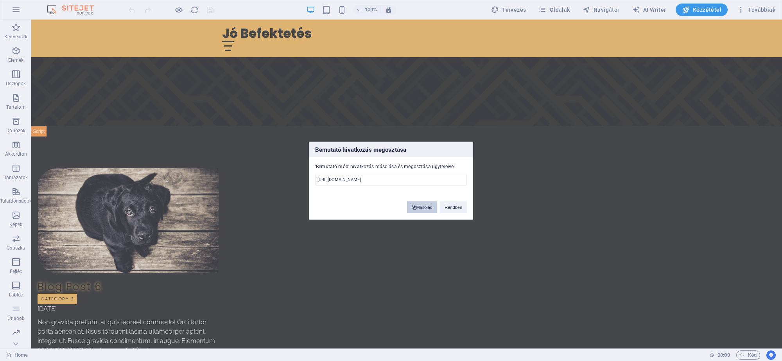
click at [416, 205] on button "Másolás" at bounding box center [422, 207] width 30 height 12
click at [452, 202] on button "Rendben" at bounding box center [453, 207] width 27 height 12
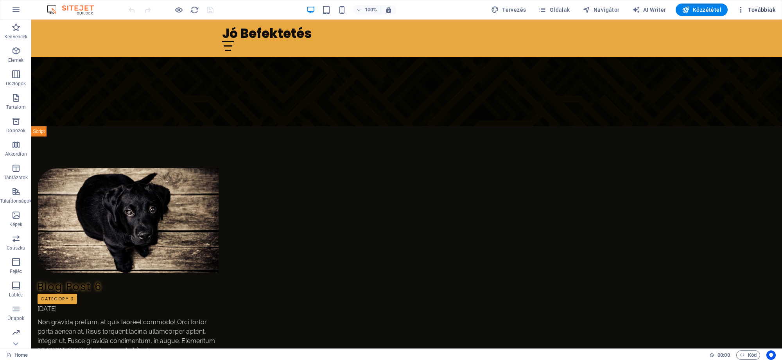
click at [758, 10] on span "Továbbiak" at bounding box center [756, 10] width 38 height 8
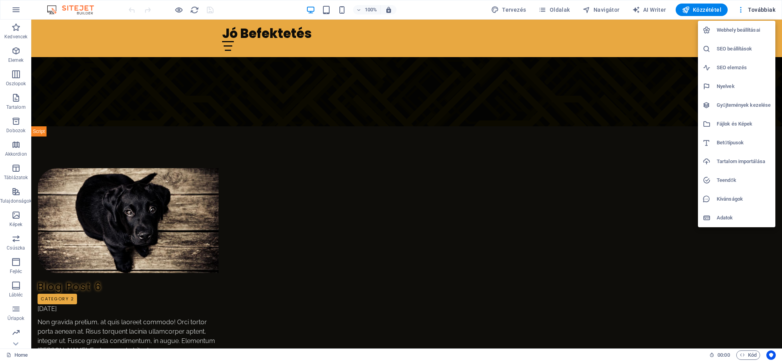
click at [735, 30] on h6 "Webhely beállításai" at bounding box center [743, 29] width 54 height 9
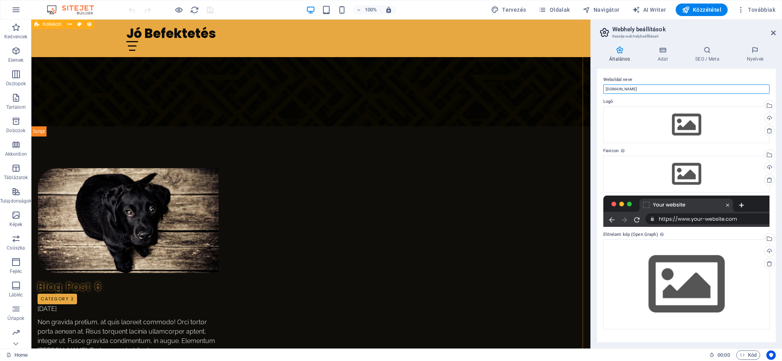
drag, startPoint x: 684, startPoint y: 105, endPoint x: 553, endPoint y: 87, distance: 131.8
type input "JóBefektetés"
click at [660, 48] on icon at bounding box center [662, 50] width 35 height 8
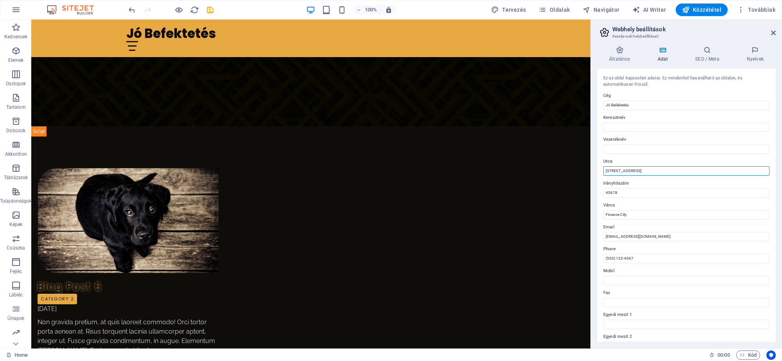
drag, startPoint x: 646, startPoint y: 184, endPoint x: 548, endPoint y: 166, distance: 99.8
type input "D"
type input "Kussuthg utca 99"
type input "3450"
type input "M"
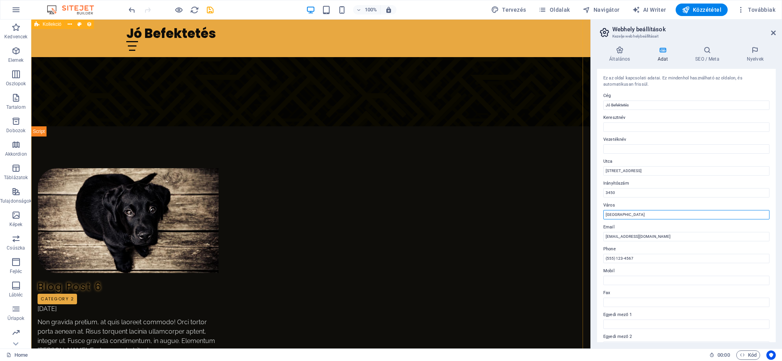
type input "Debrecen"
click at [647, 258] on input "(555) 123-4567" at bounding box center [686, 258] width 166 height 9
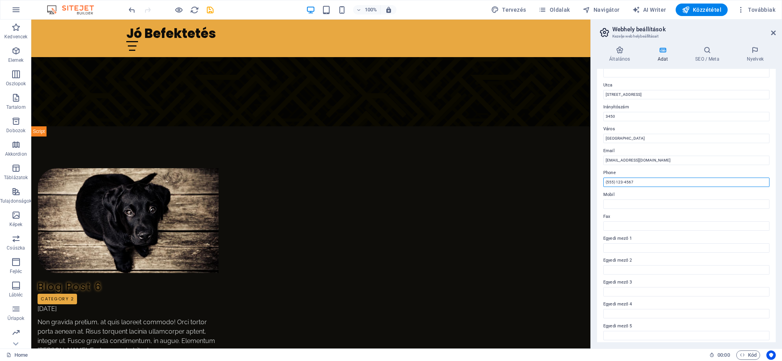
scroll to position [98, 0]
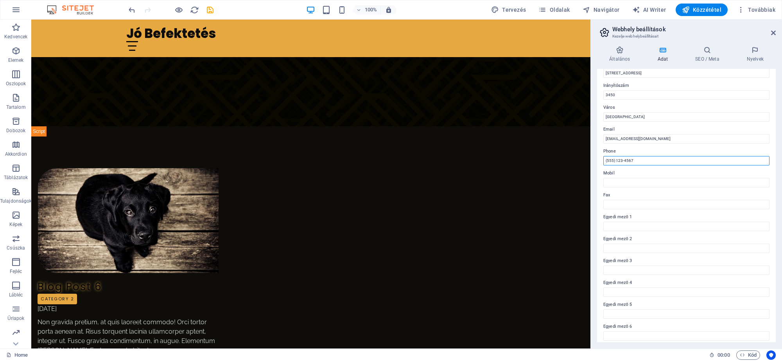
click at [609, 159] on input "(555) 123-4567" at bounding box center [686, 160] width 166 height 9
type input "(52) 123-4567"
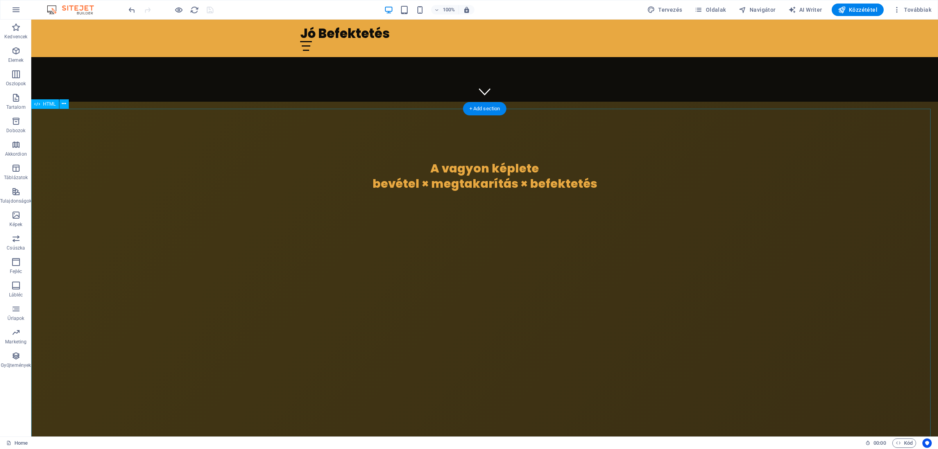
scroll to position [342, 0]
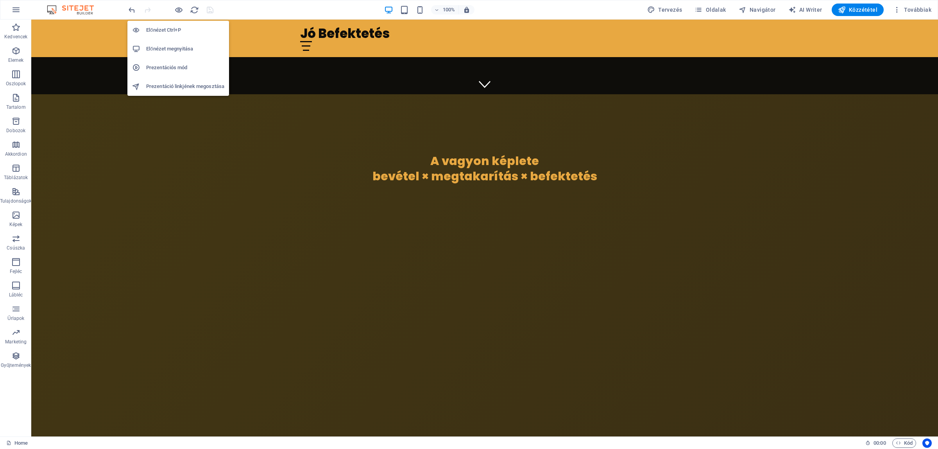
click at [168, 70] on h6 "Prezentációs mód" at bounding box center [185, 67] width 78 height 9
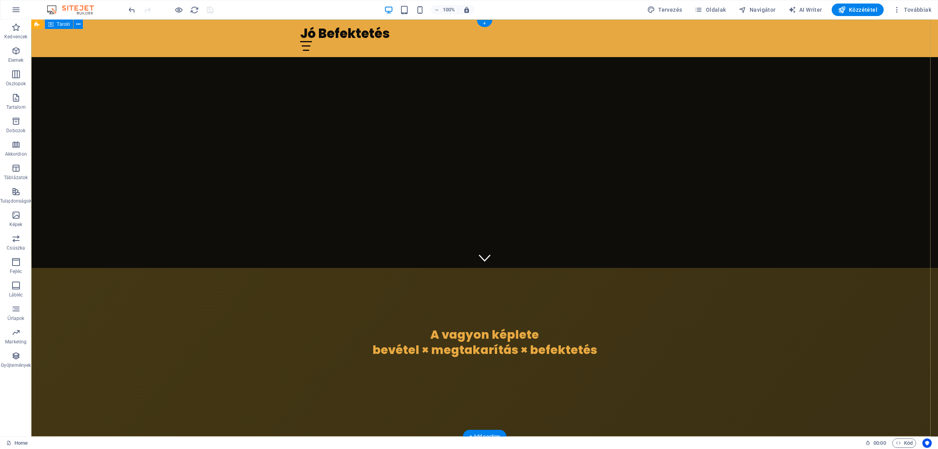
scroll to position [0, 0]
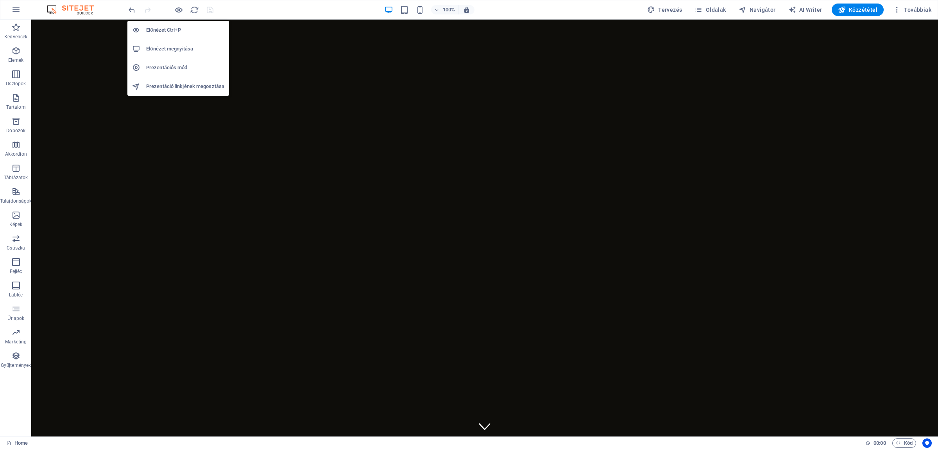
click at [171, 48] on h6 "Előnézet megnyitása" at bounding box center [185, 48] width 78 height 9
